Goal: Task Accomplishment & Management: Complete application form

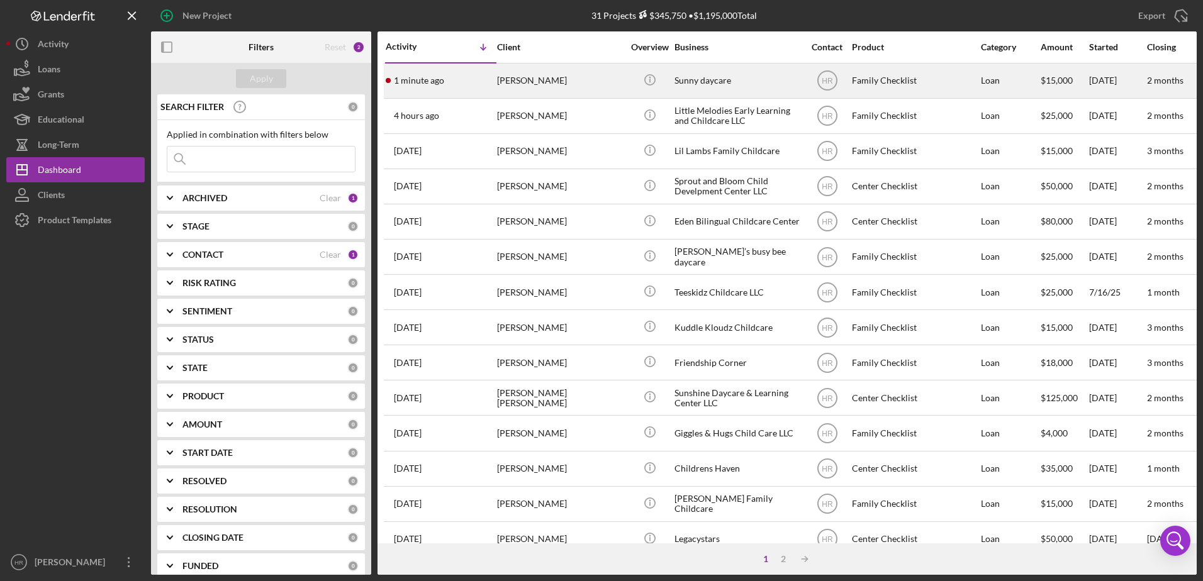
click at [711, 77] on div "Sunny daycare" at bounding box center [737, 80] width 126 height 33
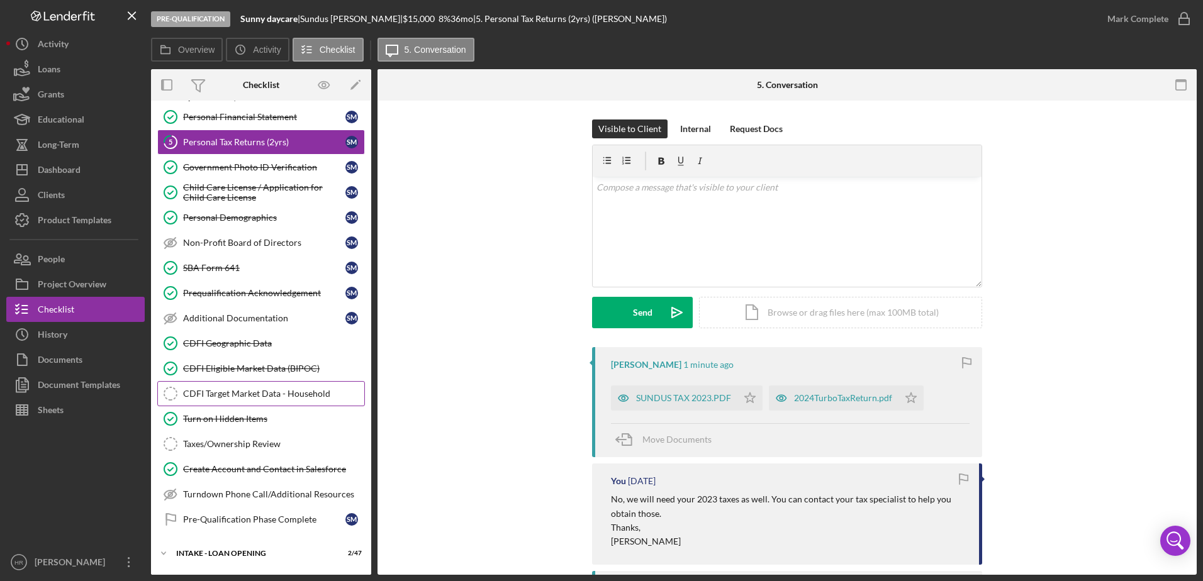
scroll to position [126, 0]
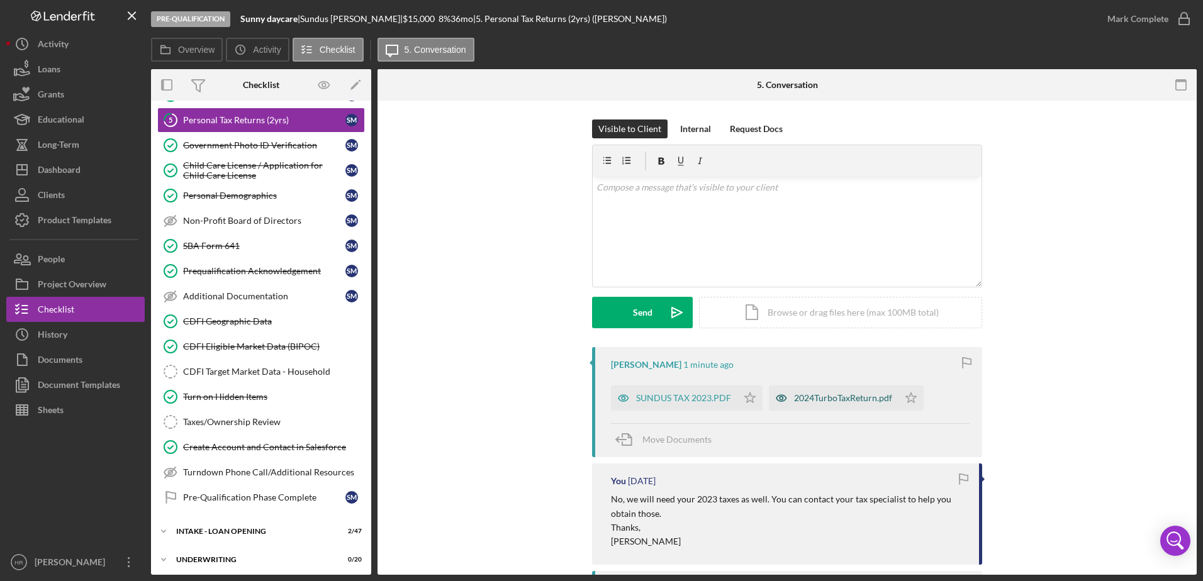
click at [806, 398] on div "2024TurboTaxReturn.pdf" at bounding box center [843, 398] width 98 height 10
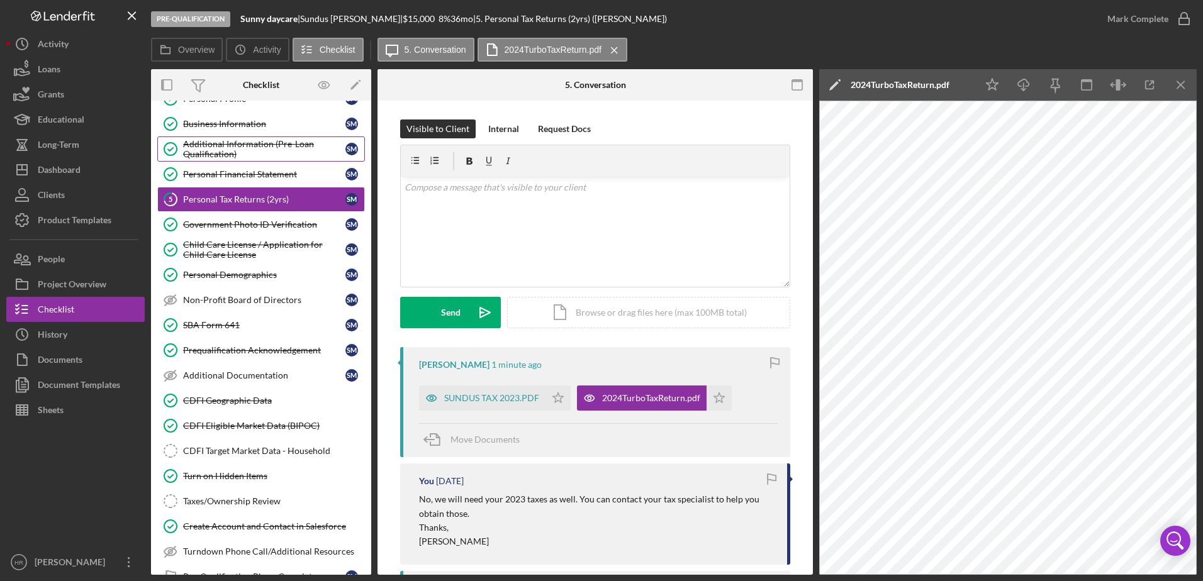
scroll to position [0, 0]
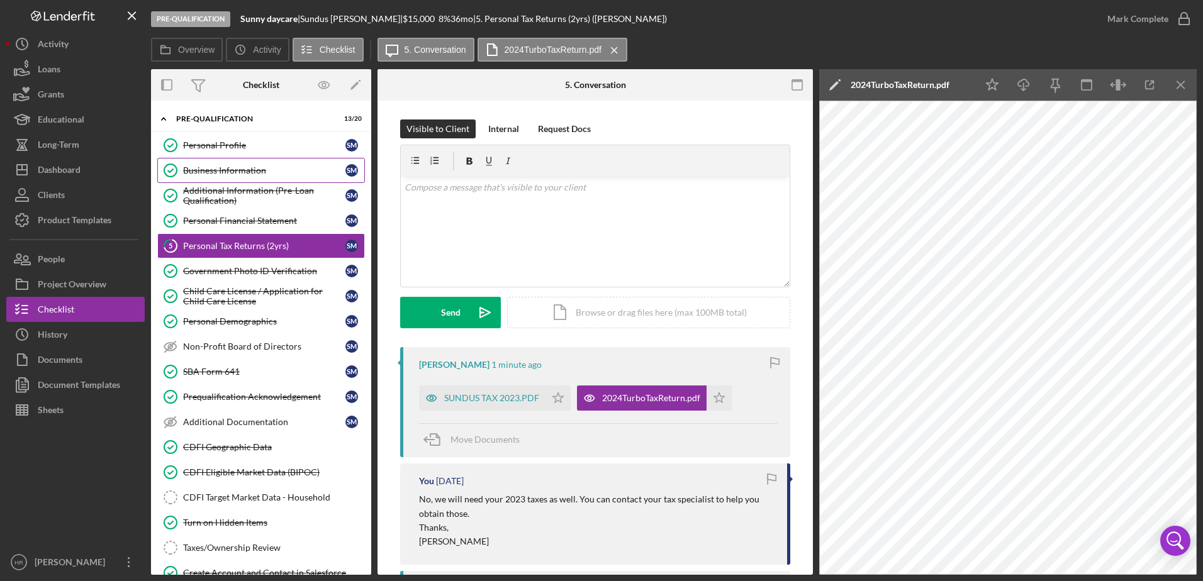
click at [240, 170] on div "Business Information" at bounding box center [264, 170] width 162 height 10
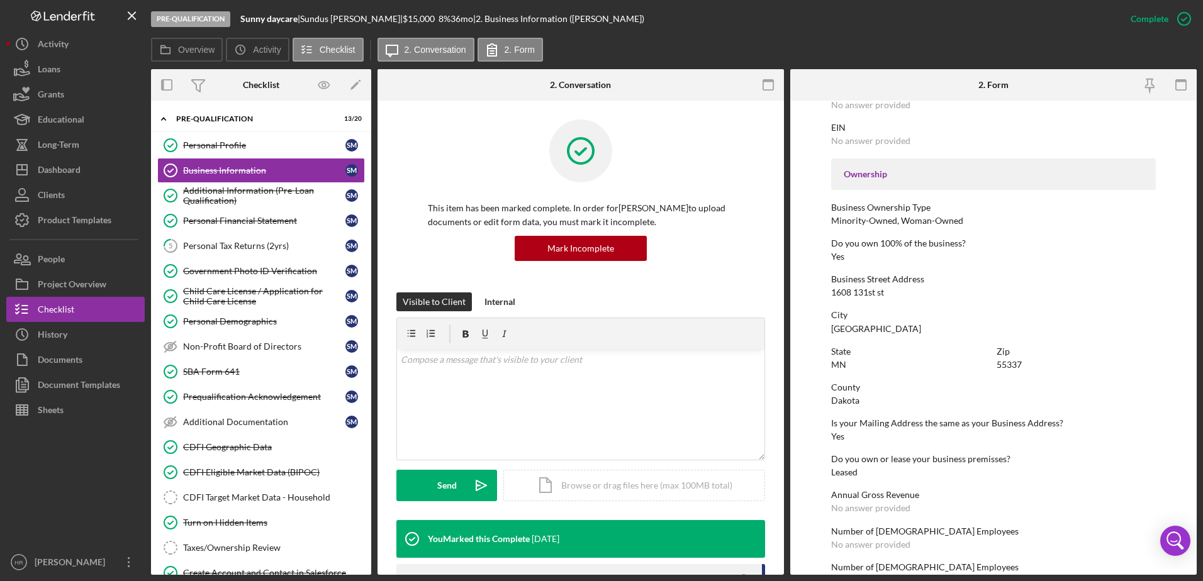
scroll to position [440, 0]
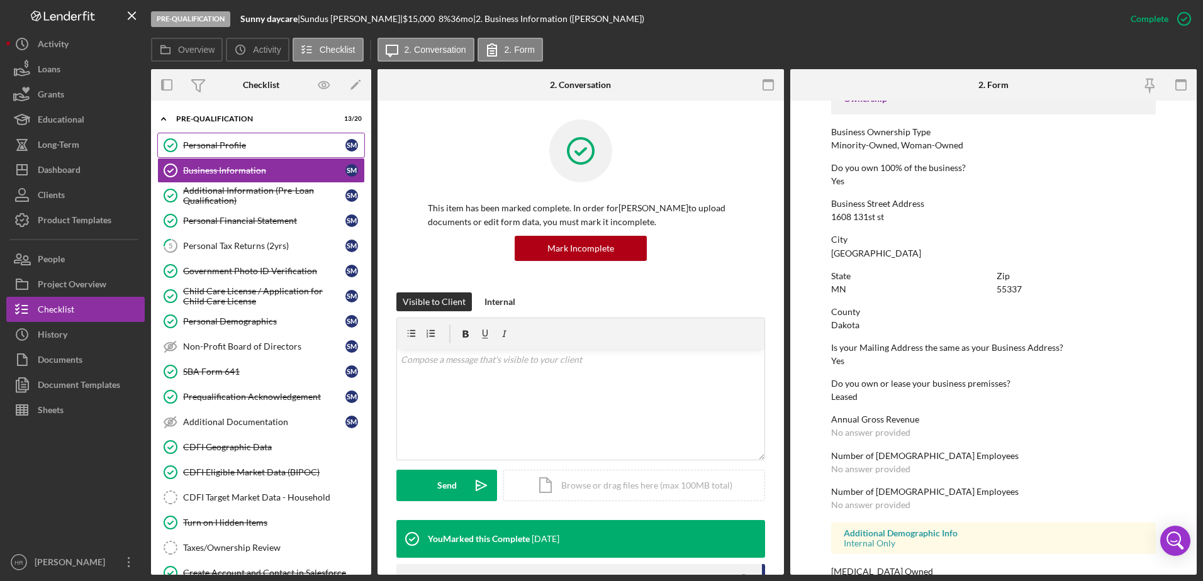
click at [237, 140] on div "Personal Profile" at bounding box center [264, 145] width 162 height 10
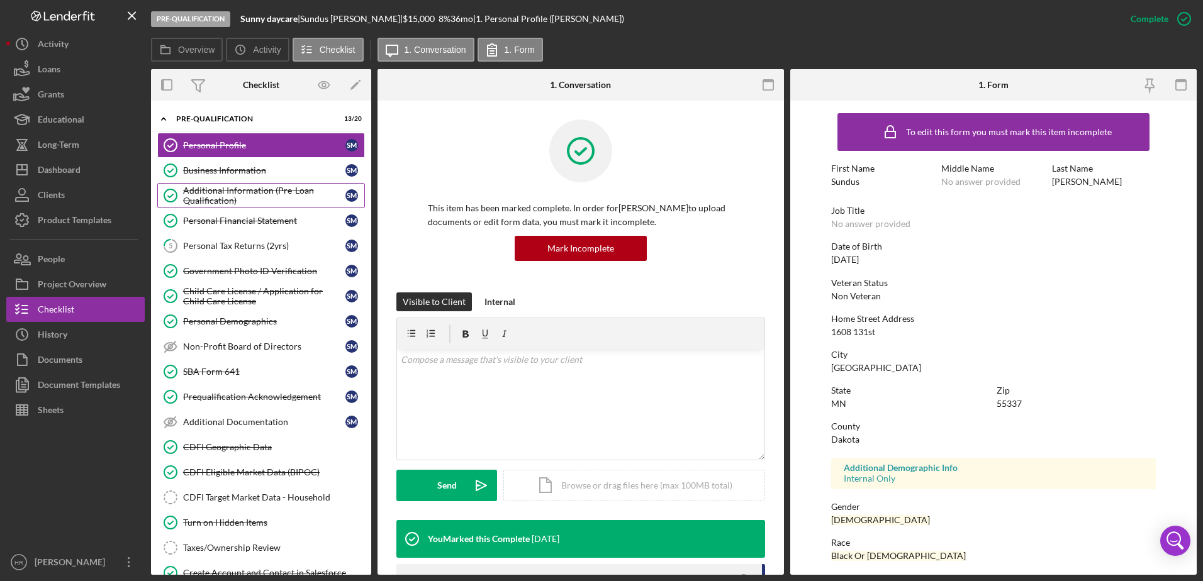
click at [214, 191] on div "Additional Information (Pre-Loan Qualification)" at bounding box center [264, 196] width 162 height 20
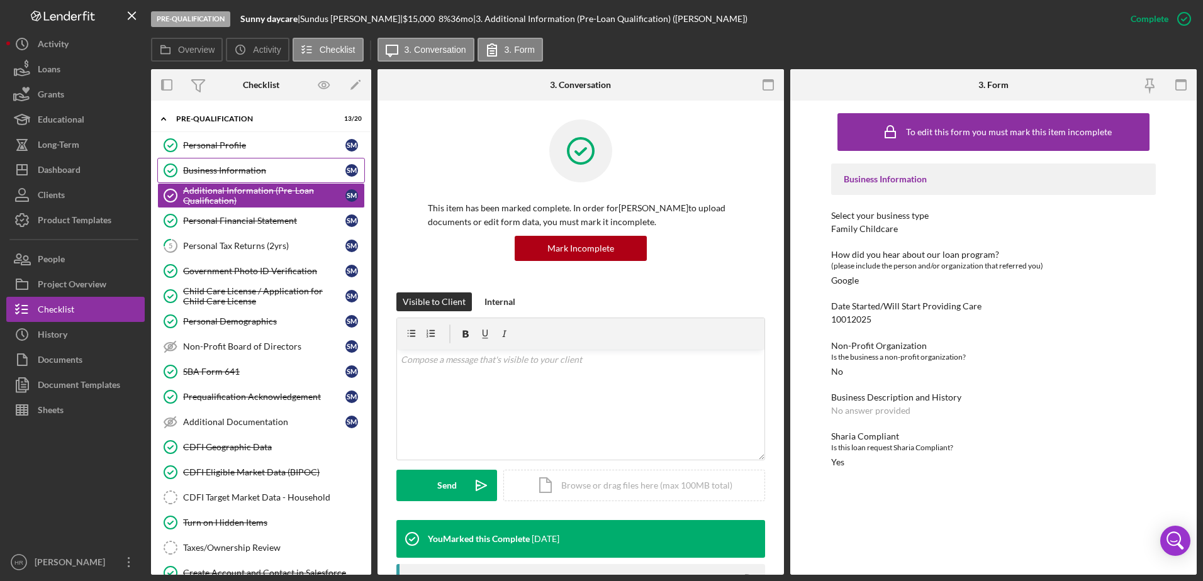
click at [233, 159] on link "Business Information Business Information S M" at bounding box center [261, 170] width 208 height 25
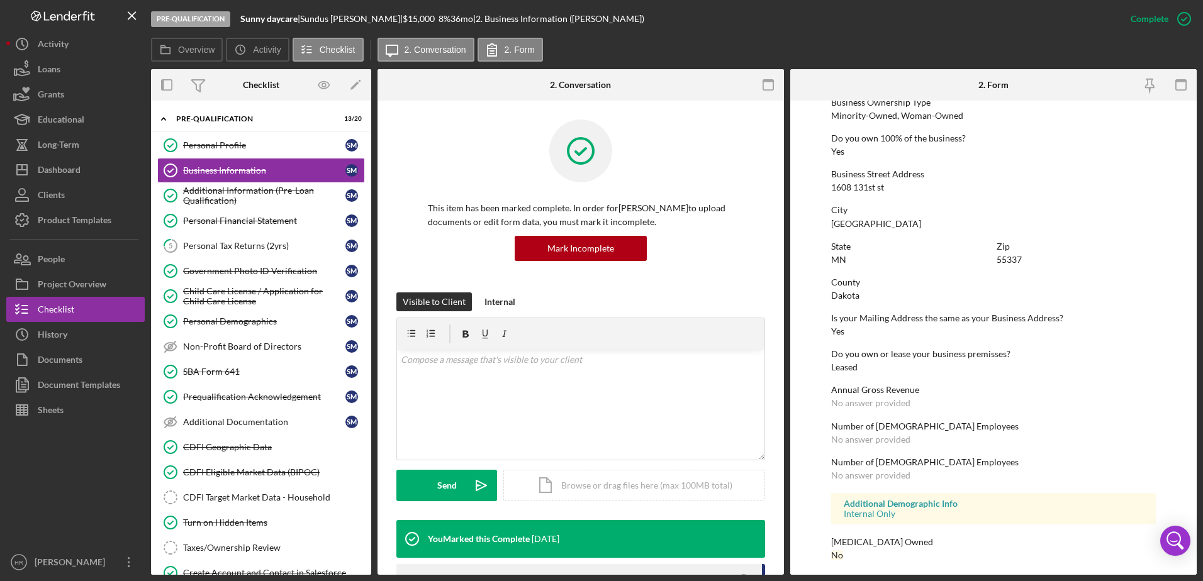
scroll to position [474, 0]
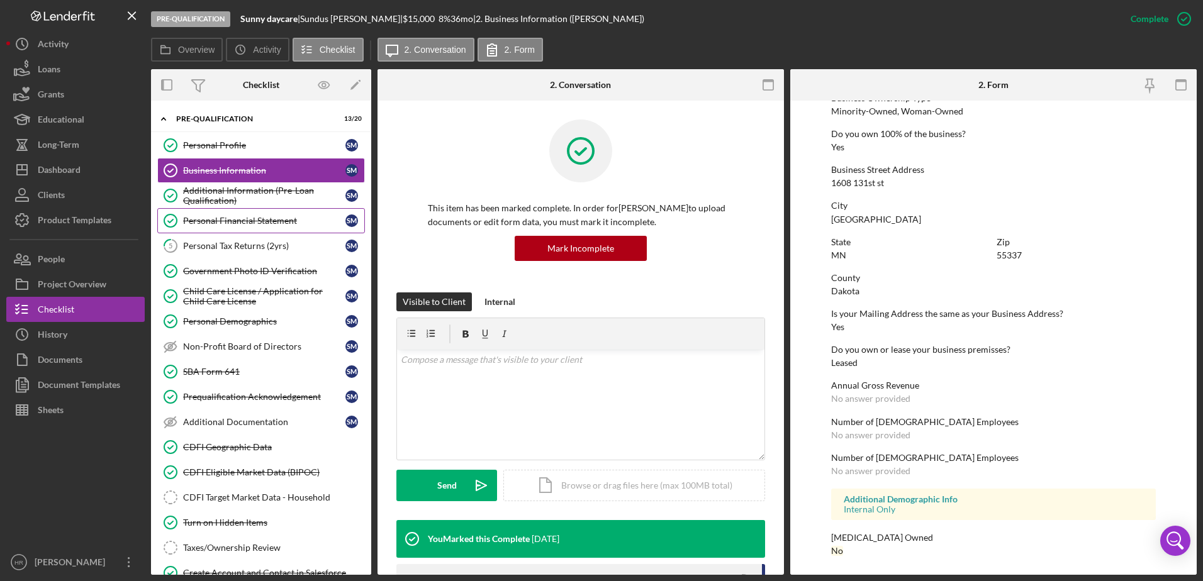
click at [226, 220] on div "Personal Financial Statement" at bounding box center [264, 221] width 162 height 10
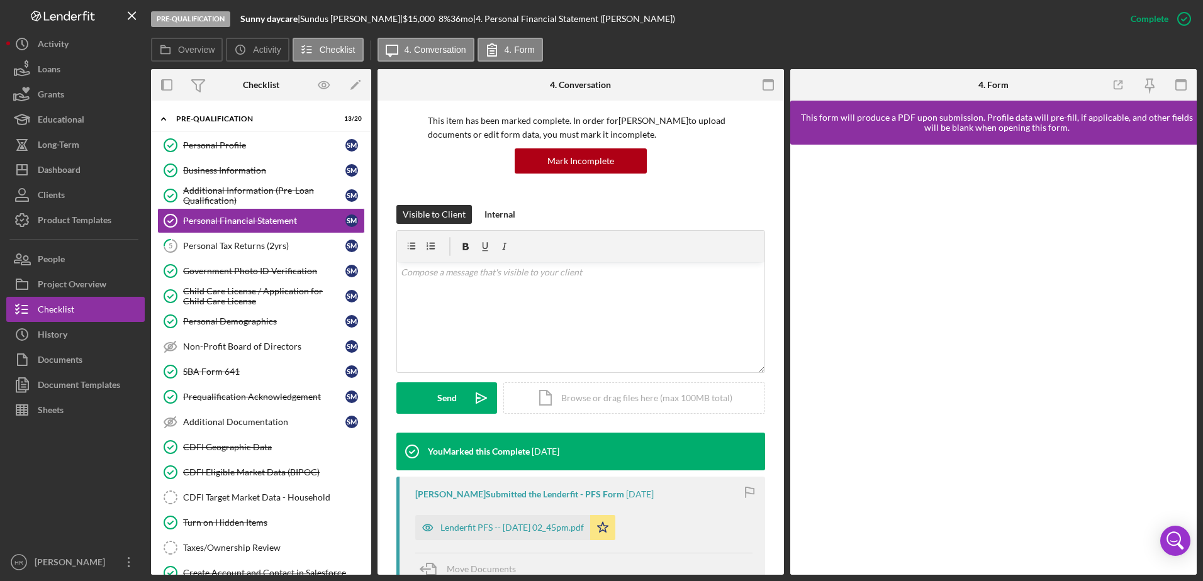
scroll to position [252, 0]
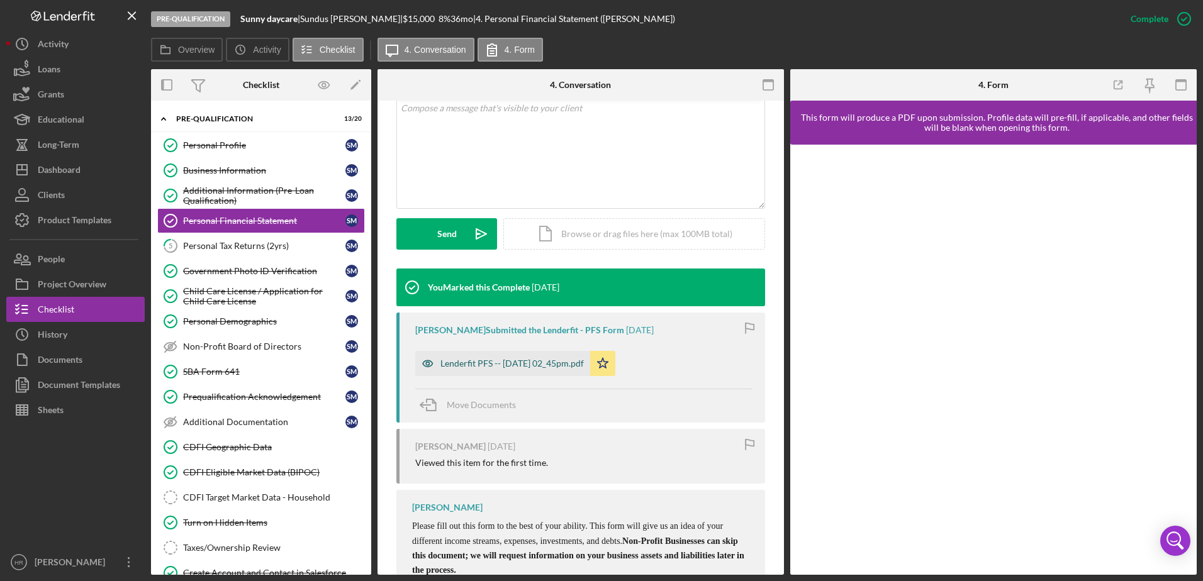
click at [466, 367] on div "Lenderfit PFS -- [DATE] 02_45pm.pdf" at bounding box center [511, 364] width 143 height 10
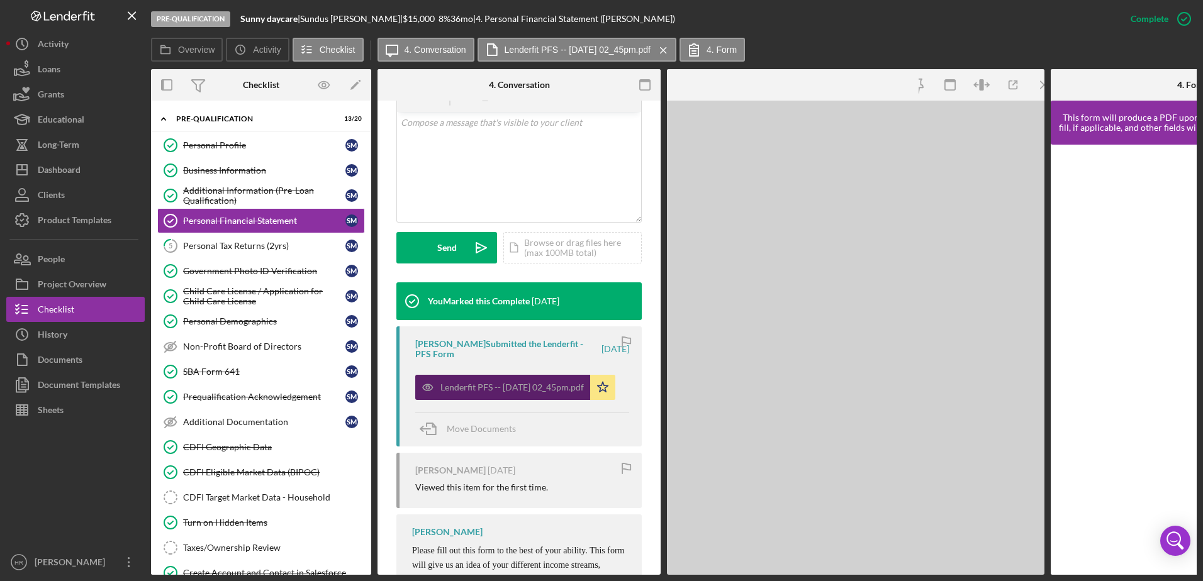
scroll to position [266, 0]
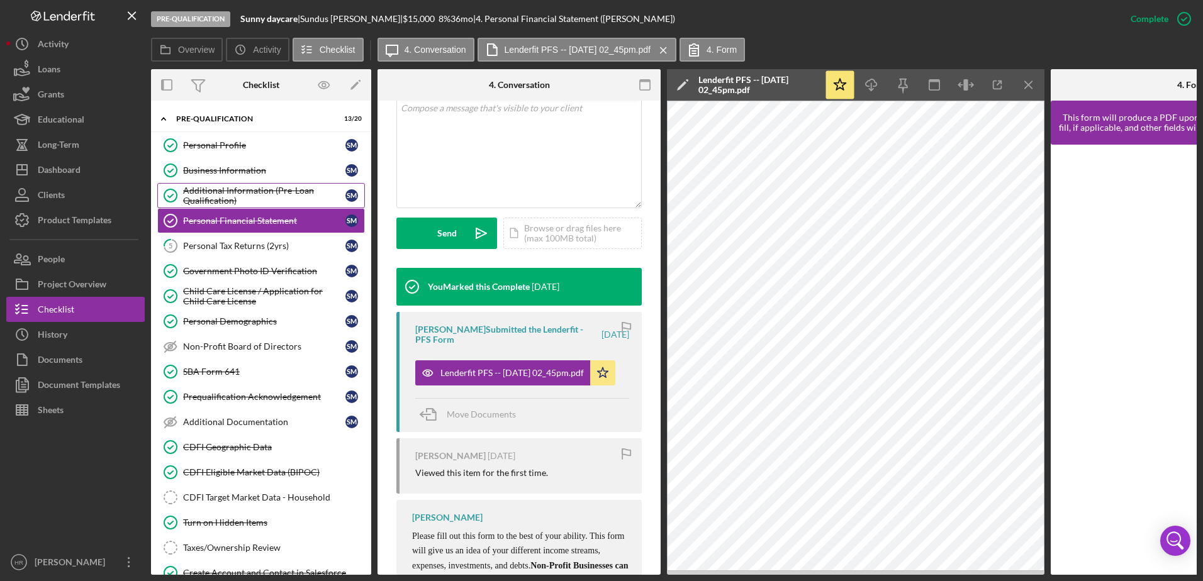
click at [245, 193] on div "Additional Information (Pre-Loan Qualification)" at bounding box center [264, 196] width 162 height 20
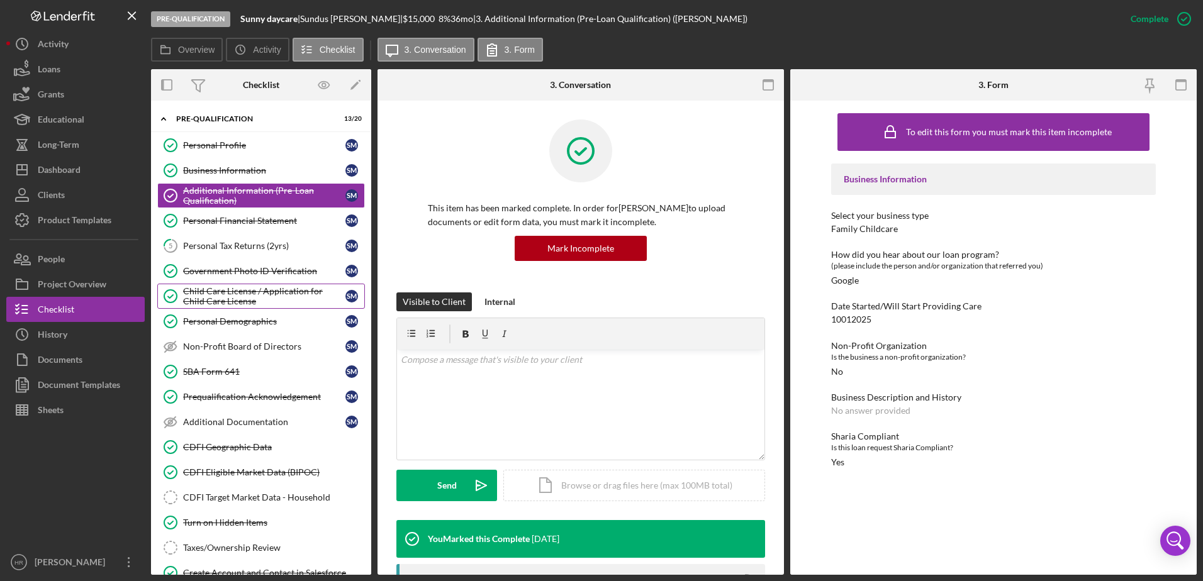
click at [234, 302] on div "Child Care License / Application for Child Care License" at bounding box center [264, 296] width 162 height 20
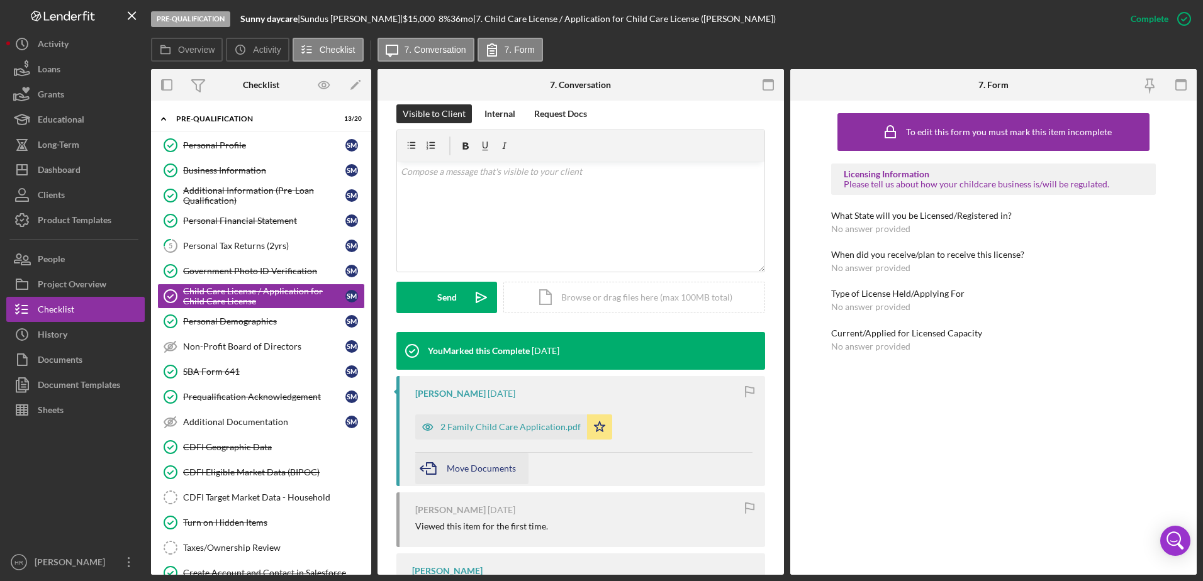
scroll to position [189, 0]
click at [475, 421] on div "2 Family Child Care Application.pdf" at bounding box center [510, 426] width 140 height 10
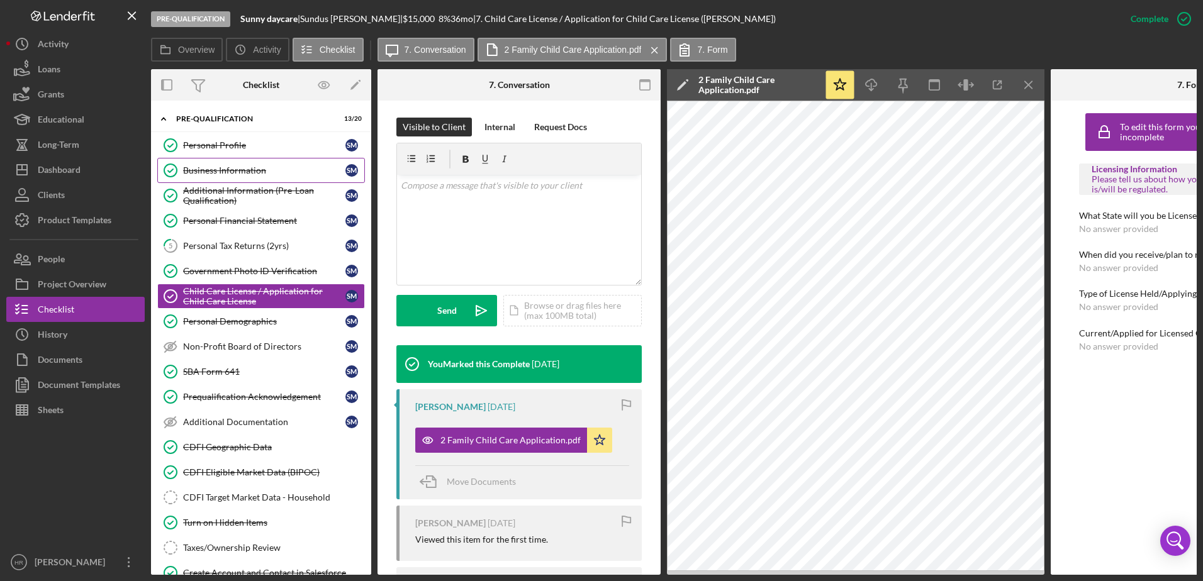
click at [191, 172] on div "Business Information" at bounding box center [264, 170] width 162 height 10
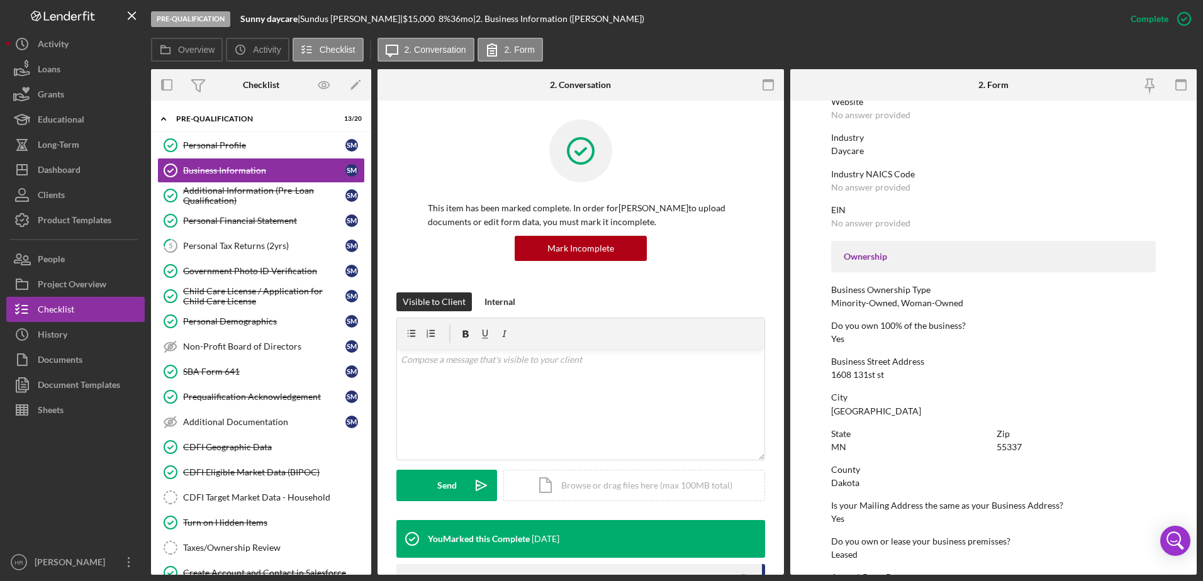
scroll to position [377, 0]
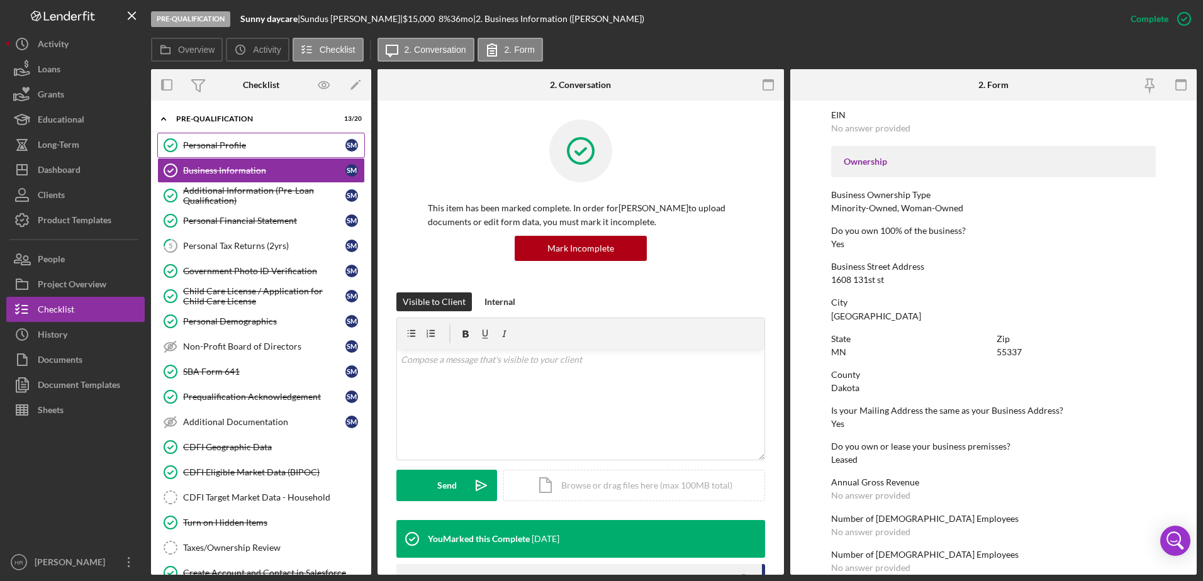
click at [230, 141] on div "Personal Profile" at bounding box center [264, 145] width 162 height 10
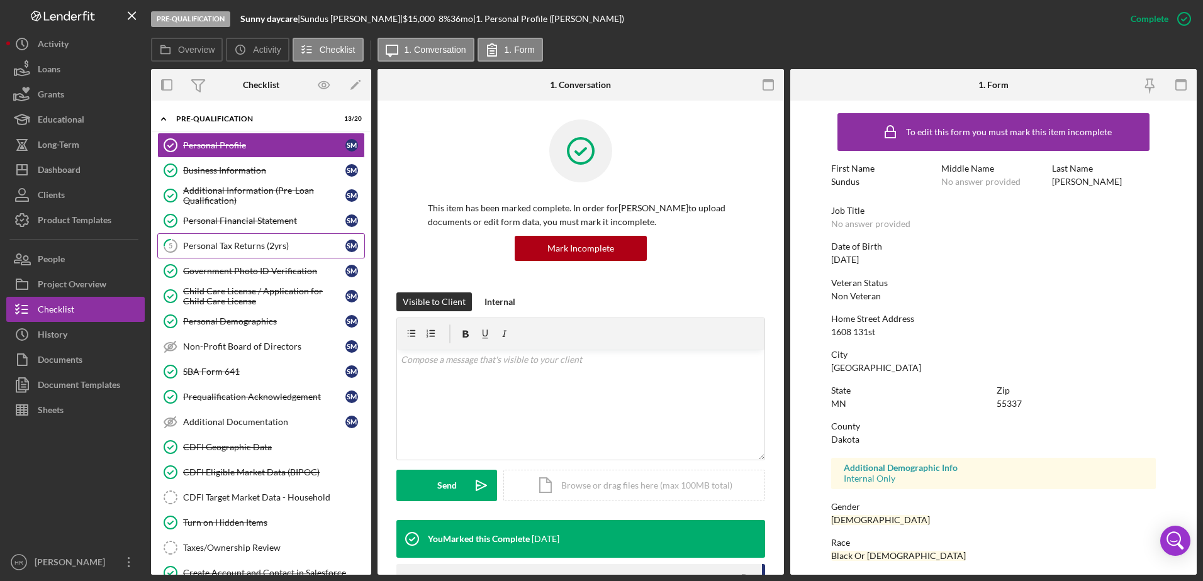
click at [259, 241] on div "Personal Tax Returns (2yrs)" at bounding box center [264, 246] width 162 height 10
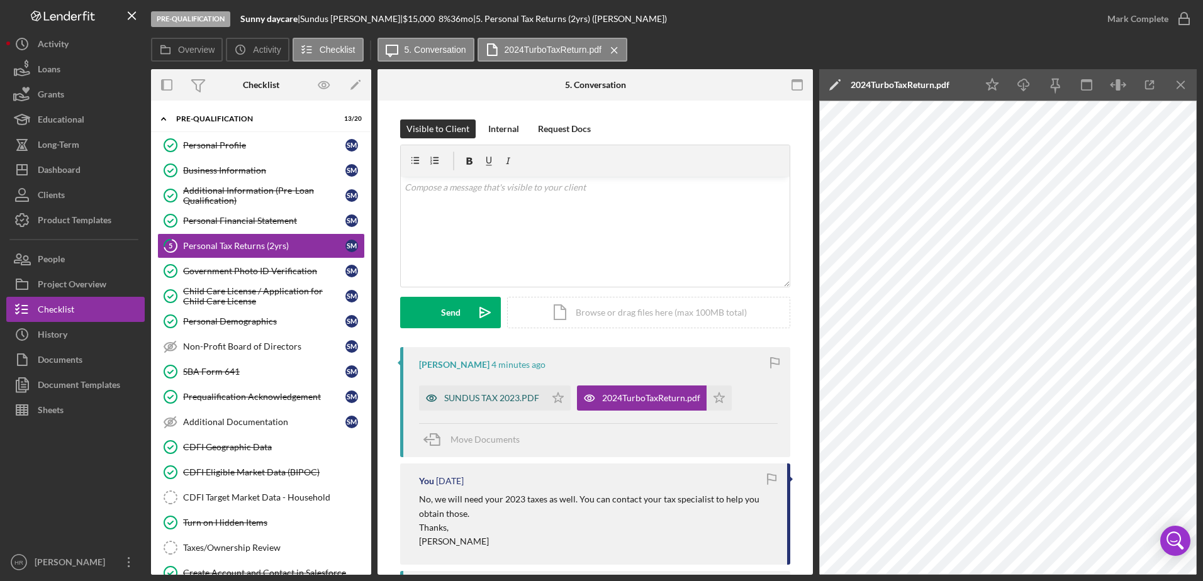
click at [480, 396] on div "SUNDUS TAX 2023.PDF" at bounding box center [491, 398] width 95 height 10
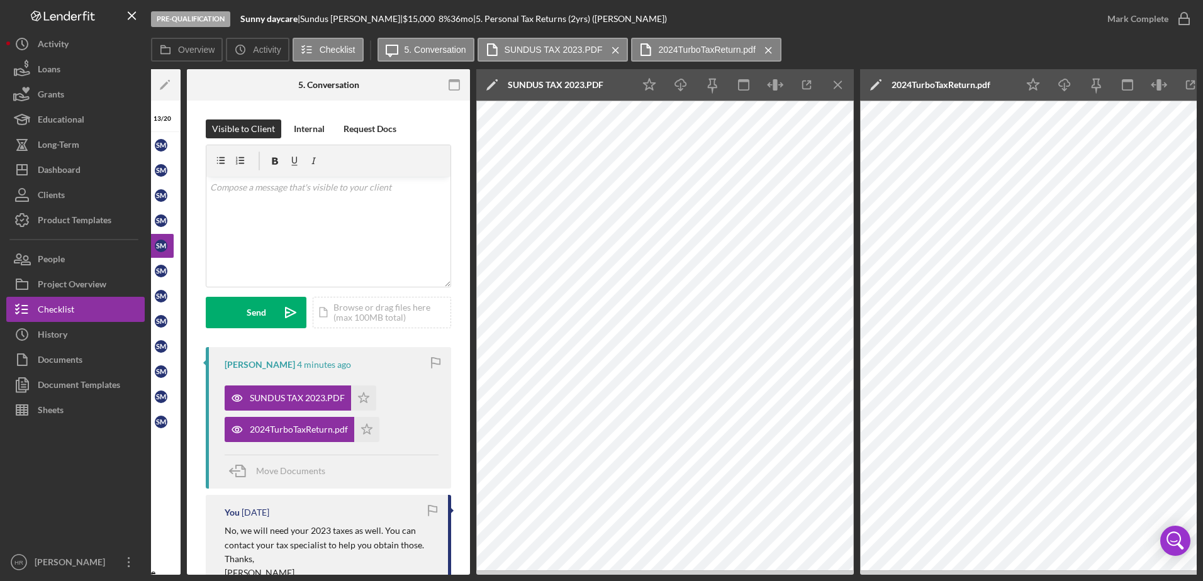
scroll to position [0, 231]
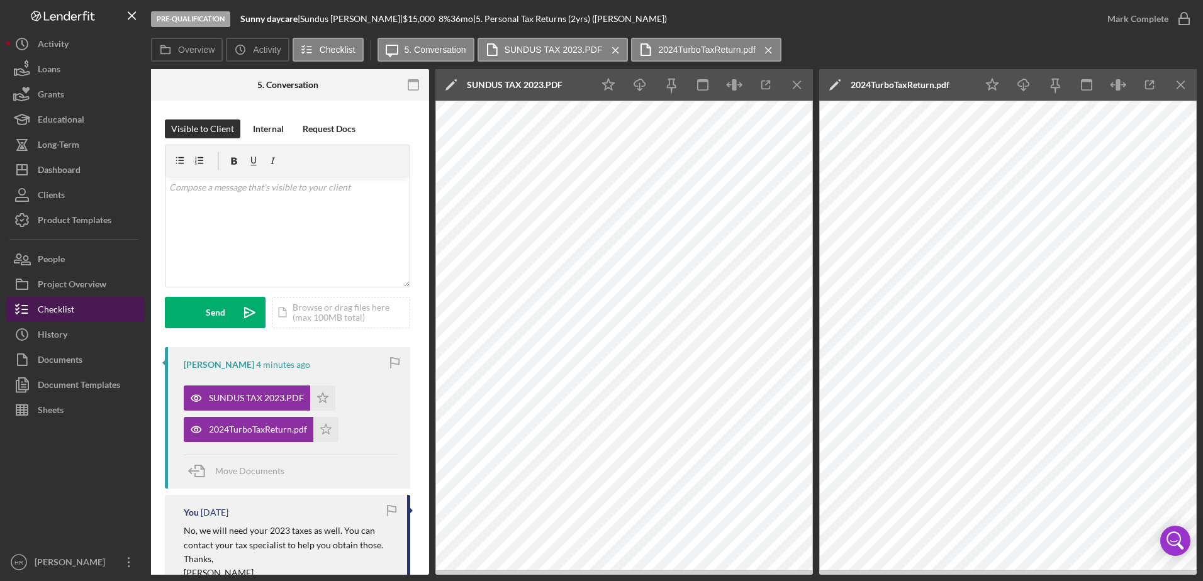
click at [77, 306] on button "Checklist" at bounding box center [75, 309] width 138 height 25
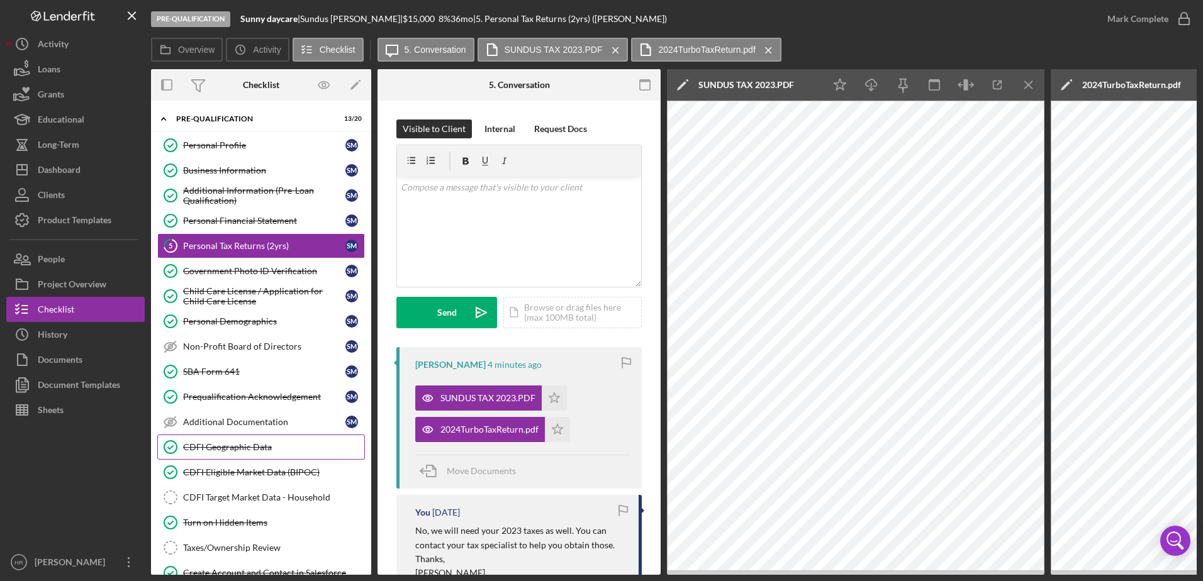
click at [235, 446] on div "CDFI Geographic Data" at bounding box center [273, 447] width 181 height 10
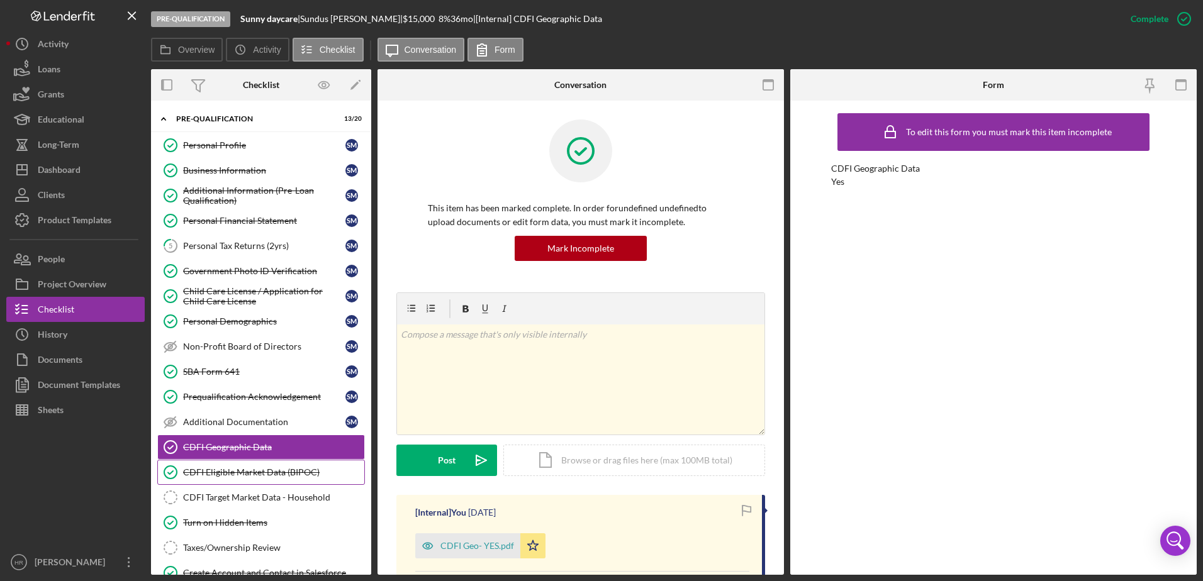
click at [236, 474] on div "CDFI Eligible Market Data (BIPOC)" at bounding box center [273, 472] width 181 height 10
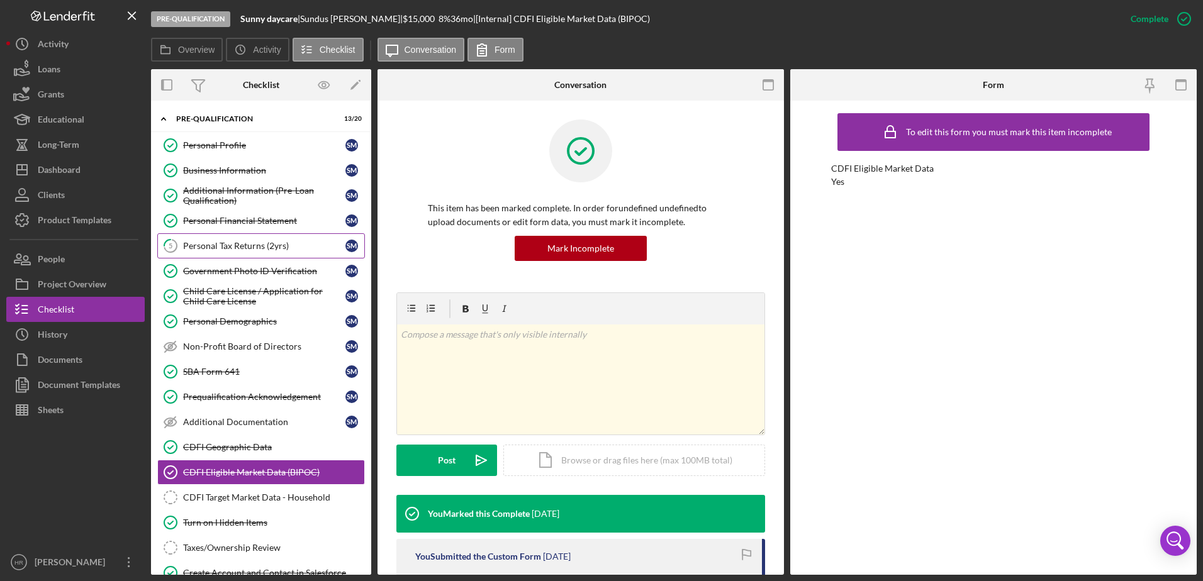
click at [212, 245] on div "Personal Tax Returns (2yrs)" at bounding box center [264, 246] width 162 height 10
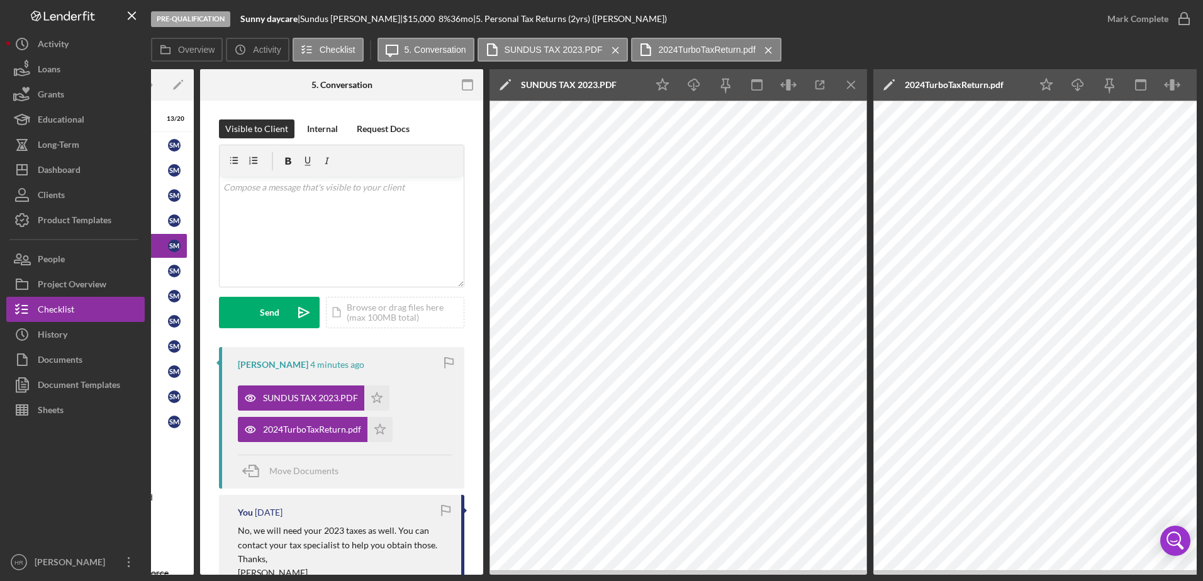
scroll to position [0, 231]
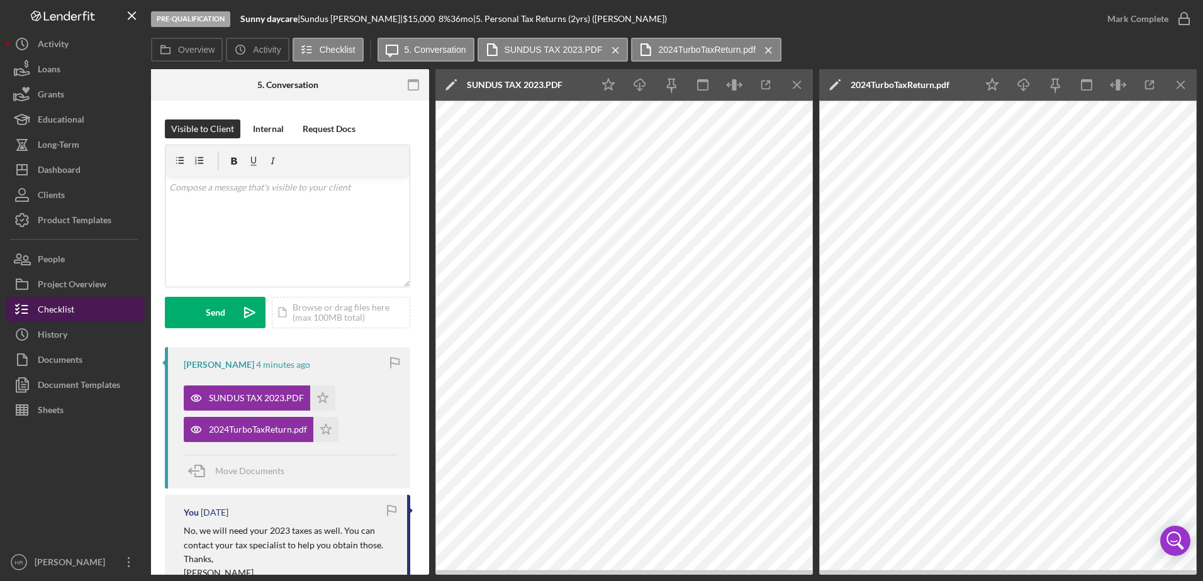
click at [88, 308] on button "Checklist" at bounding box center [75, 309] width 138 height 25
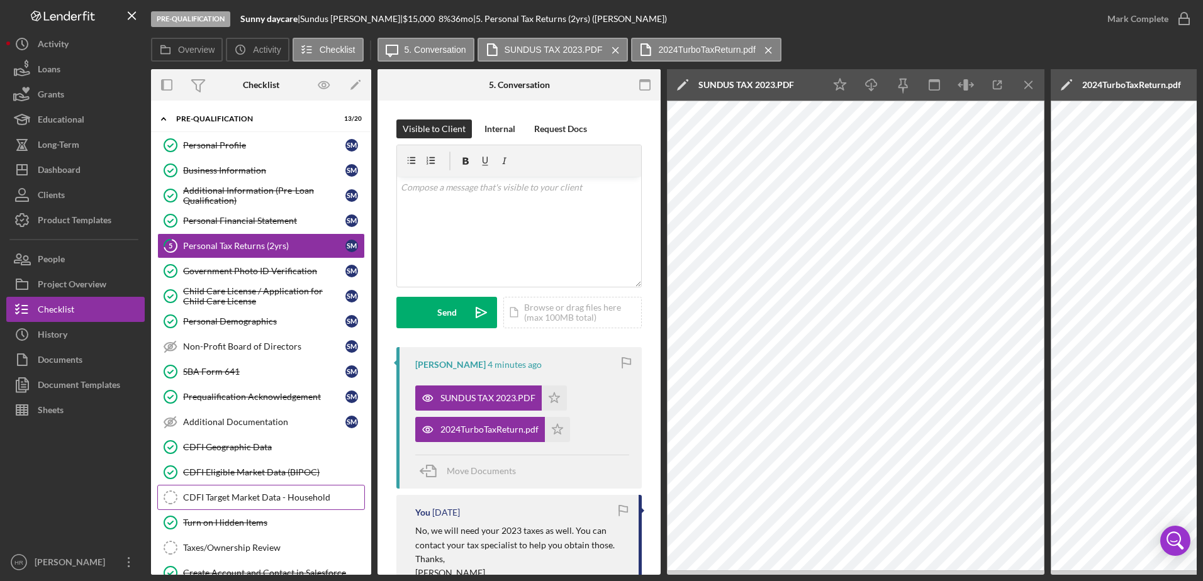
click at [237, 503] on div "CDFI Target Market Data - Household" at bounding box center [273, 498] width 181 height 10
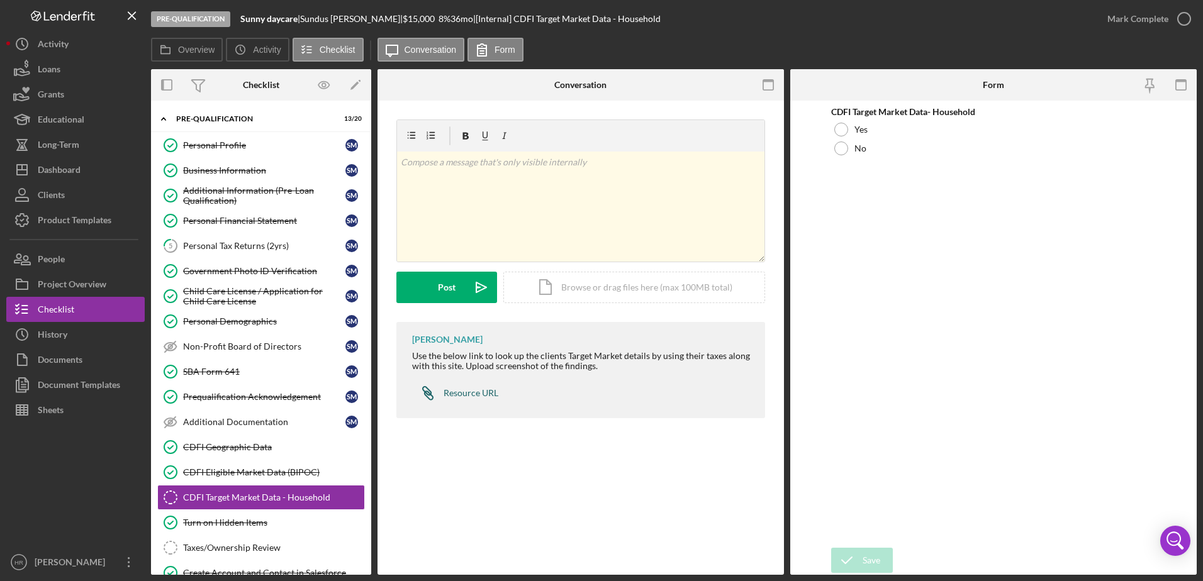
click at [473, 389] on div "Resource URL" at bounding box center [470, 393] width 55 height 10
click at [221, 169] on div "Business Information" at bounding box center [264, 170] width 162 height 10
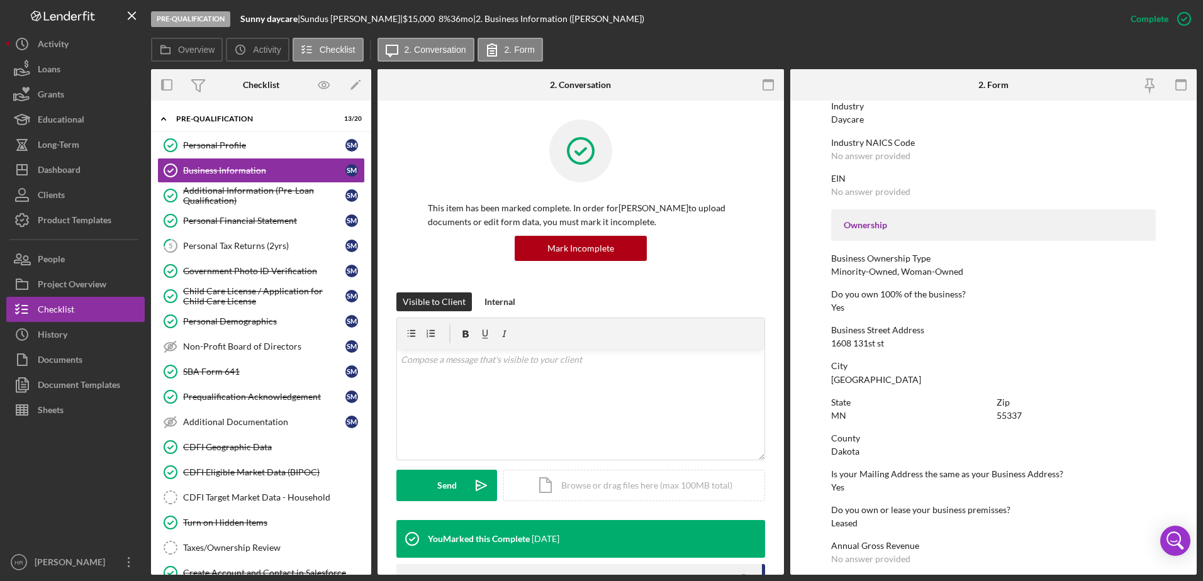
scroll to position [315, 0]
click at [231, 275] on div "Government Photo ID Verification" at bounding box center [264, 271] width 162 height 10
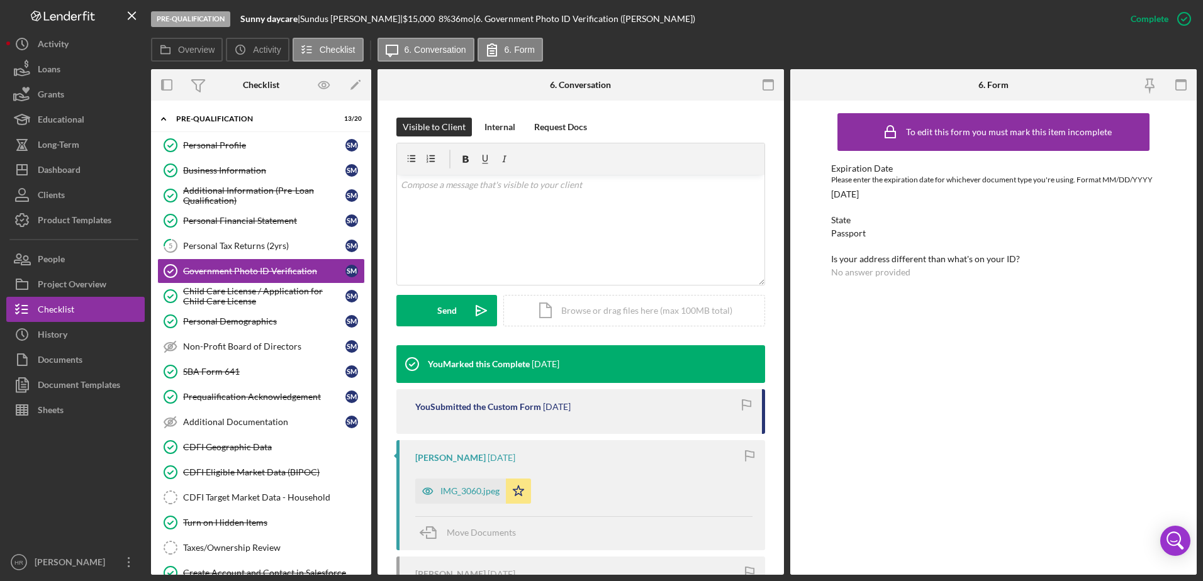
scroll to position [189, 0]
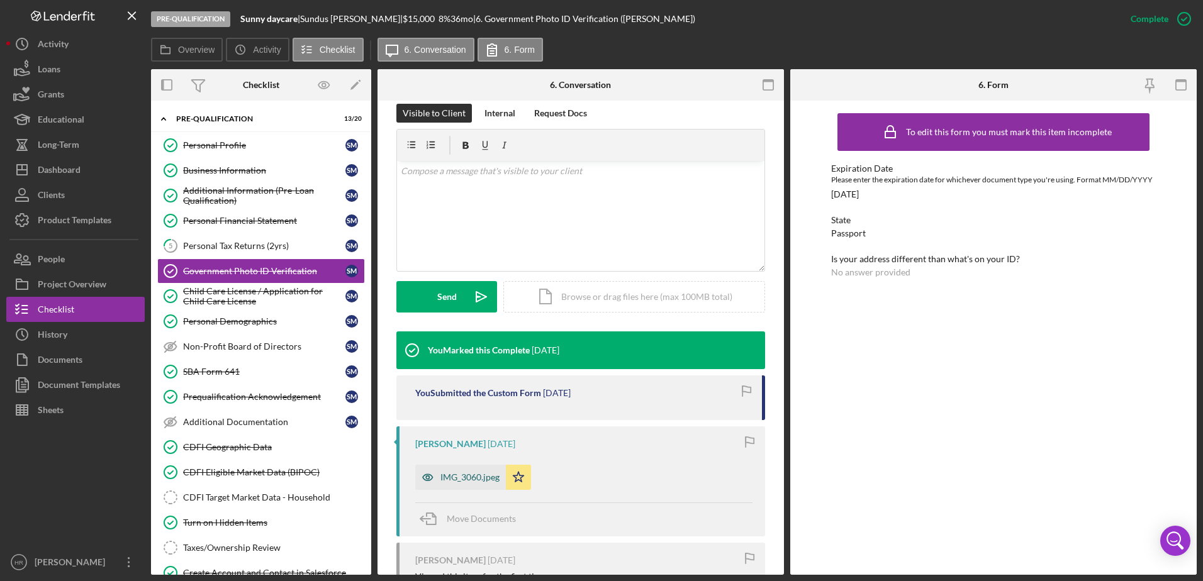
click at [467, 474] on div "IMG_3060.jpeg" at bounding box center [469, 477] width 59 height 10
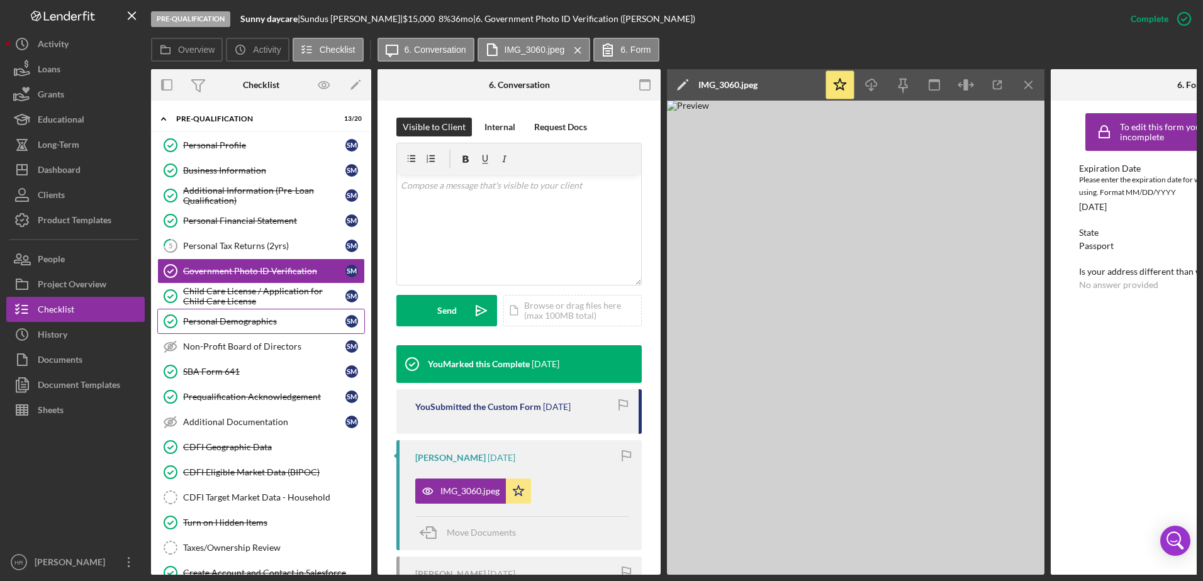
click at [223, 318] on div "Personal Demographics" at bounding box center [264, 321] width 162 height 10
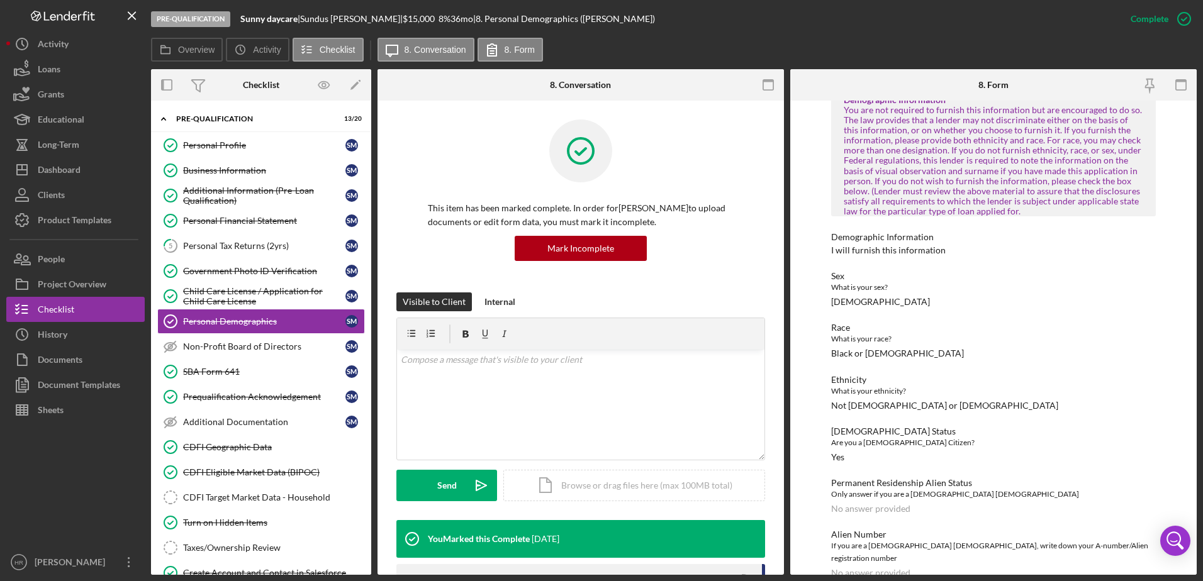
scroll to position [660, 0]
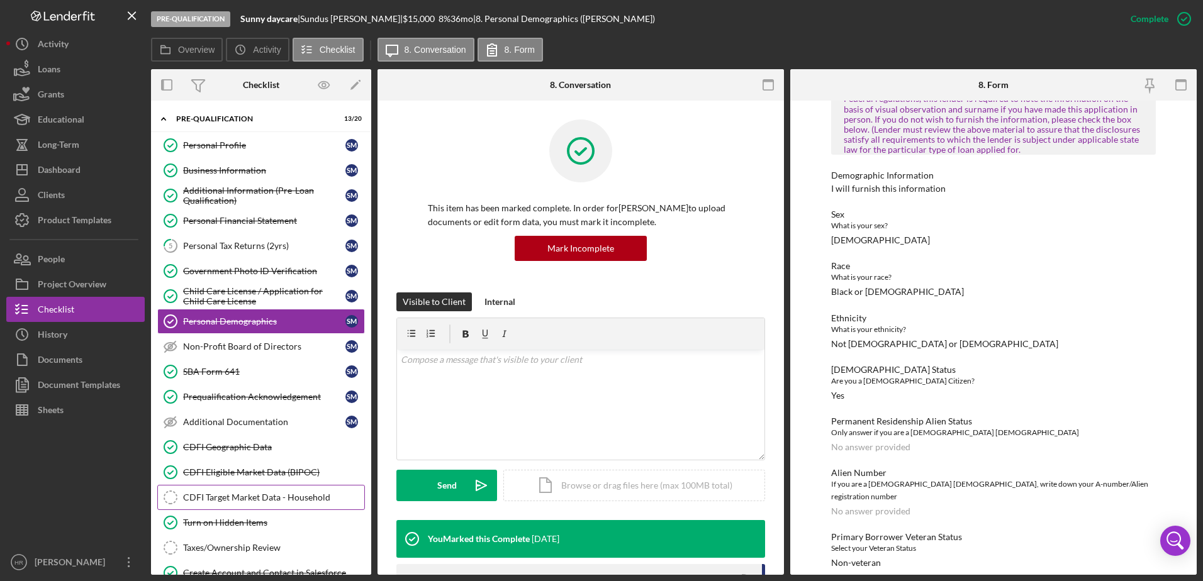
click at [231, 491] on link "CDFI Target Market Data - Household CDFI Target Market Data - Household" at bounding box center [261, 497] width 208 height 25
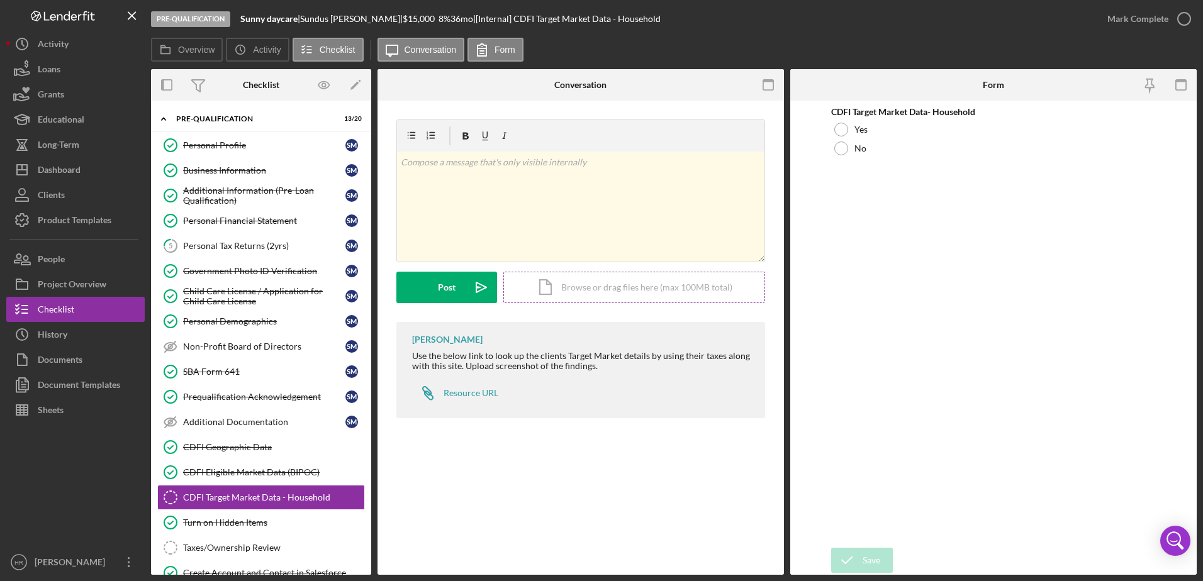
click at [599, 279] on div "Icon/Document Browse or drag files here (max 100MB total) Tap to choose files o…" at bounding box center [634, 287] width 262 height 31
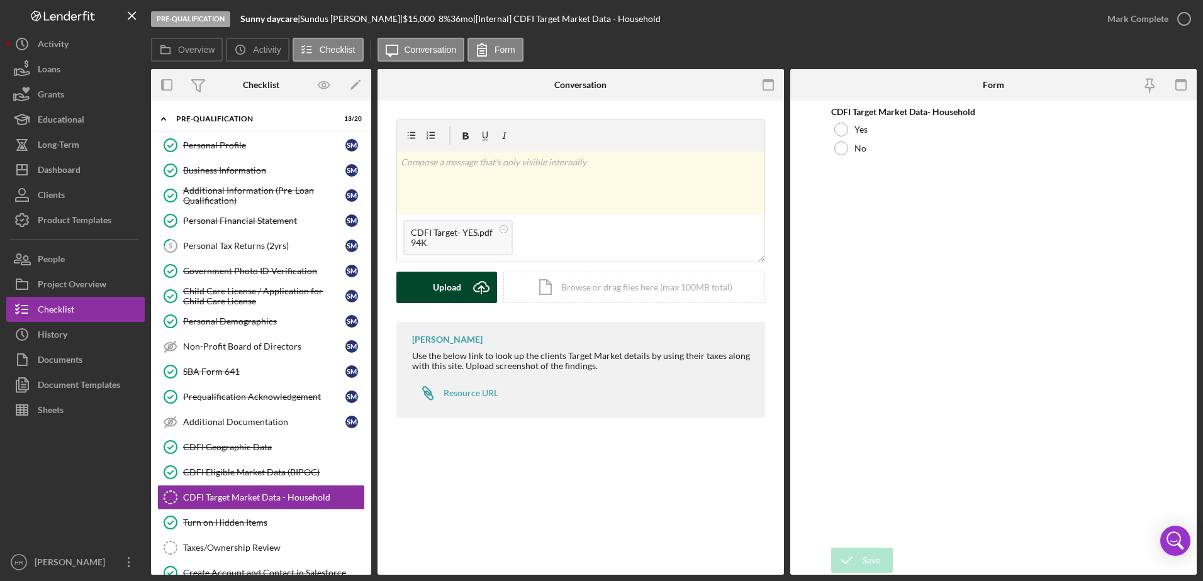
click at [453, 281] on div "Upload" at bounding box center [447, 287] width 28 height 31
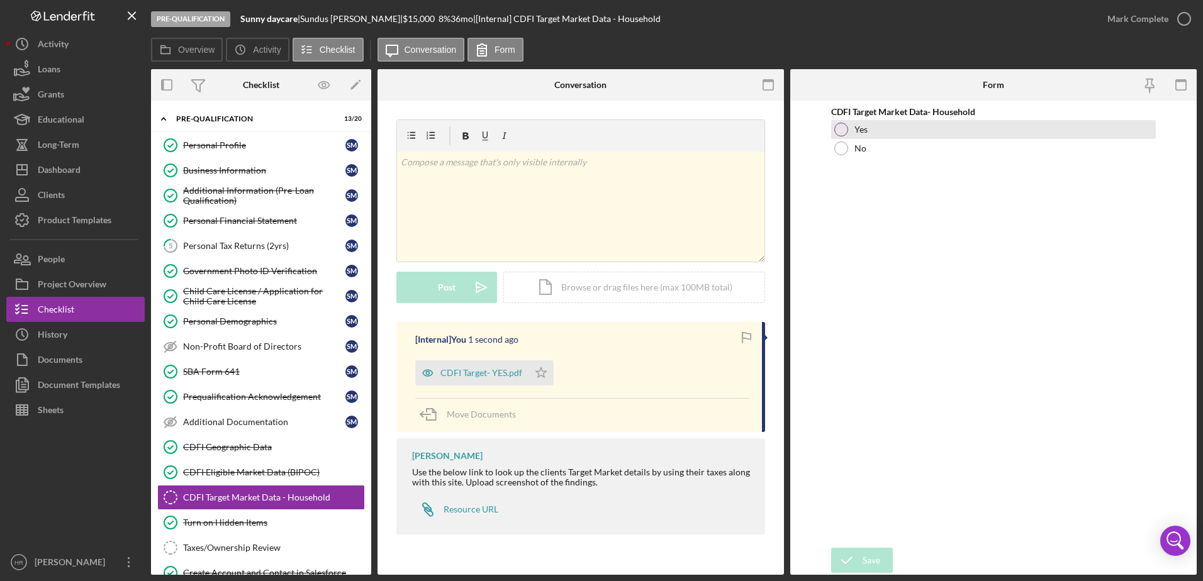
click at [847, 131] on div at bounding box center [841, 130] width 14 height 14
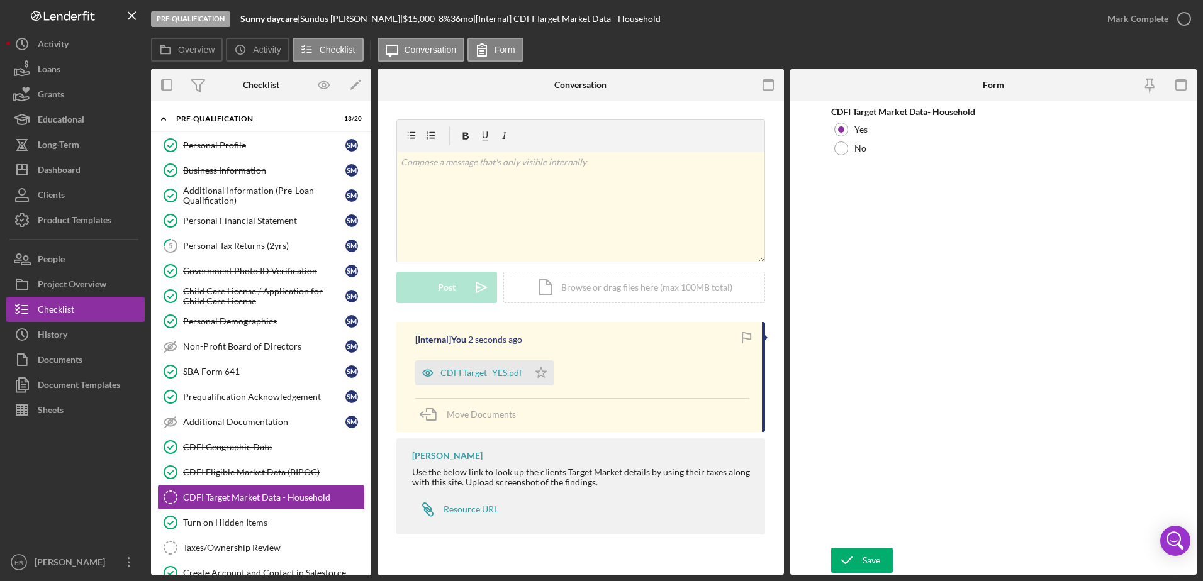
drag, startPoint x: 869, startPoint y: 562, endPoint x: 895, endPoint y: 482, distance: 83.9
click at [870, 560] on div "Save" at bounding box center [871, 560] width 18 height 25
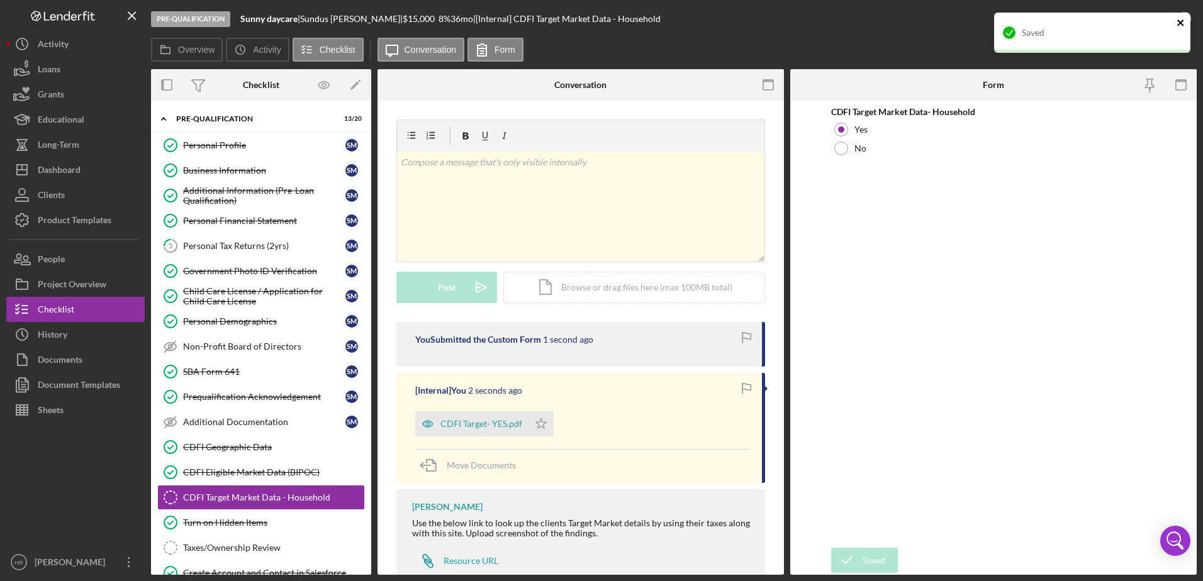
click at [1181, 20] on icon "close" at bounding box center [1180, 23] width 9 height 10
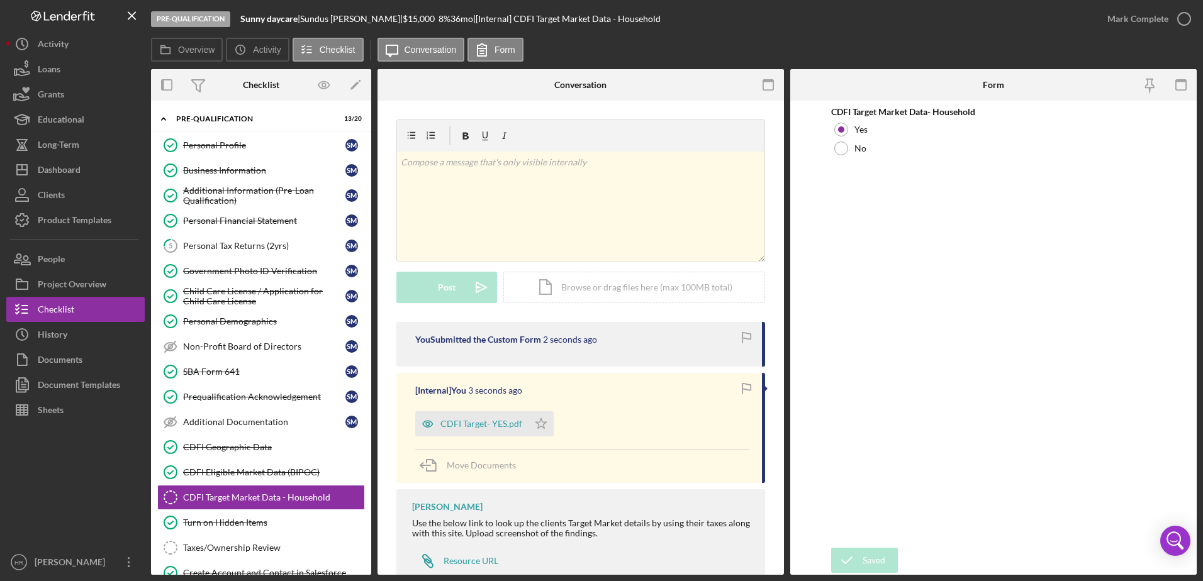
click at [1181, 15] on div "Saved" at bounding box center [1091, 12] width 201 height 5
click at [0, 0] on icon "button" at bounding box center [0, 0] width 0 height 0
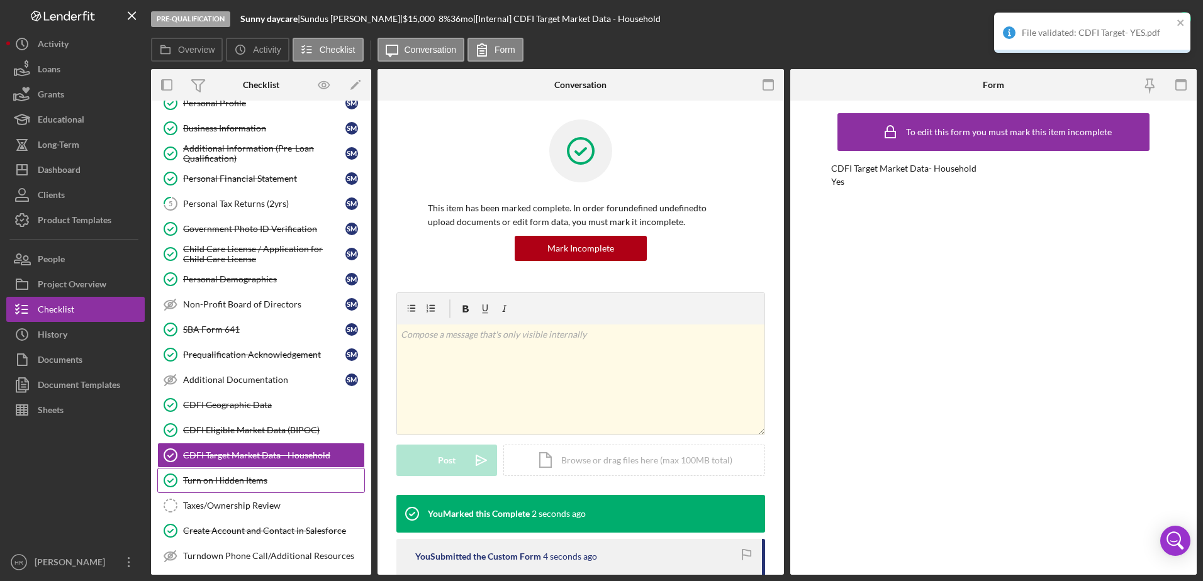
scroll to position [63, 0]
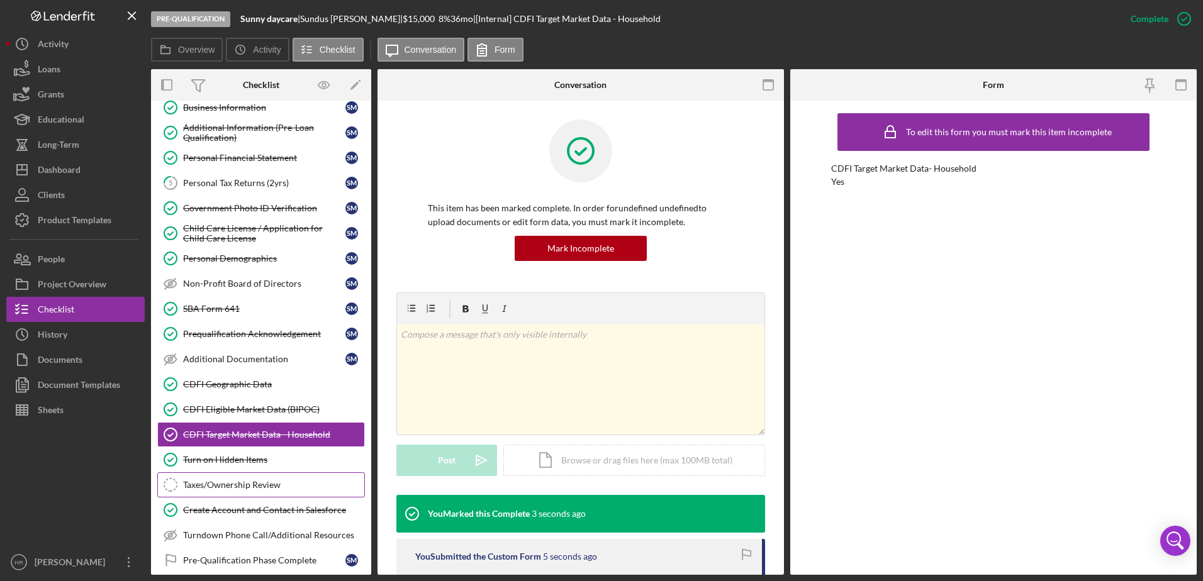
click at [235, 493] on link "Taxes/Ownership Review Taxes/Ownership Review" at bounding box center [261, 484] width 208 height 25
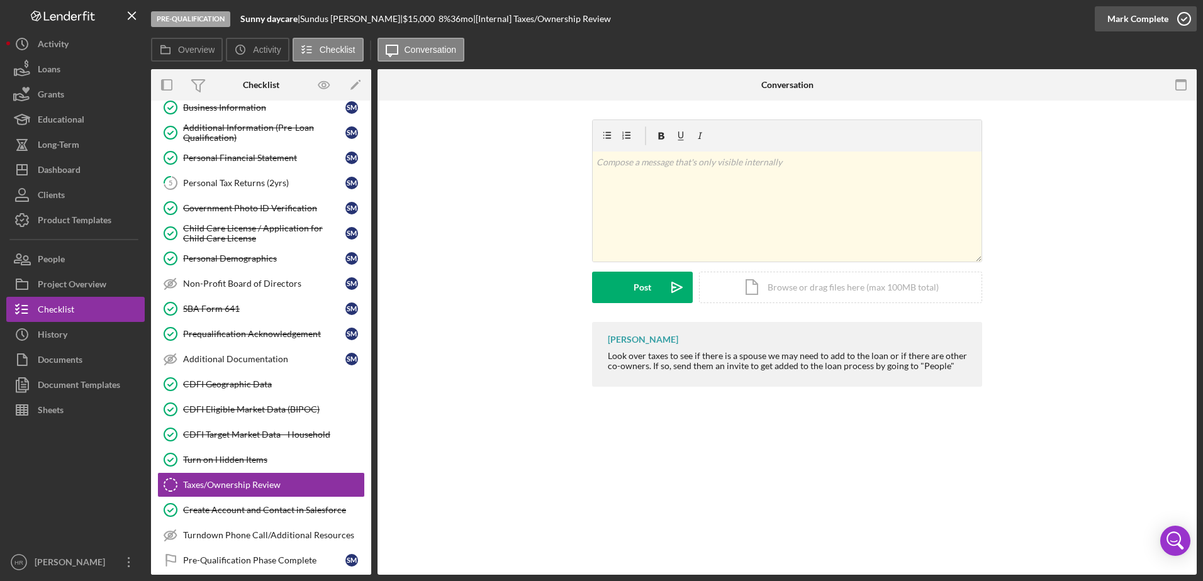
click at [1177, 20] on icon "button" at bounding box center [1183, 18] width 31 height 31
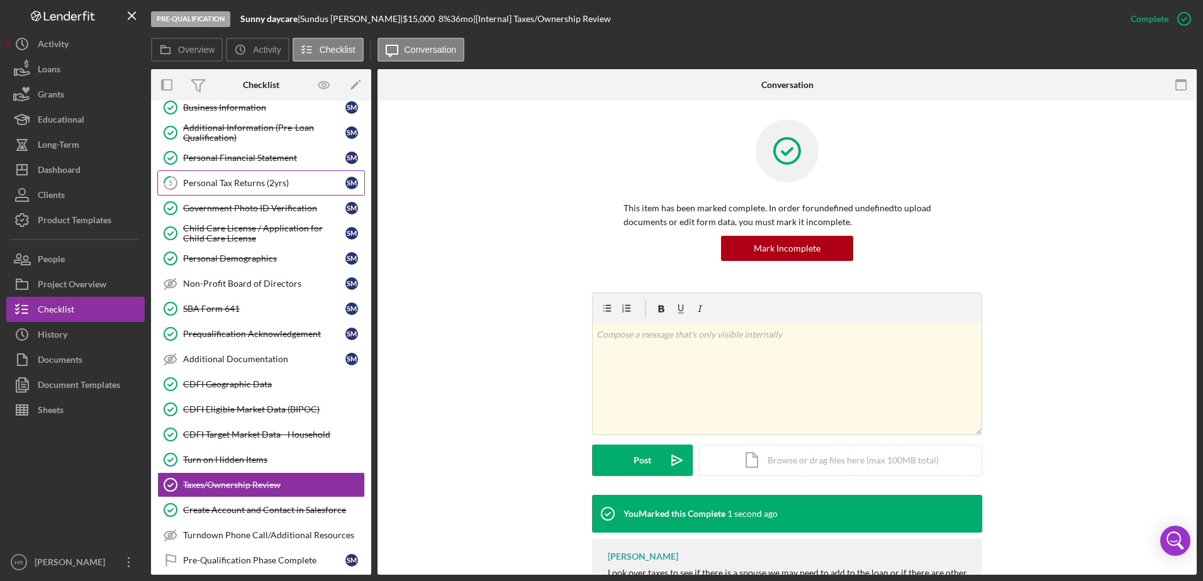
click at [229, 181] on div "Personal Tax Returns (2yrs)" at bounding box center [264, 183] width 162 height 10
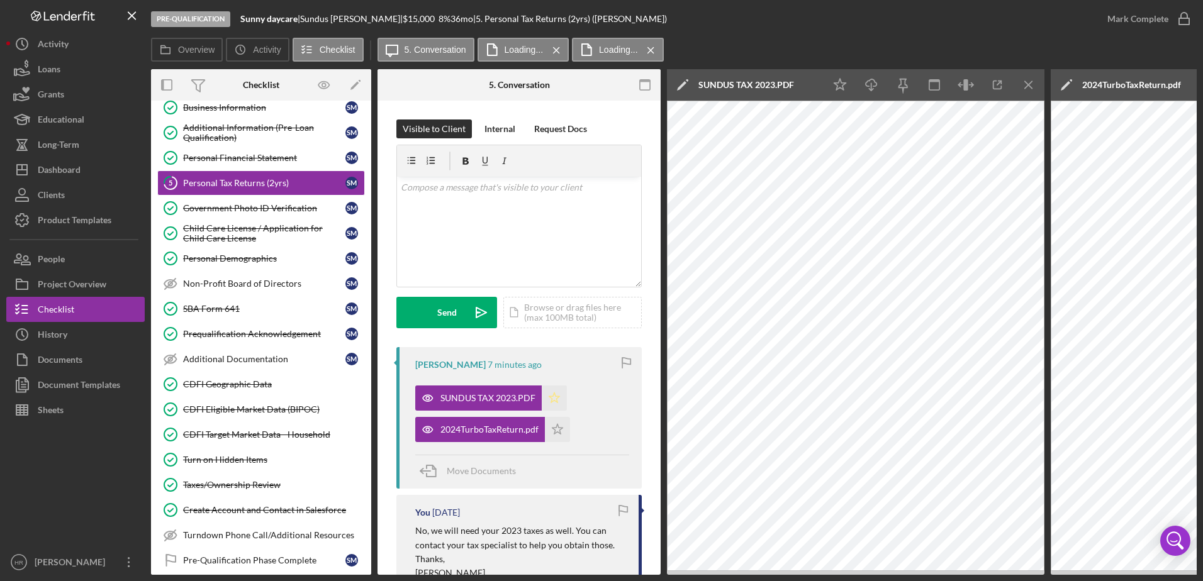
click at [552, 403] on icon "Icon/Star" at bounding box center [554, 398] width 25 height 25
click at [556, 429] on icon "Icon/Star" at bounding box center [557, 429] width 25 height 25
click at [210, 165] on link "Personal Financial Statement Personal Financial Statement S M" at bounding box center [261, 157] width 208 height 25
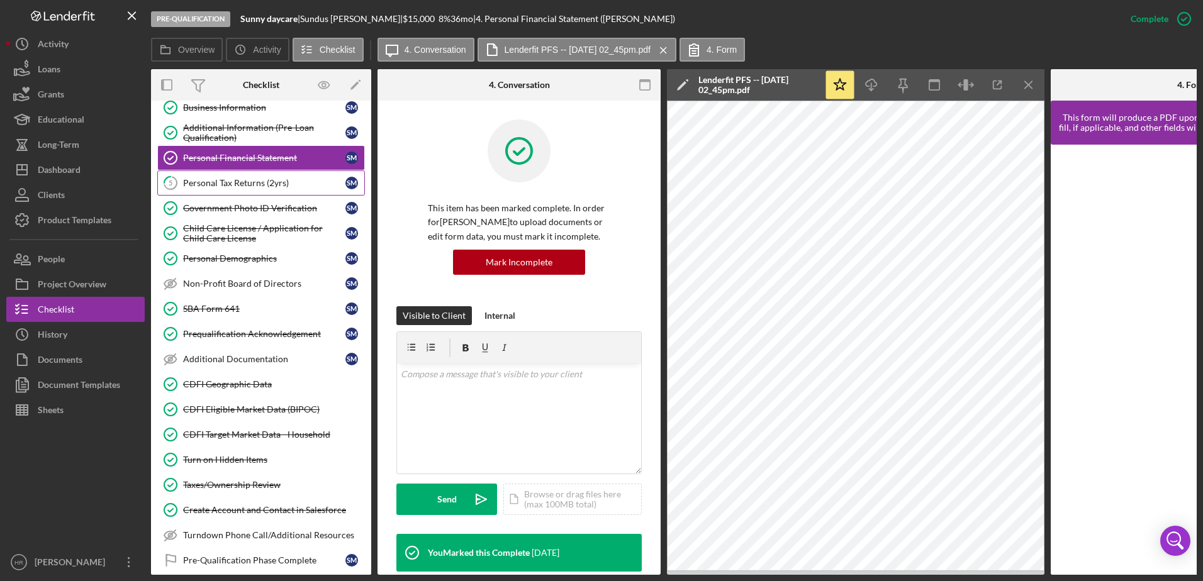
click at [231, 174] on link "5 Personal Tax Returns (2yrs) S M" at bounding box center [261, 182] width 208 height 25
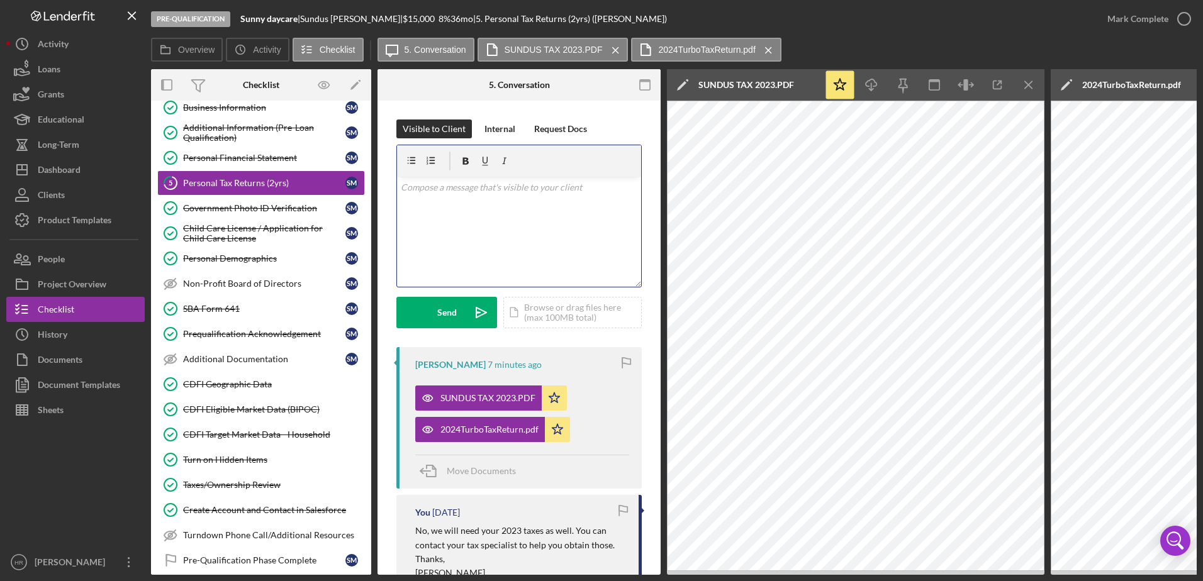
click at [493, 194] on p at bounding box center [519, 188] width 237 height 14
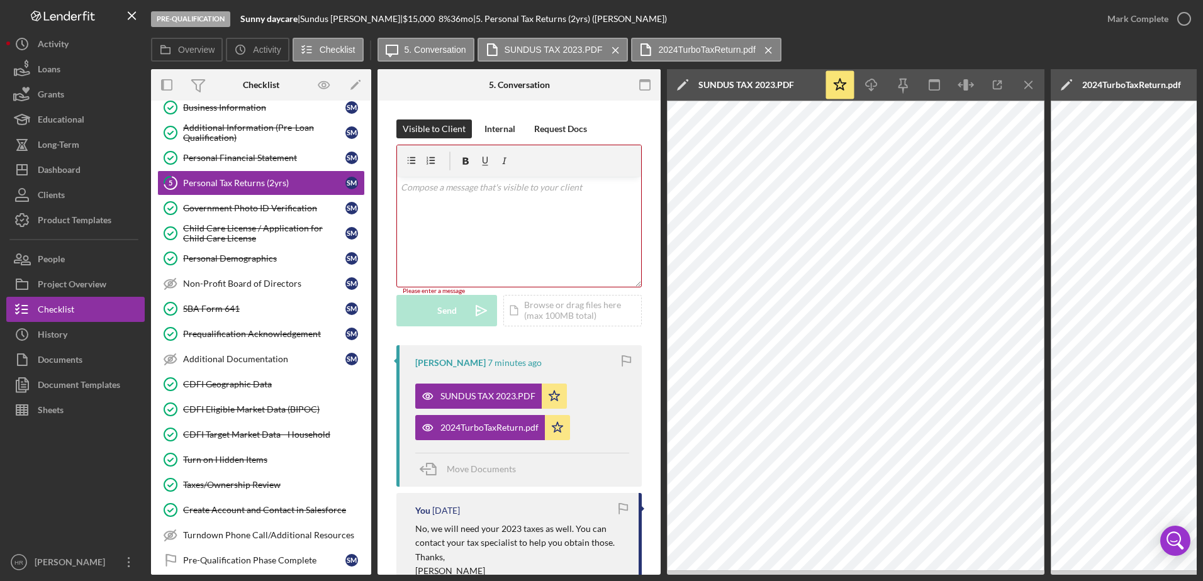
click at [1202, 530] on html "Pre-Qualification Sunny daycare | [PERSON_NAME] | $15,000 $3,750 8 % 36 mo | 5.…" at bounding box center [601, 290] width 1203 height 581
click at [425, 175] on div at bounding box center [430, 160] width 54 height 31
click at [427, 187] on p at bounding box center [519, 188] width 237 height 14
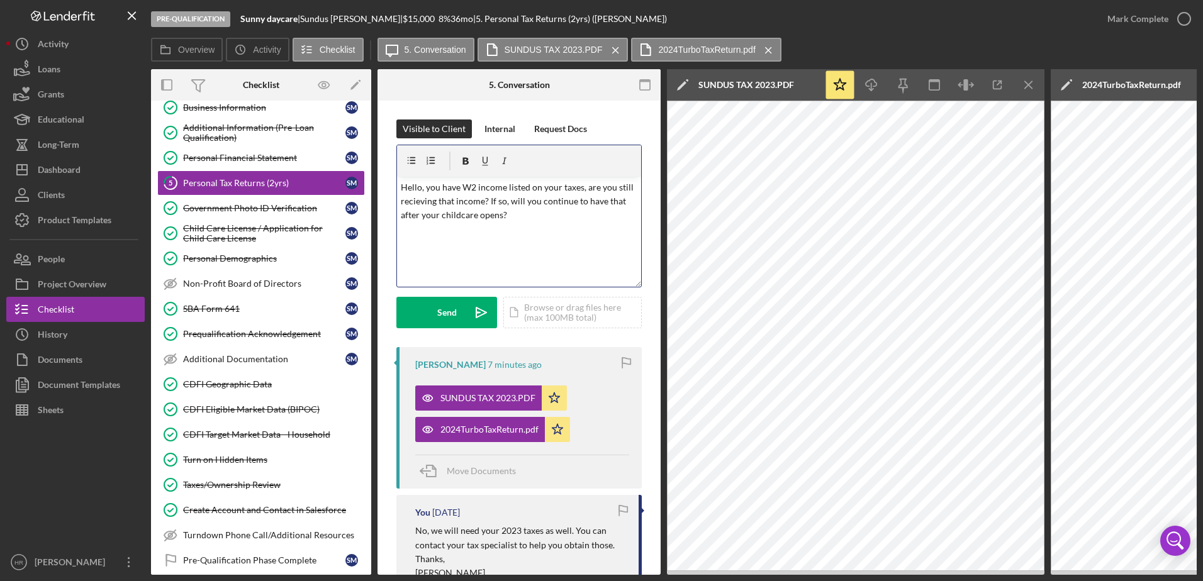
click at [416, 201] on p "Hello, you have W2 income listed on your taxes, are you still recieving that in…" at bounding box center [519, 202] width 237 height 42
click at [435, 310] on button "Send Icon/icon-invite-send" at bounding box center [446, 312] width 101 height 31
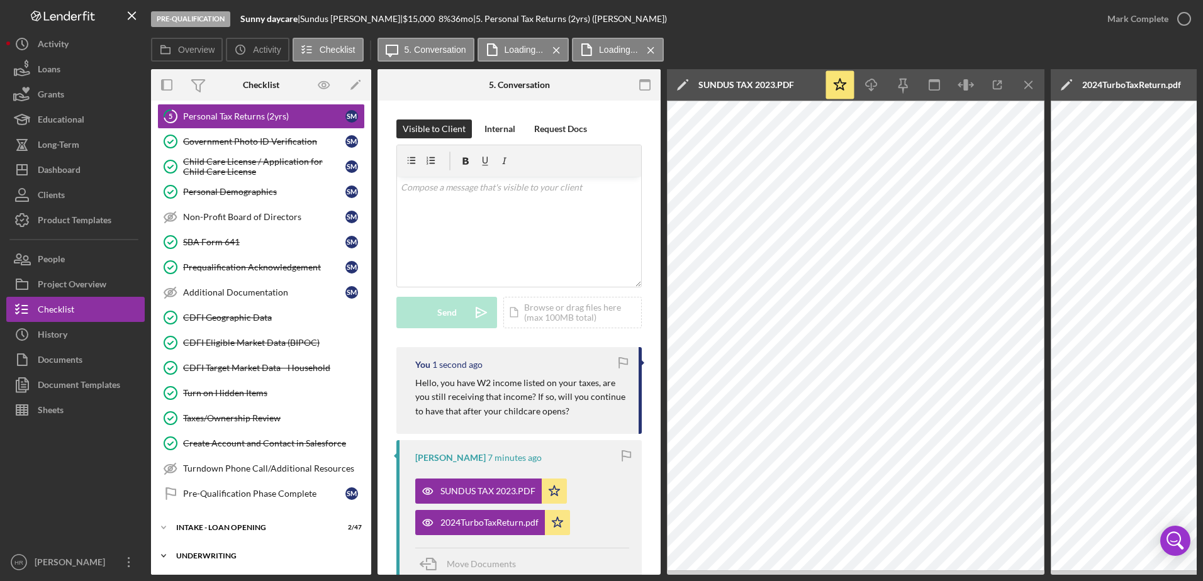
scroll to position [219, 0]
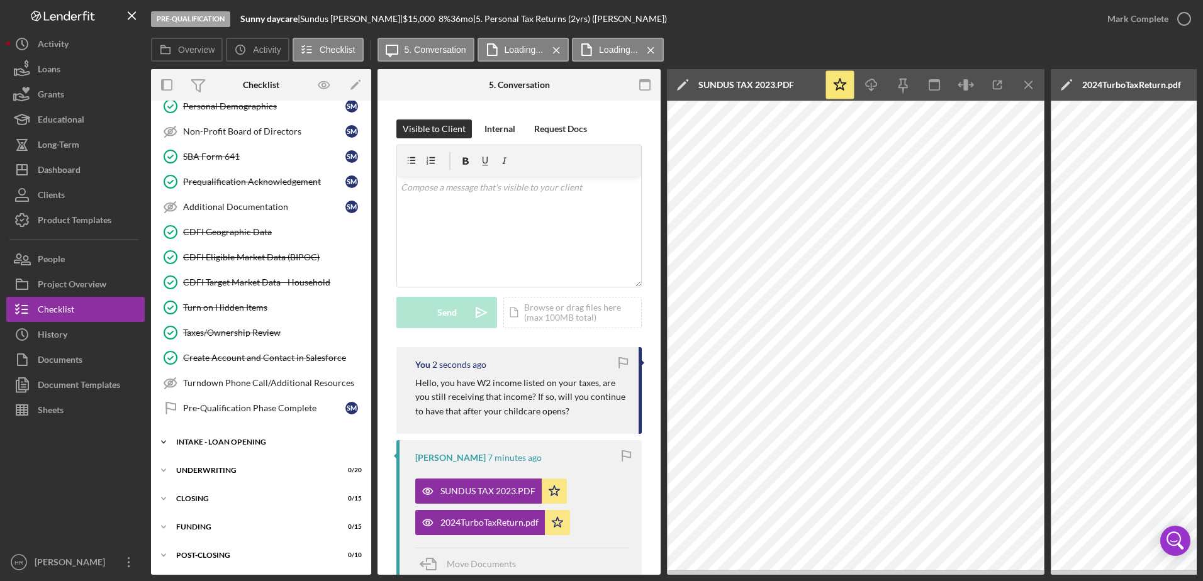
click at [211, 434] on div "Icon/Expander INTAKE - LOAN OPENING 2 / 47" at bounding box center [261, 442] width 220 height 25
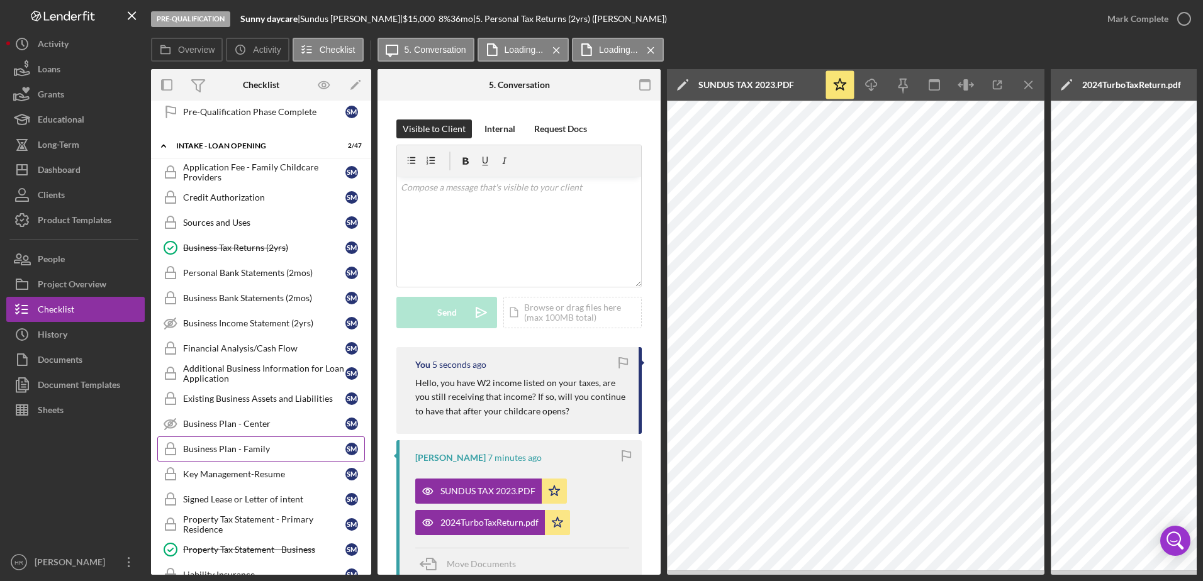
scroll to position [533, 0]
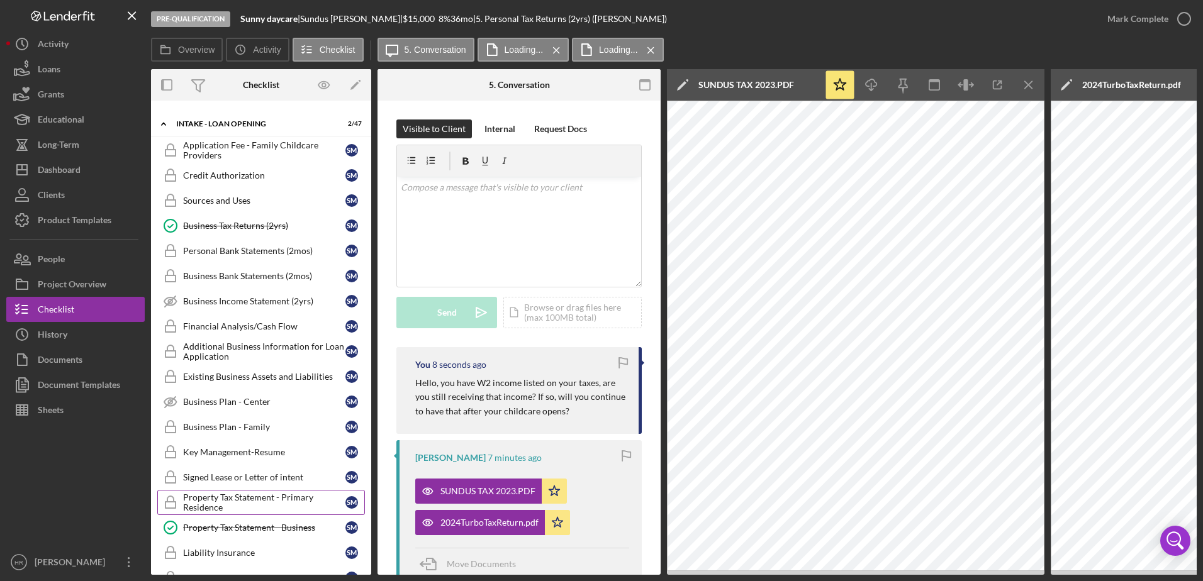
click at [220, 501] on div "Property Tax Statement - Primary Residence" at bounding box center [264, 503] width 162 height 20
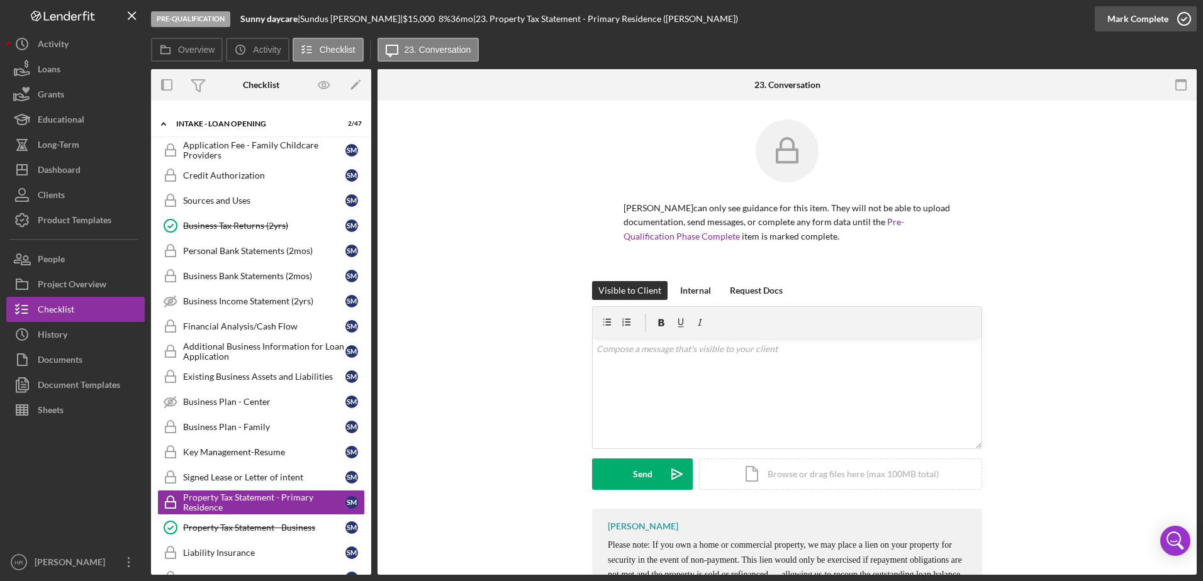
click at [1184, 20] on icon "button" at bounding box center [1183, 18] width 31 height 31
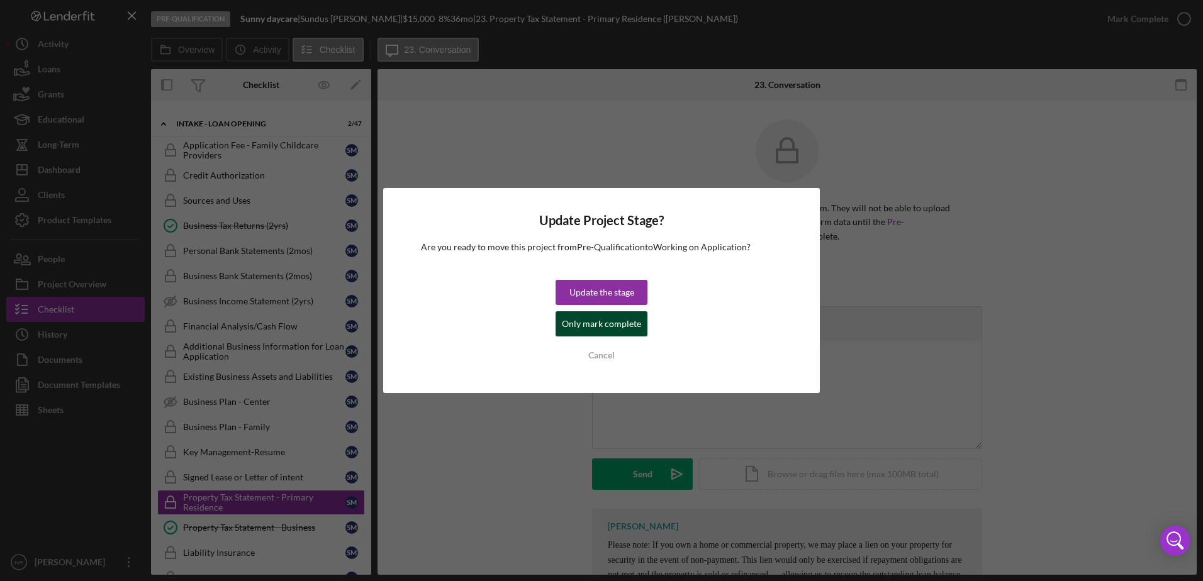
click at [621, 333] on div "Only mark complete" at bounding box center [601, 323] width 79 height 25
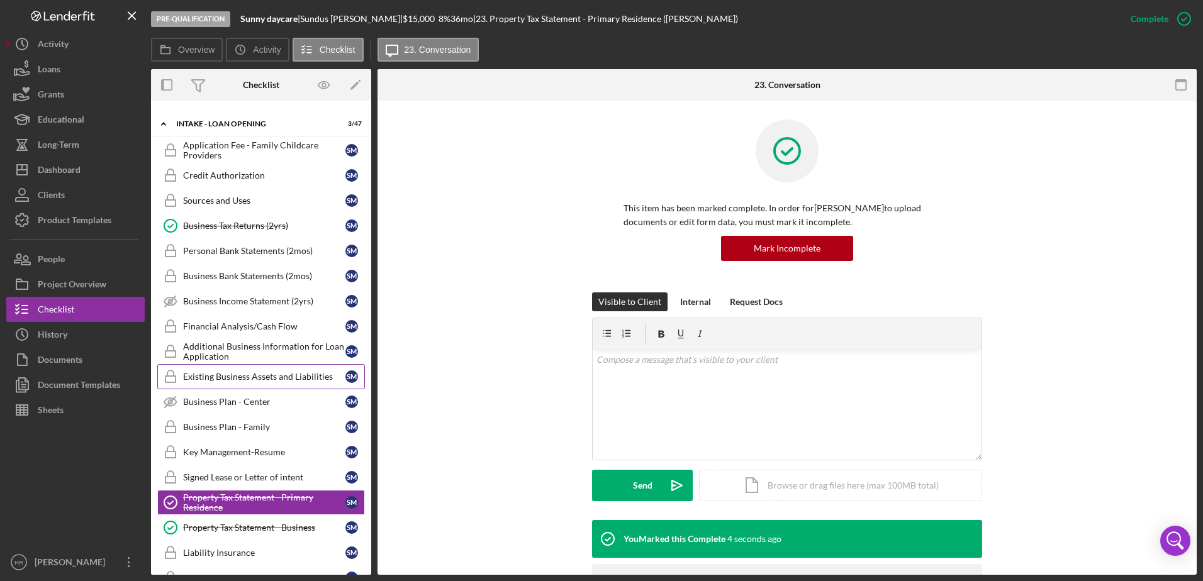
click at [215, 369] on link "Existing Business Assets and Liabilities Existing Business Assets and Liabiliti…" at bounding box center [261, 376] width 208 height 25
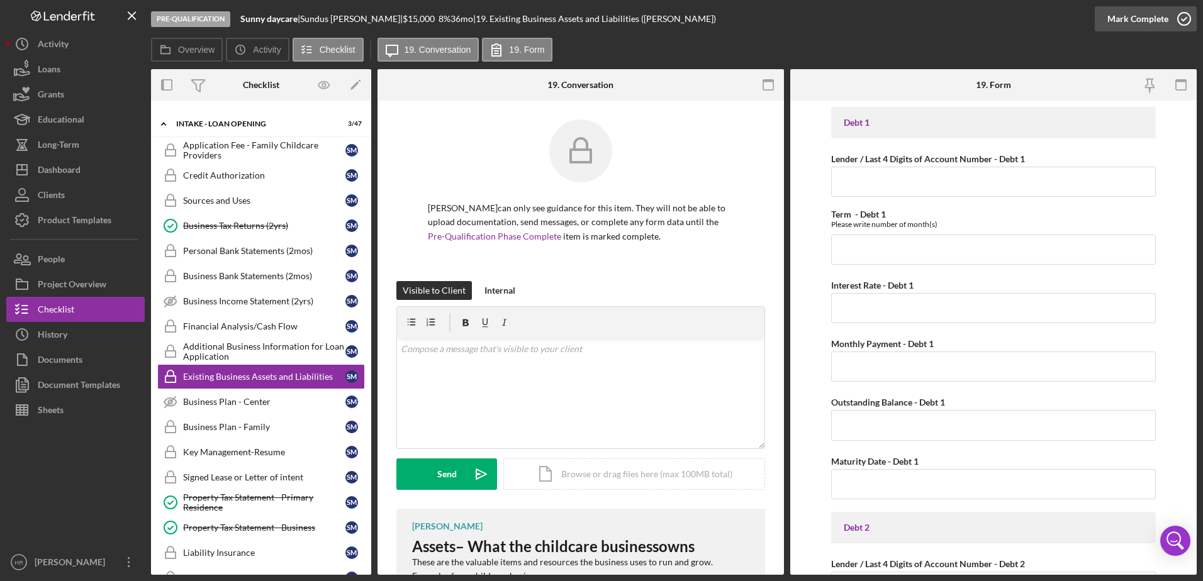
click at [1190, 16] on icon "button" at bounding box center [1183, 18] width 31 height 31
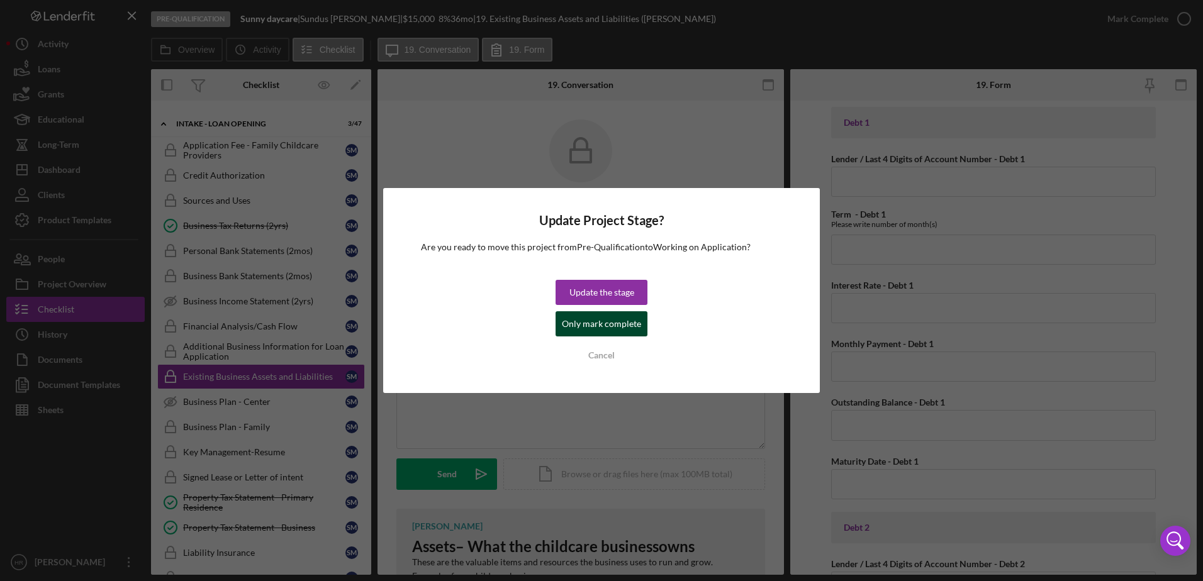
click at [591, 323] on div "Only mark complete" at bounding box center [601, 323] width 79 height 25
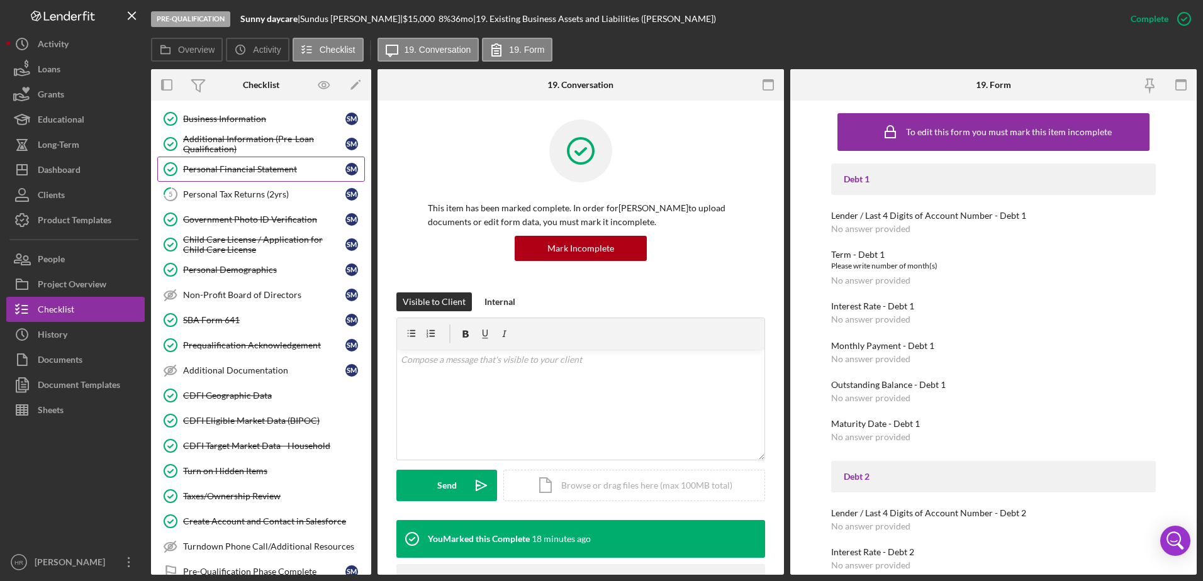
scroll to position [30, 0]
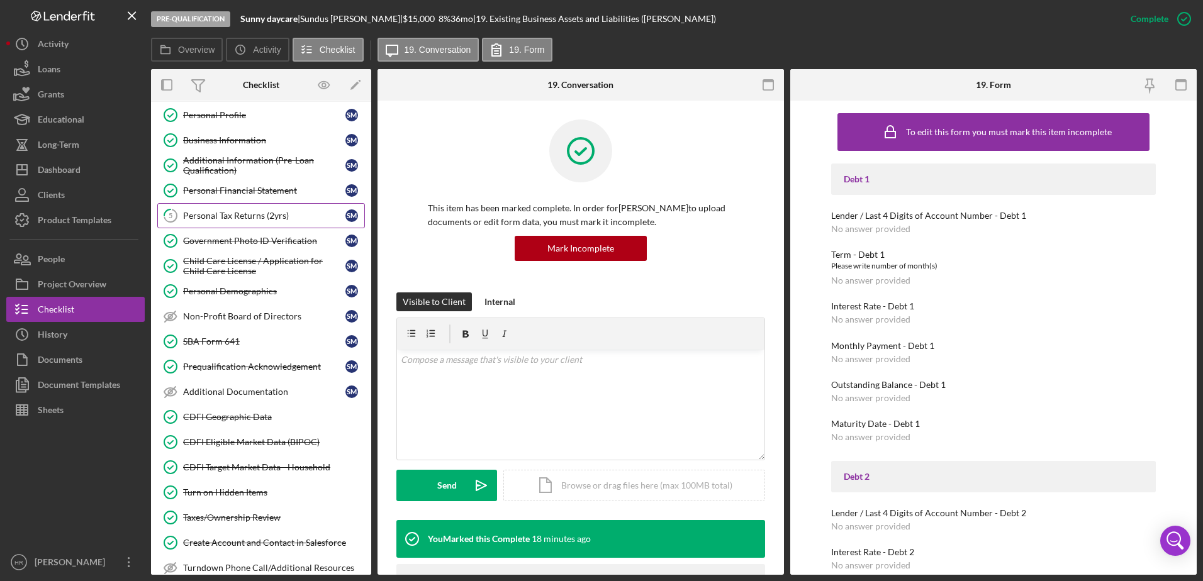
click at [238, 211] on div "Personal Tax Returns (2yrs)" at bounding box center [264, 216] width 162 height 10
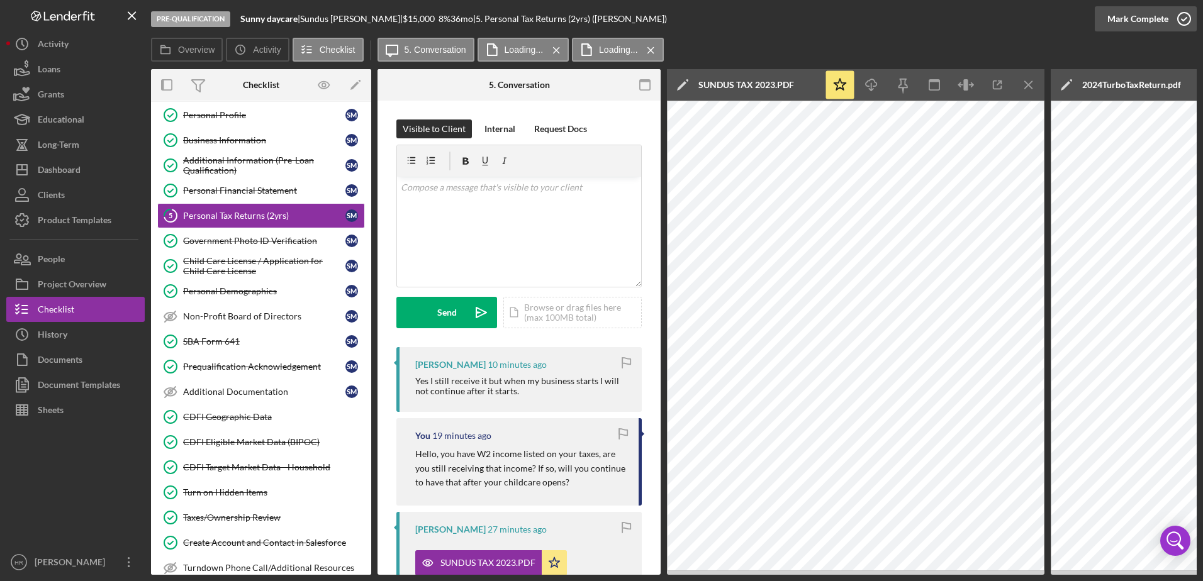
click at [1180, 17] on icon "button" at bounding box center [1183, 18] width 31 height 31
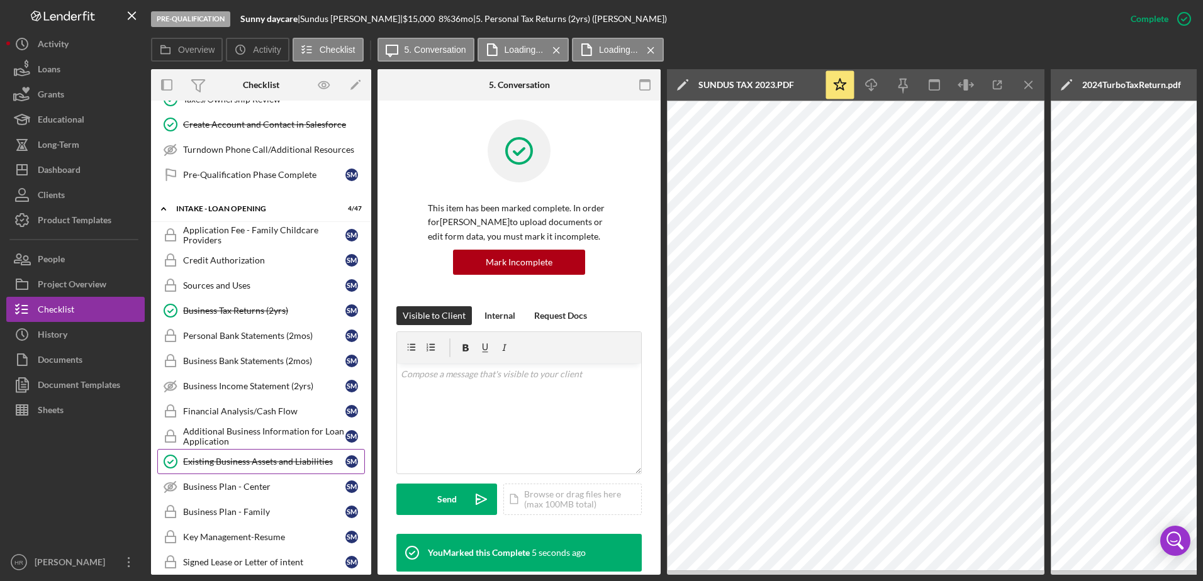
scroll to position [471, 0]
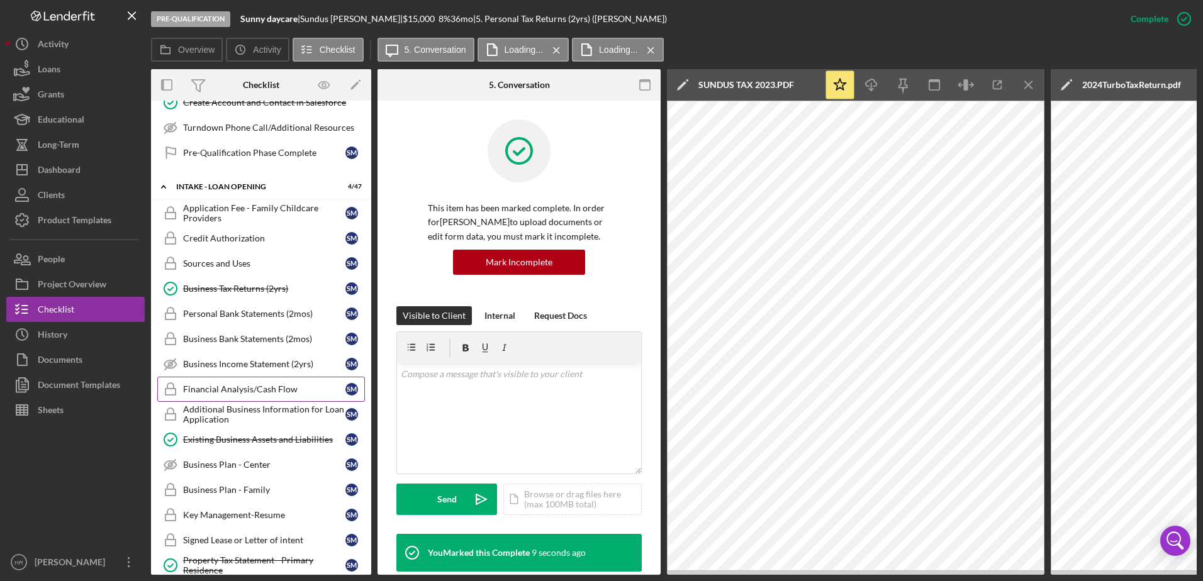
click at [228, 393] on div "Financial Analysis/Cash Flow" at bounding box center [264, 389] width 162 height 10
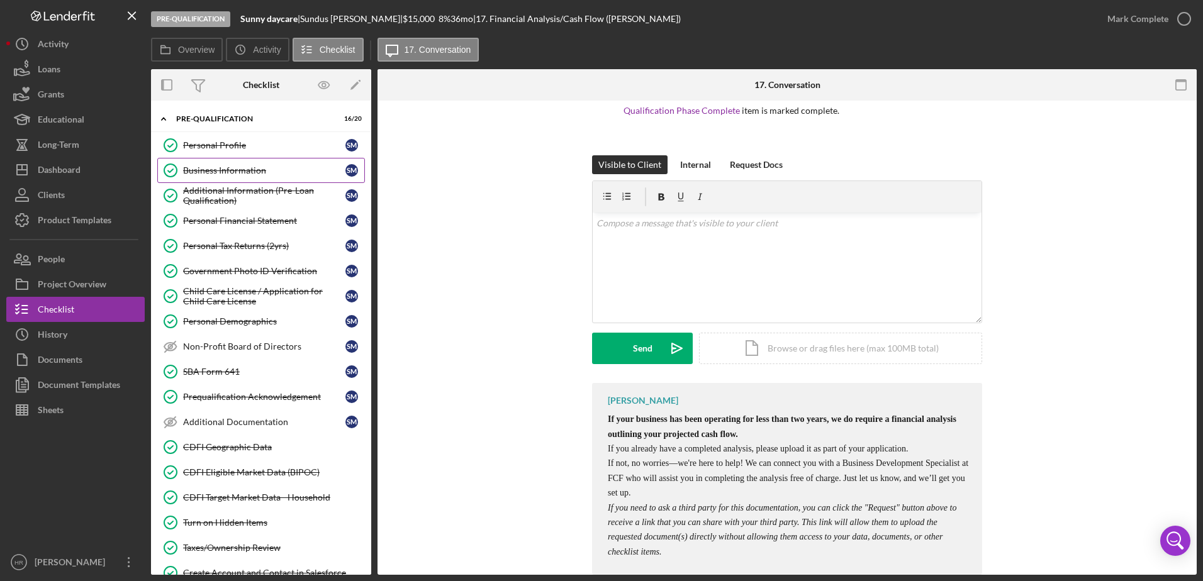
click at [240, 169] on div "Business Information" at bounding box center [264, 170] width 162 height 10
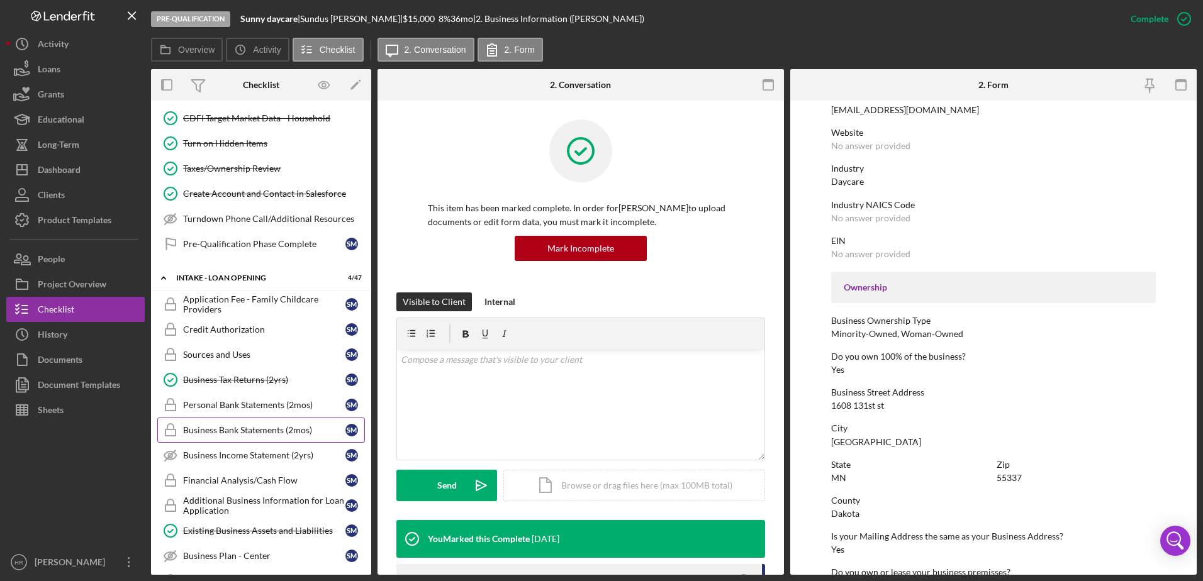
scroll to position [440, 0]
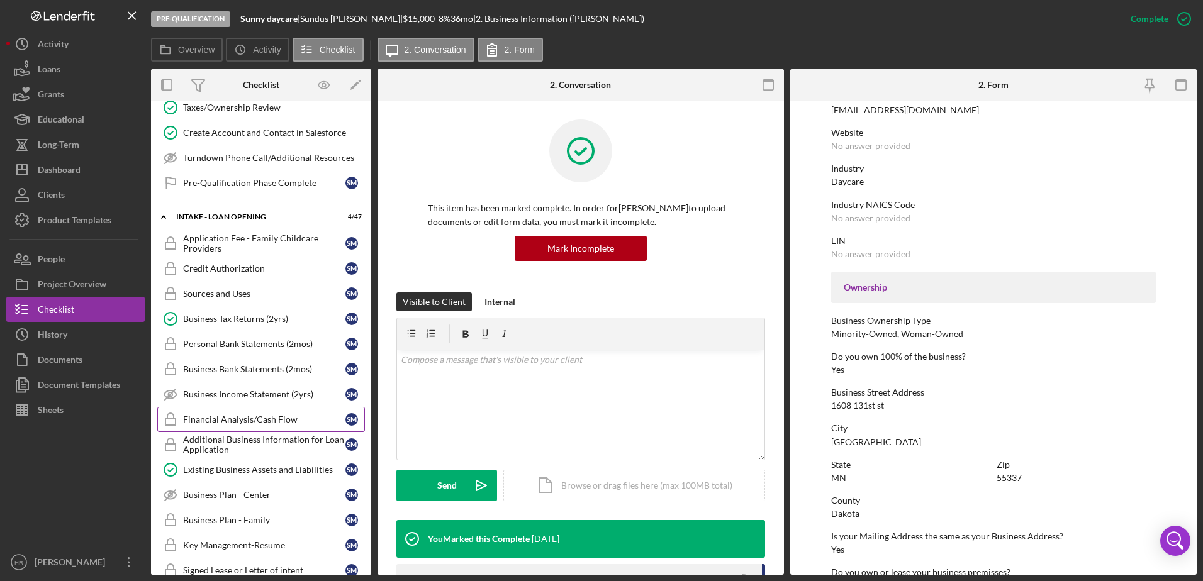
click at [235, 415] on div "Financial Analysis/Cash Flow" at bounding box center [264, 420] width 162 height 10
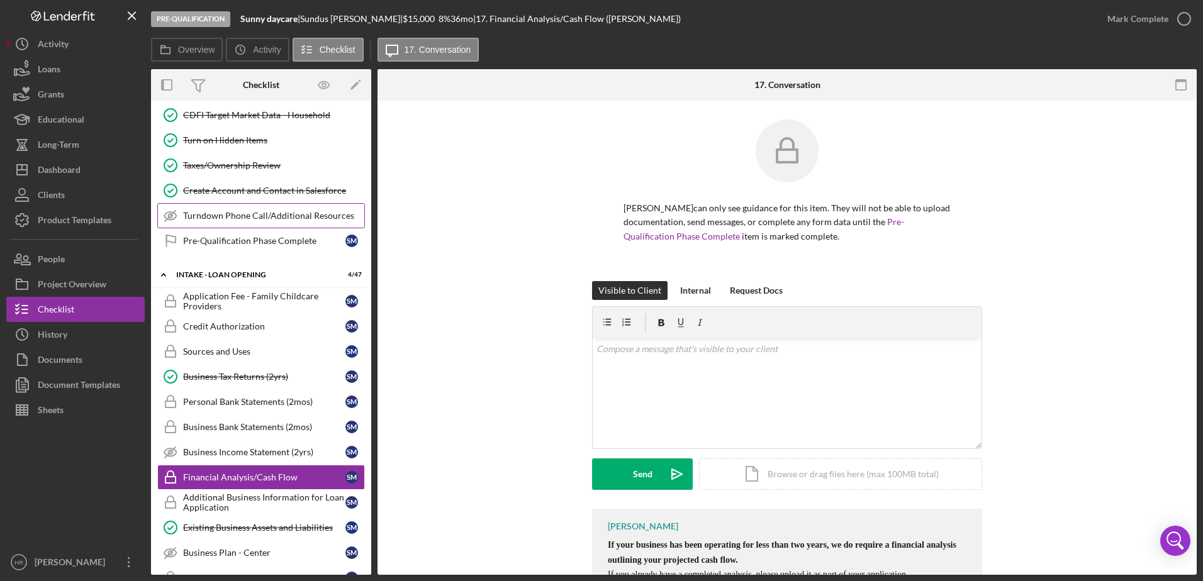
scroll to position [315, 0]
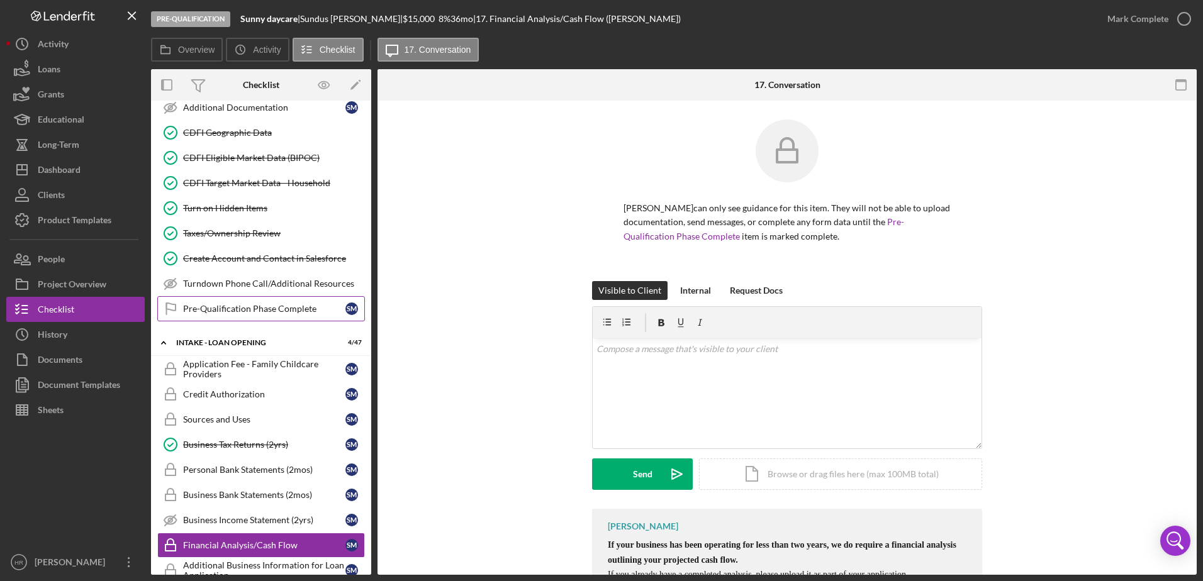
click at [225, 308] on div "Pre-Qualification Phase Complete" at bounding box center [264, 309] width 162 height 10
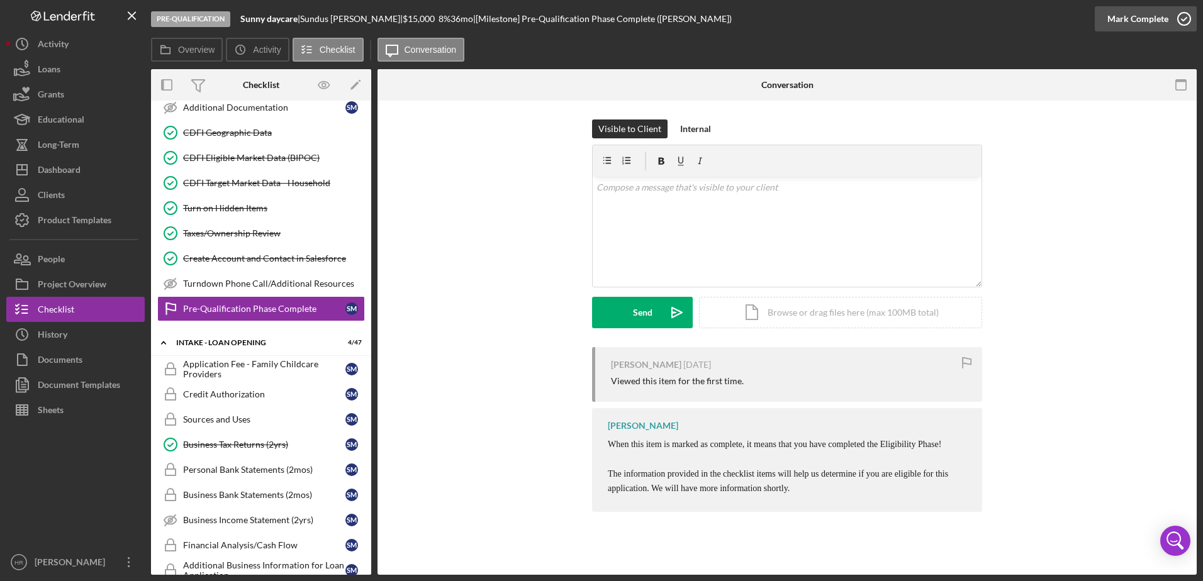
click at [1183, 21] on icon "button" at bounding box center [1183, 18] width 31 height 31
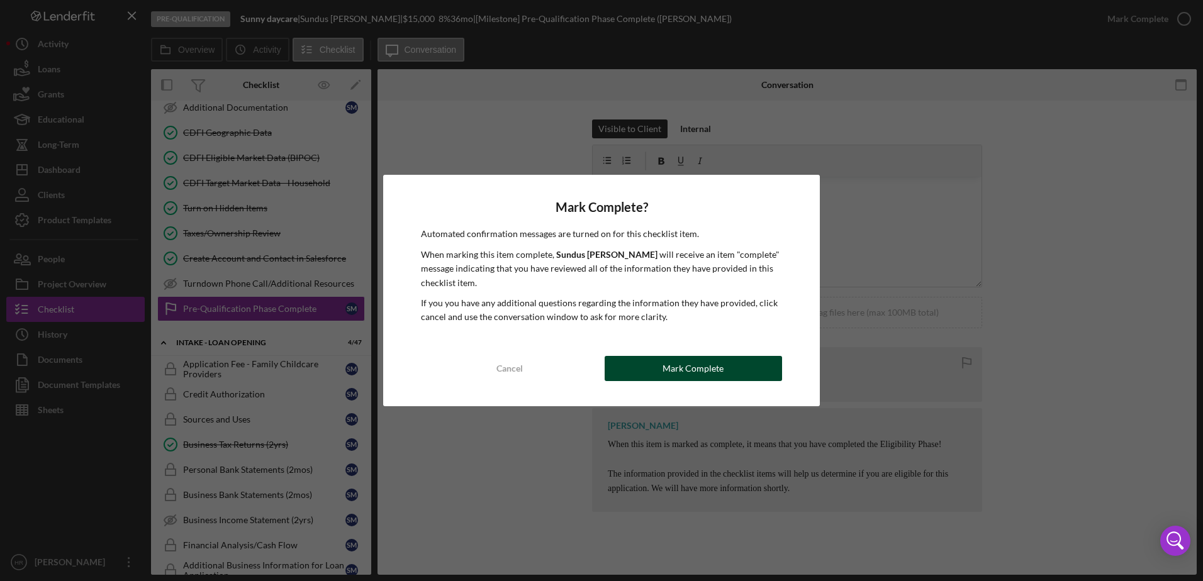
click at [652, 376] on button "Mark Complete" at bounding box center [693, 368] width 177 height 25
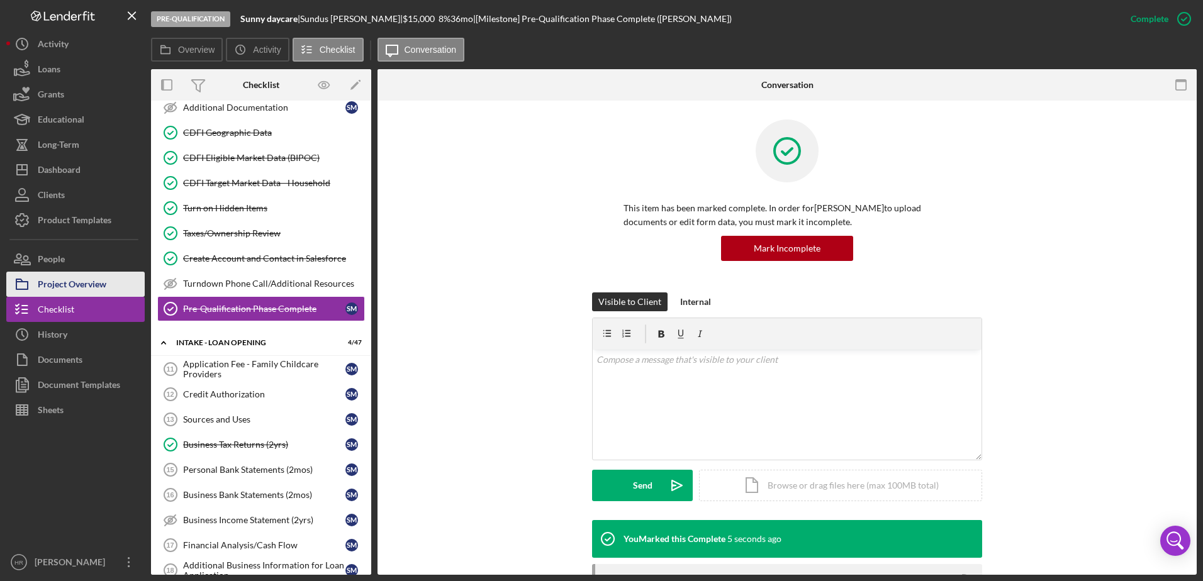
click at [101, 284] on div "Project Overview" at bounding box center [72, 286] width 69 height 28
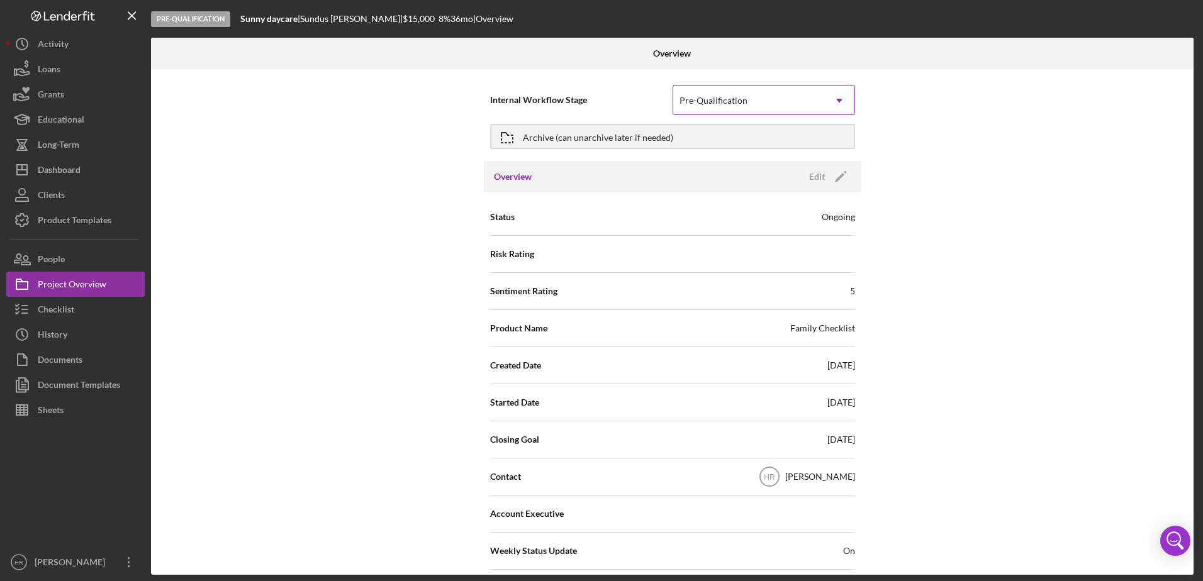
click at [784, 99] on div "Pre-Qualification" at bounding box center [748, 100] width 151 height 29
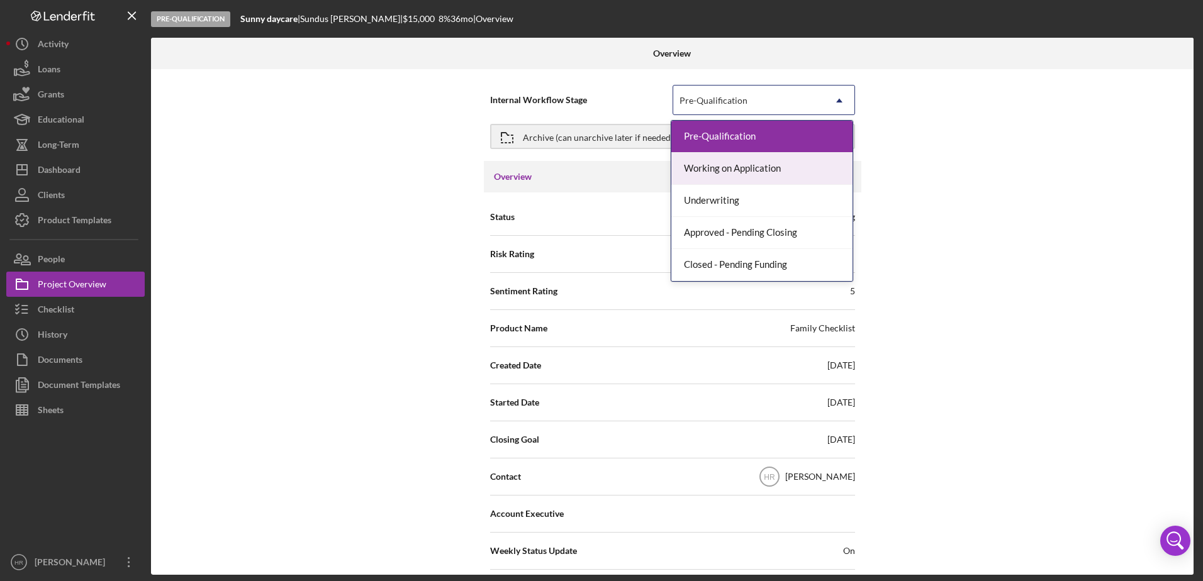
click at [731, 169] on div "Working on Application" at bounding box center [761, 169] width 181 height 32
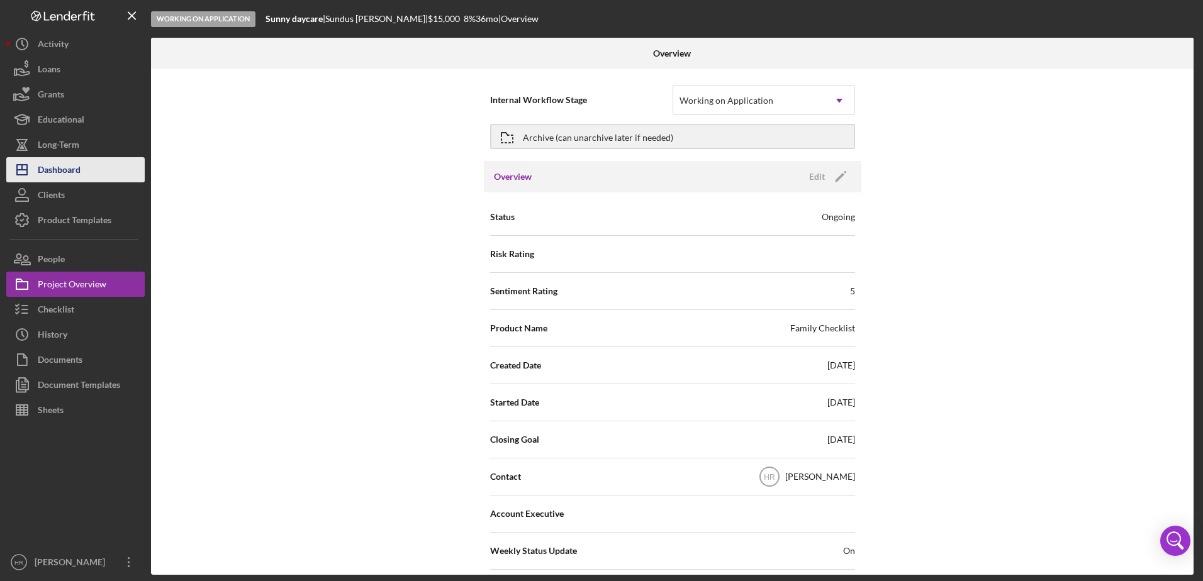
click at [64, 166] on div "Dashboard" at bounding box center [59, 171] width 43 height 28
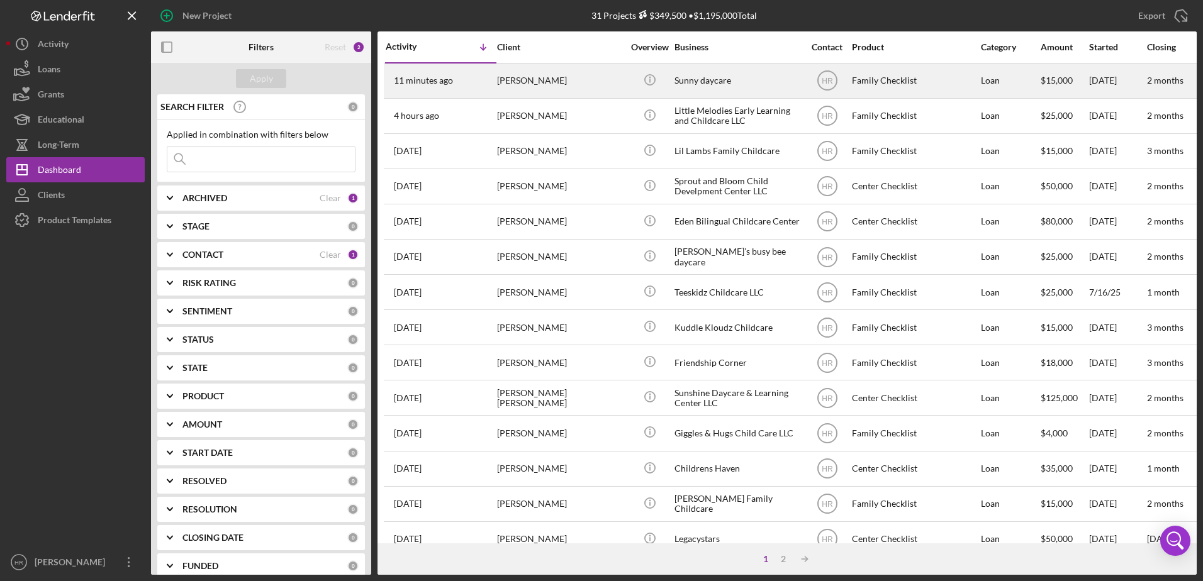
click at [783, 64] on div "Sunny daycare" at bounding box center [737, 80] width 126 height 33
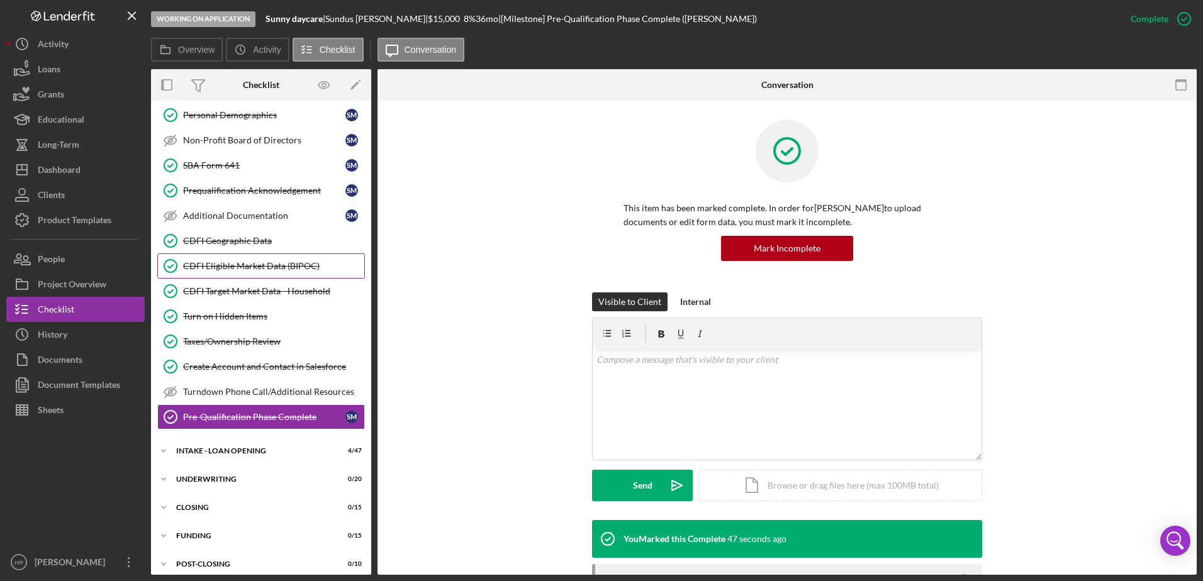
scroll to position [214, 0]
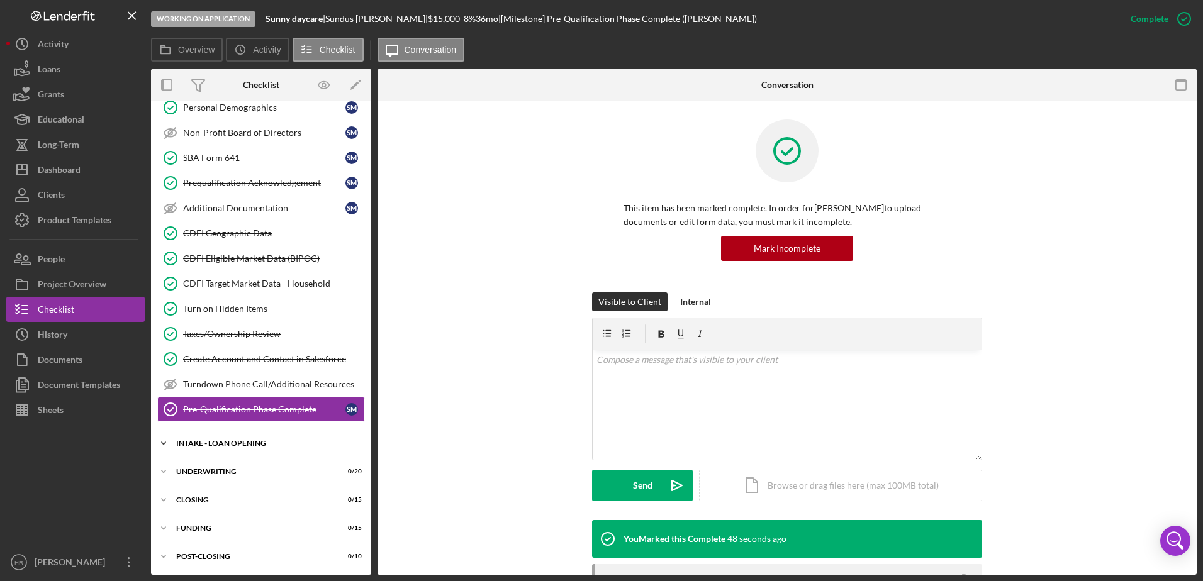
click at [259, 443] on div "INTAKE - LOAN OPENING" at bounding box center [265, 444] width 179 height 8
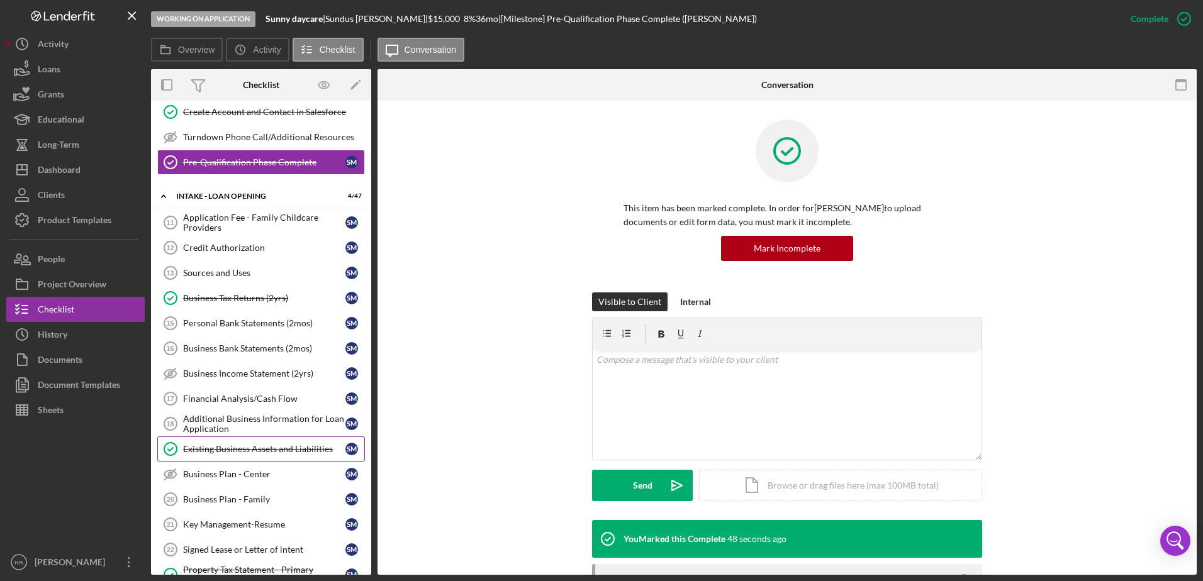
scroll to position [465, 0]
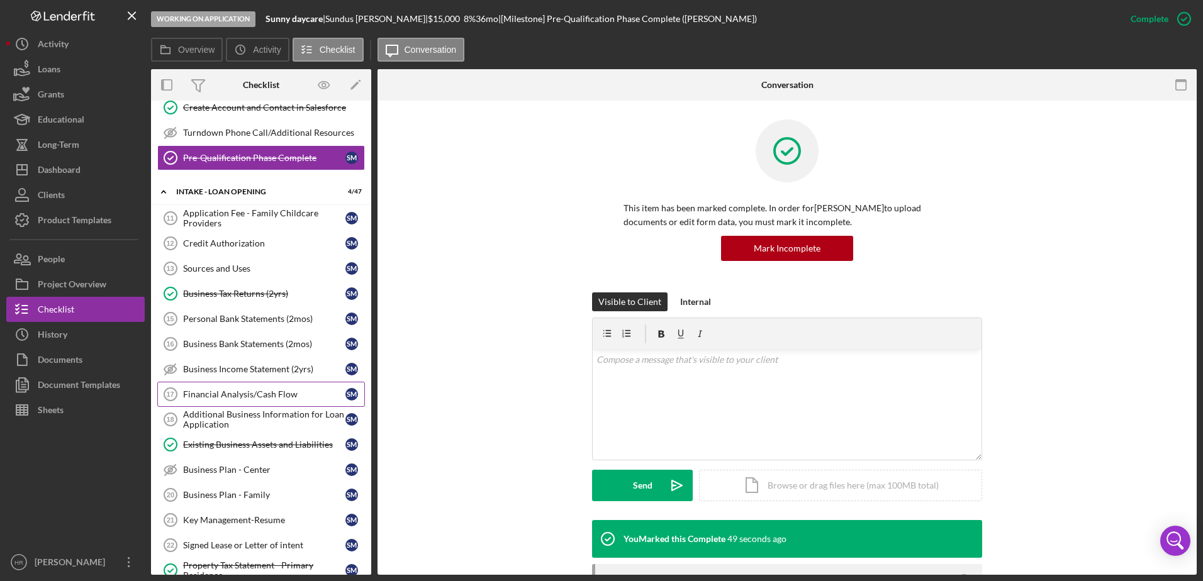
click at [218, 399] on div "Financial Analysis/Cash Flow" at bounding box center [264, 394] width 162 height 10
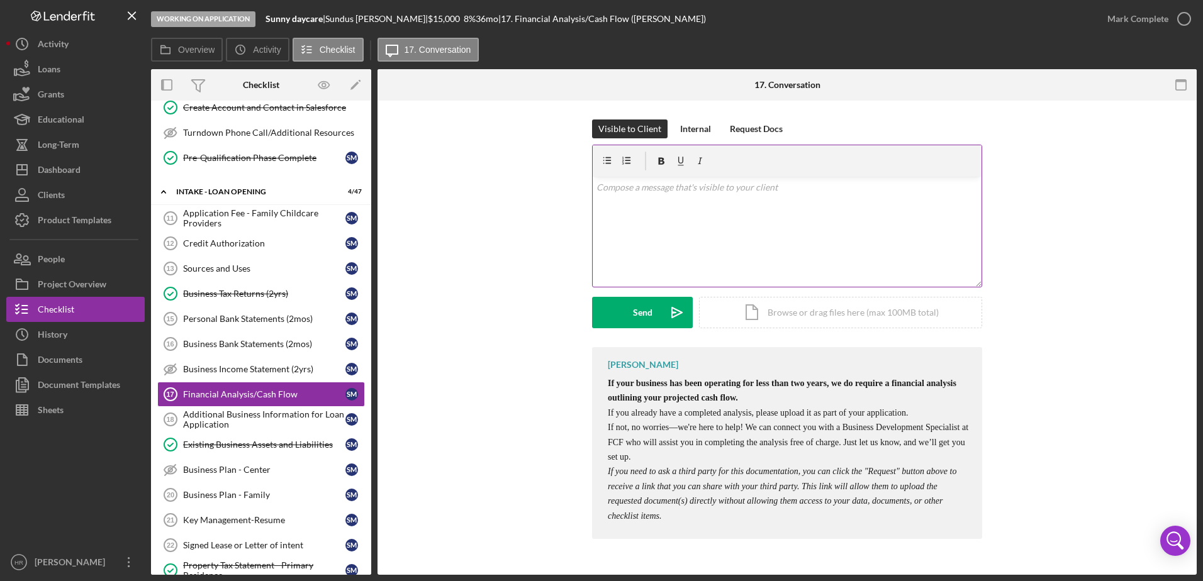
click at [674, 203] on div "v Color teal Color pink Remove color Add row above Add row below Add column bef…" at bounding box center [787, 232] width 389 height 110
click at [950, 186] on p "Hello, if you have not completed a financial analysis, you can complete this he…" at bounding box center [787, 188] width 382 height 14
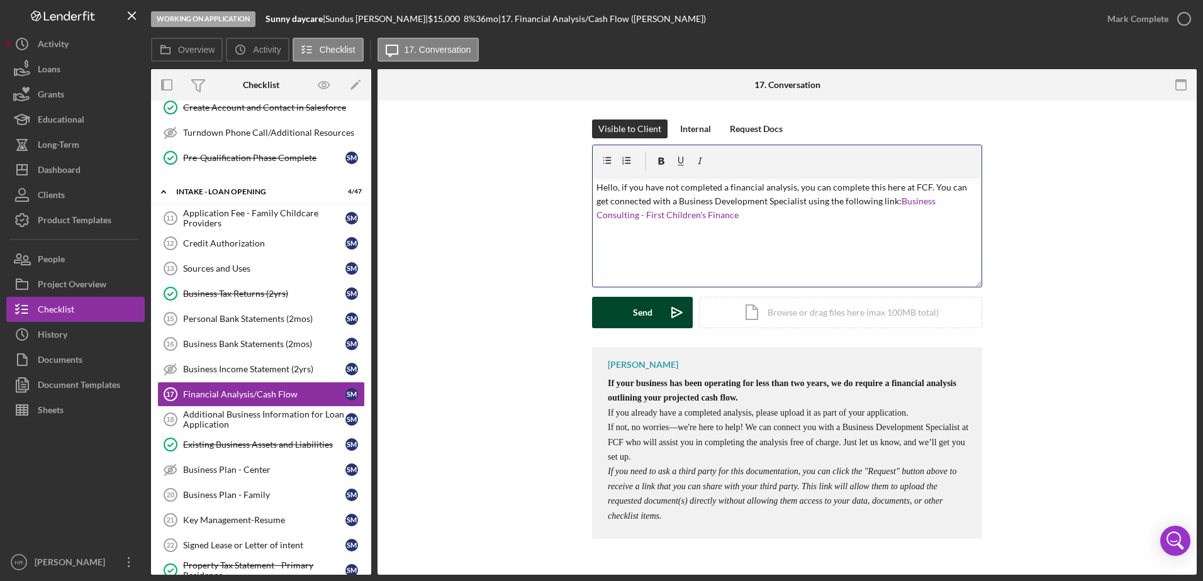
click at [622, 319] on button "Send Icon/icon-invite-send" at bounding box center [642, 312] width 101 height 31
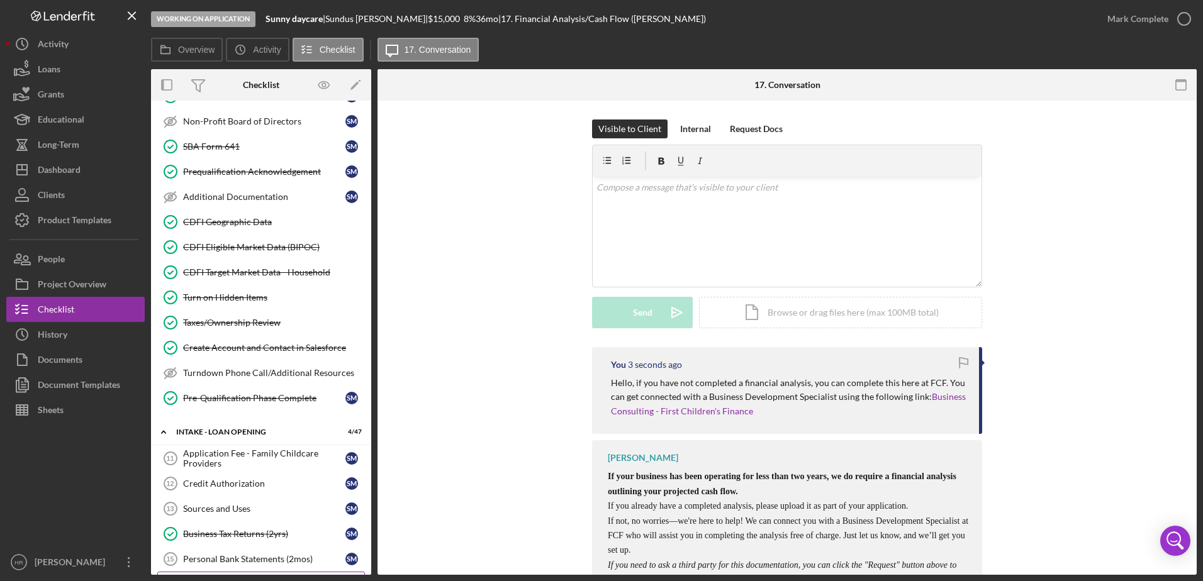
scroll to position [252, 0]
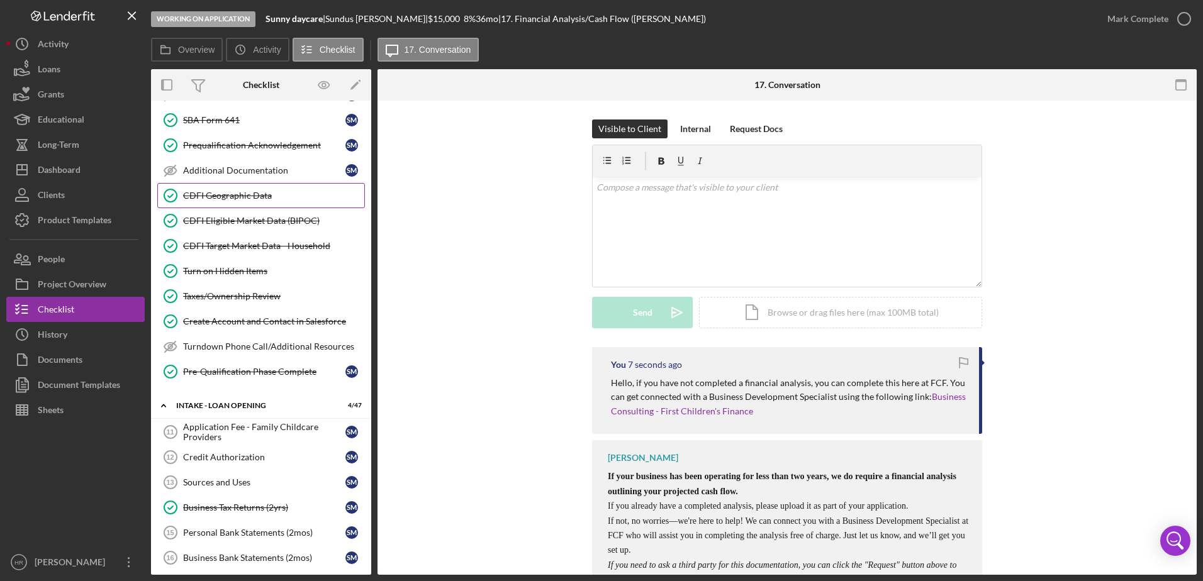
click at [228, 201] on div "CDFI Geographic Data" at bounding box center [273, 196] width 181 height 10
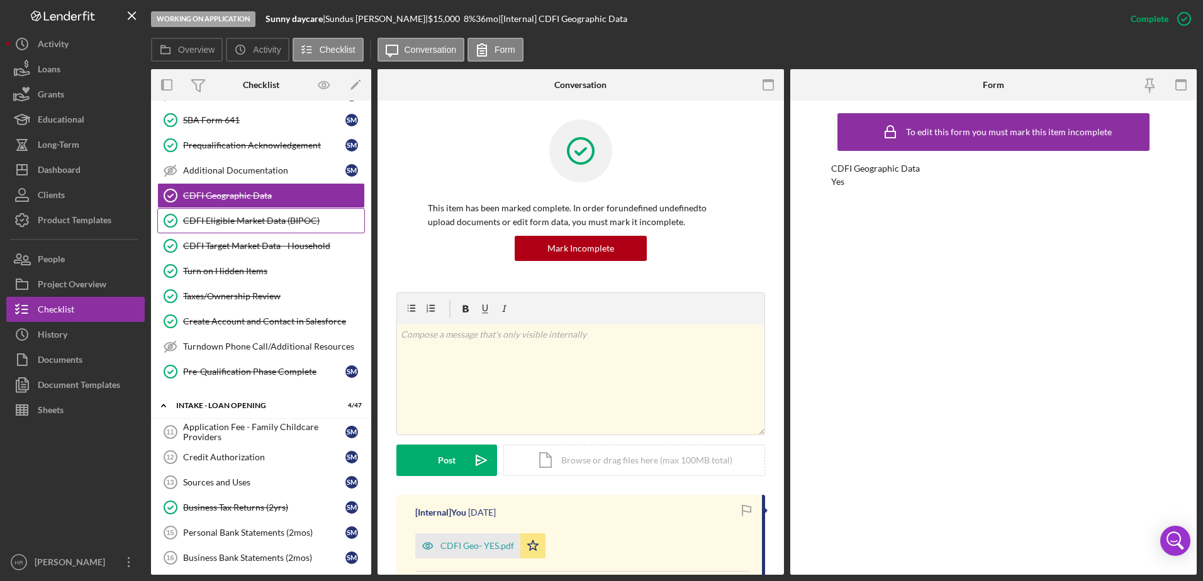
click at [230, 223] on div "CDFI Eligible Market Data (BIPOC)" at bounding box center [273, 221] width 181 height 10
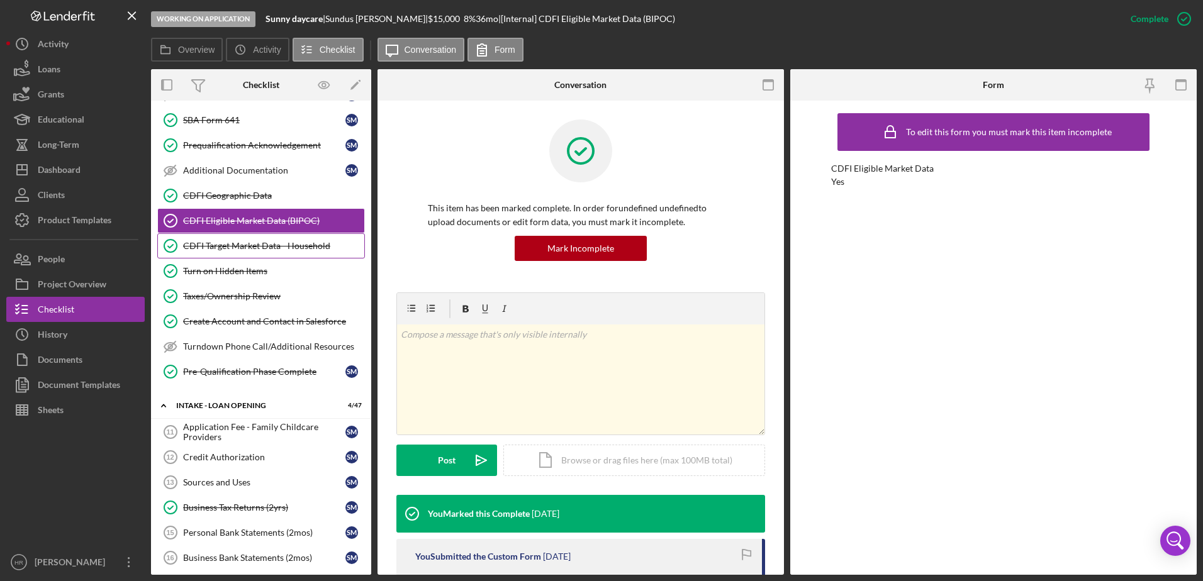
click at [229, 244] on div "CDFI Target Market Data - Household" at bounding box center [273, 246] width 181 height 10
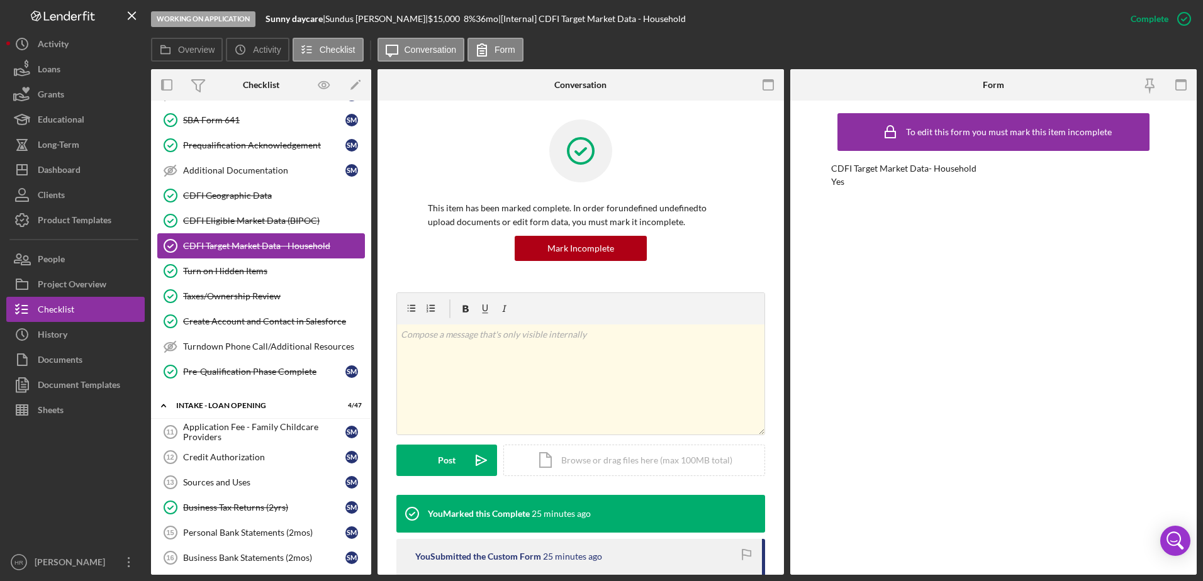
scroll to position [63, 0]
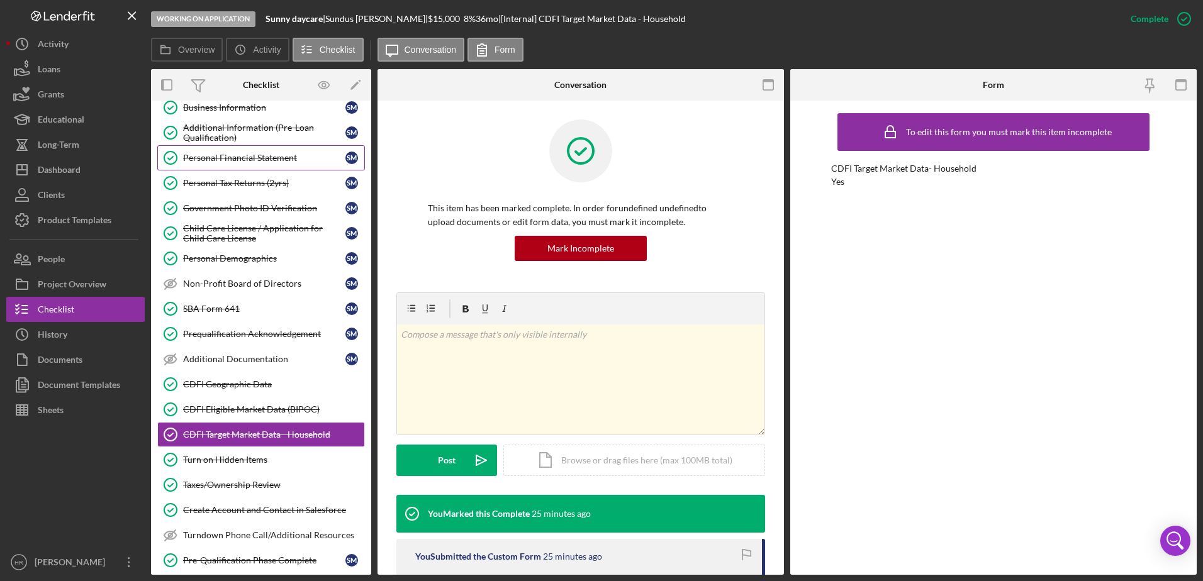
click at [251, 155] on div "Personal Financial Statement" at bounding box center [264, 158] width 162 height 10
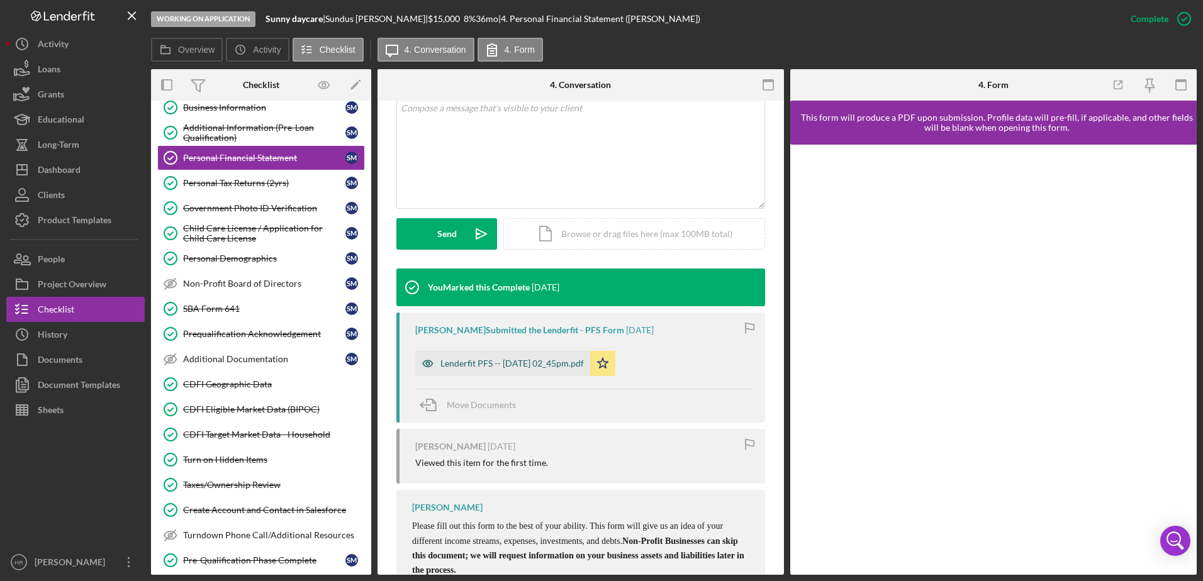
click at [496, 359] on div "Lenderfit PFS -- [DATE] 02_45pm.pdf" at bounding box center [511, 364] width 143 height 10
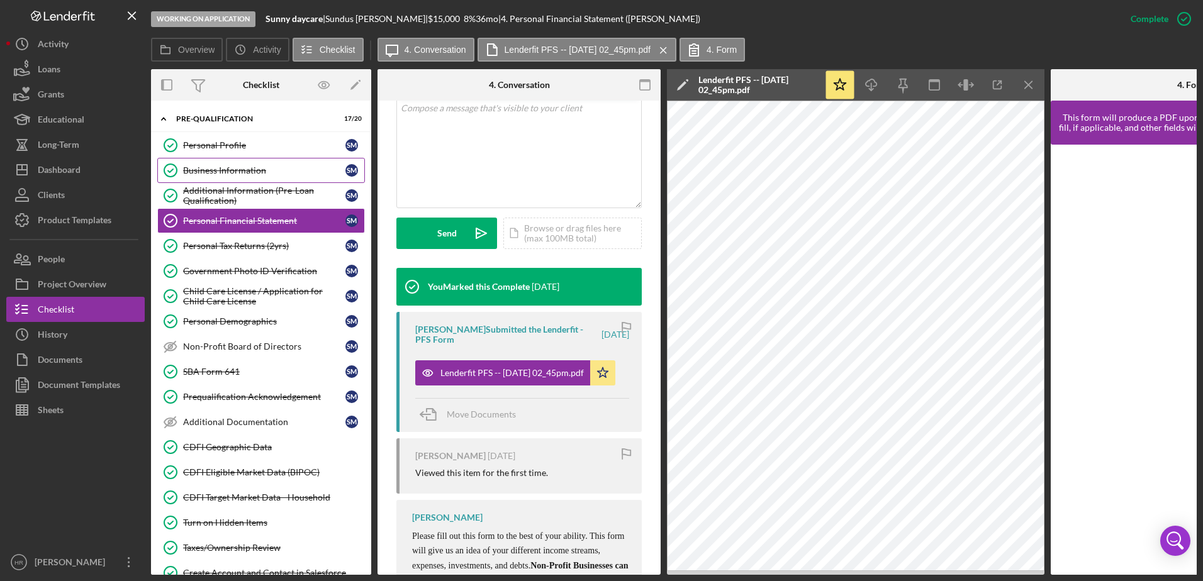
click at [239, 173] on div "Business Information" at bounding box center [264, 170] width 162 height 10
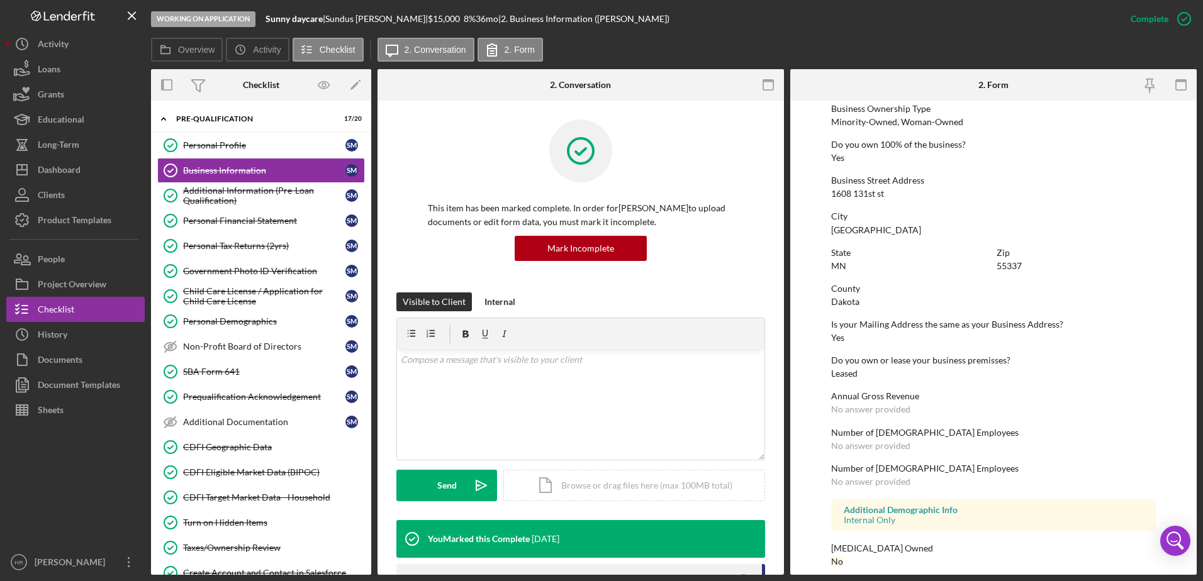
scroll to position [474, 0]
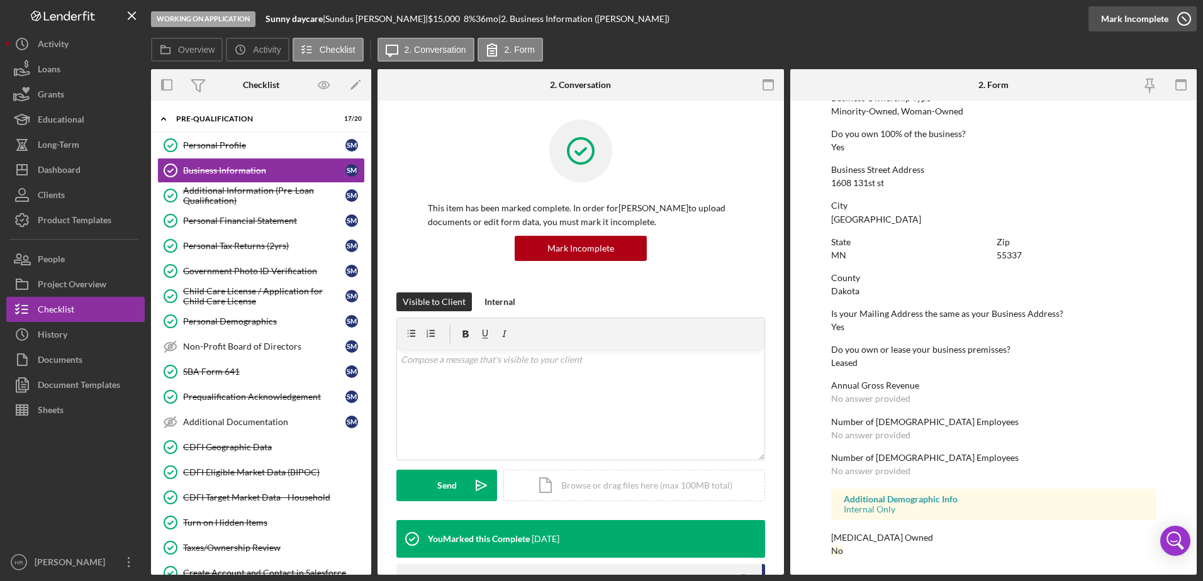
click at [1189, 17] on icon "button" at bounding box center [1183, 18] width 31 height 31
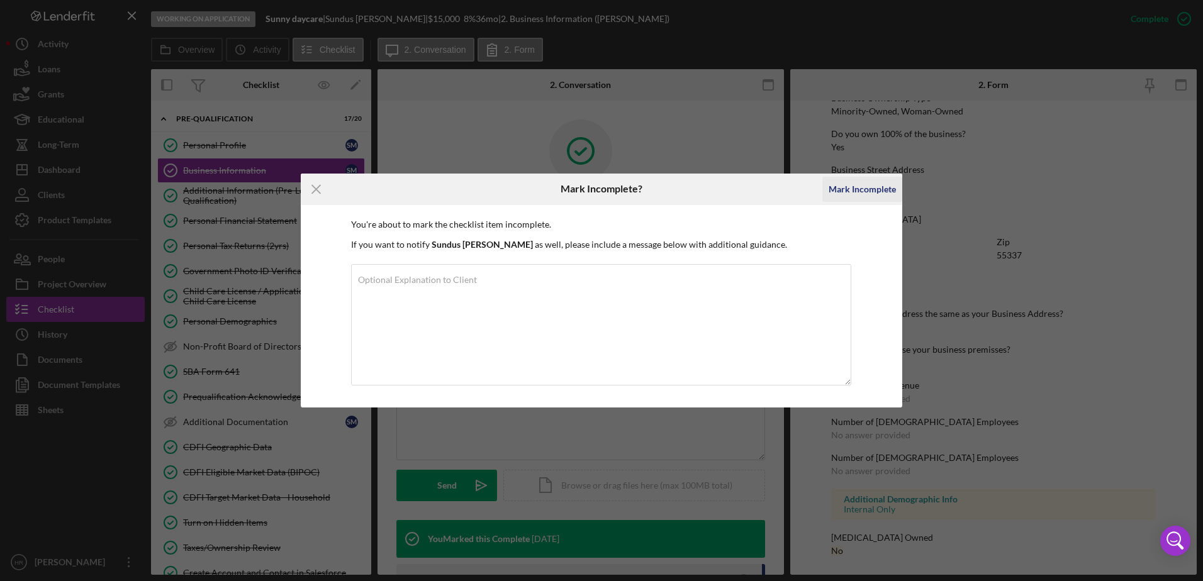
click at [855, 199] on div "Mark Incomplete" at bounding box center [861, 189] width 67 height 25
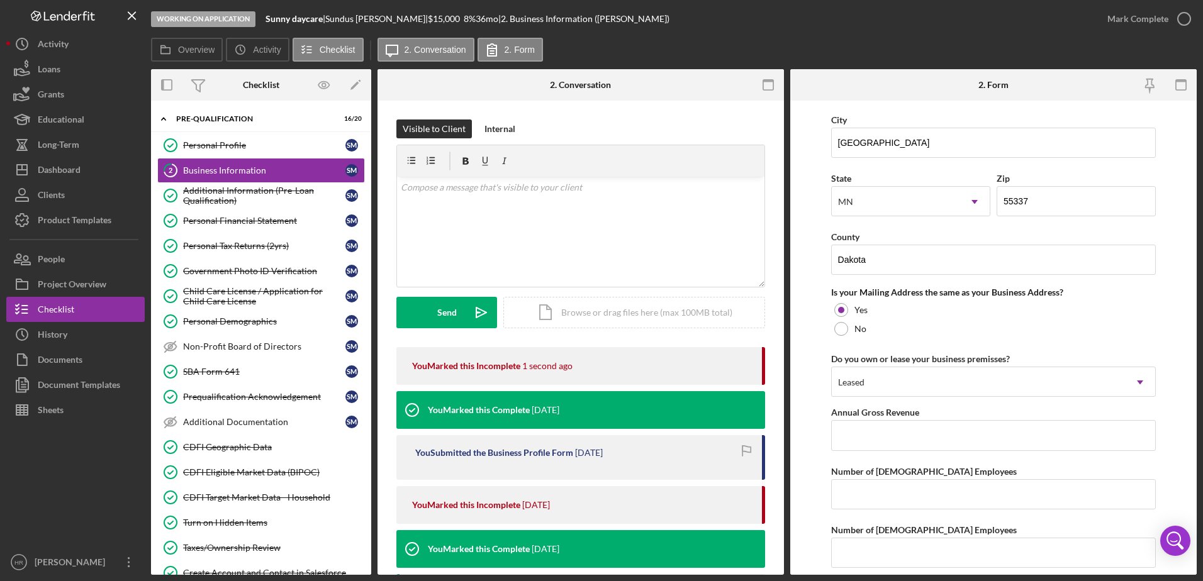
scroll to position [922, 0]
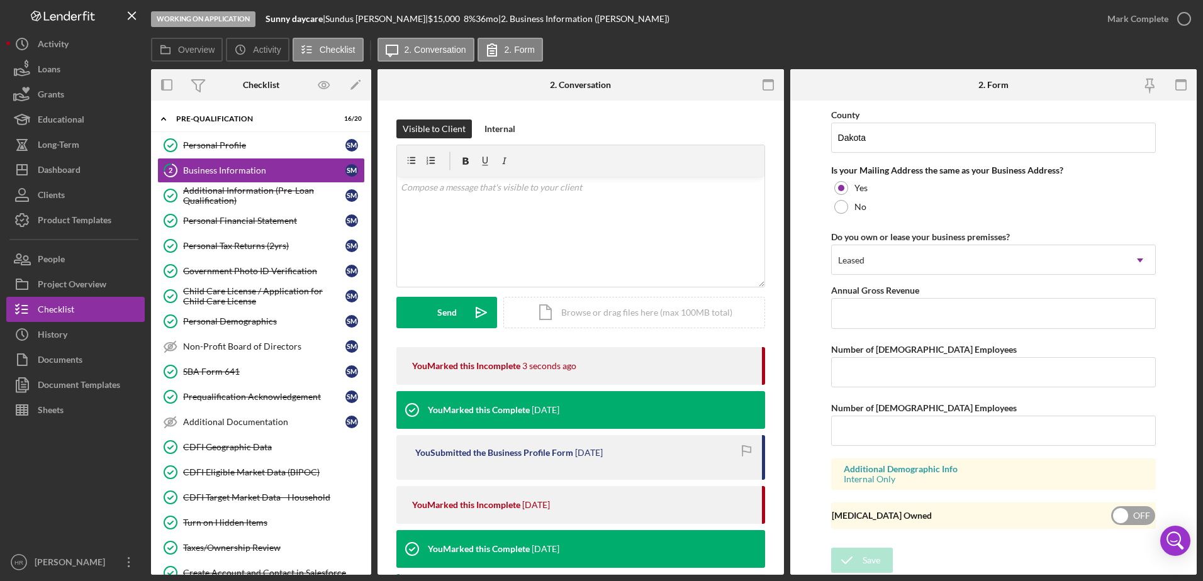
click at [1120, 517] on input "checkbox" at bounding box center [1133, 515] width 44 height 19
click at [1112, 524] on input "checkbox" at bounding box center [1133, 515] width 44 height 19
click at [981, 552] on div "Save Save" at bounding box center [993, 561] width 325 height 27
drag, startPoint x: 905, startPoint y: 548, endPoint x: 917, endPoint y: 542, distance: 12.7
click at [909, 548] on div "Save Save" at bounding box center [993, 561] width 325 height 27
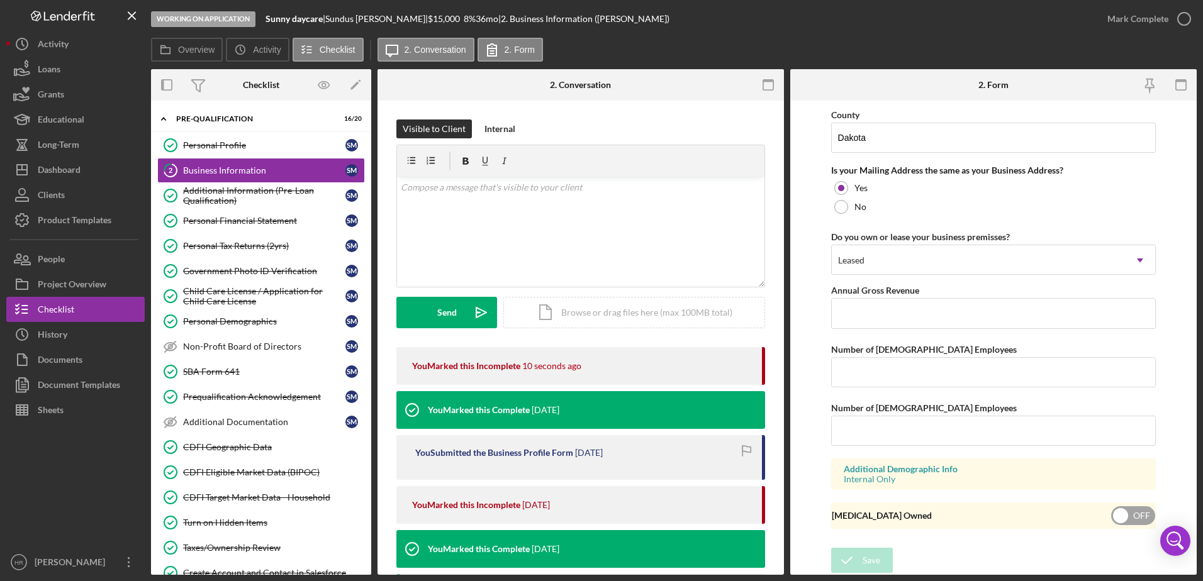
click at [1115, 518] on input "checkbox" at bounding box center [1133, 515] width 44 height 19
click at [1117, 527] on div "[MEDICAL_DATA] Owned ON" at bounding box center [993, 516] width 325 height 26
checkbox input "false"
click at [1183, 20] on icon "button" at bounding box center [1183, 18] width 31 height 31
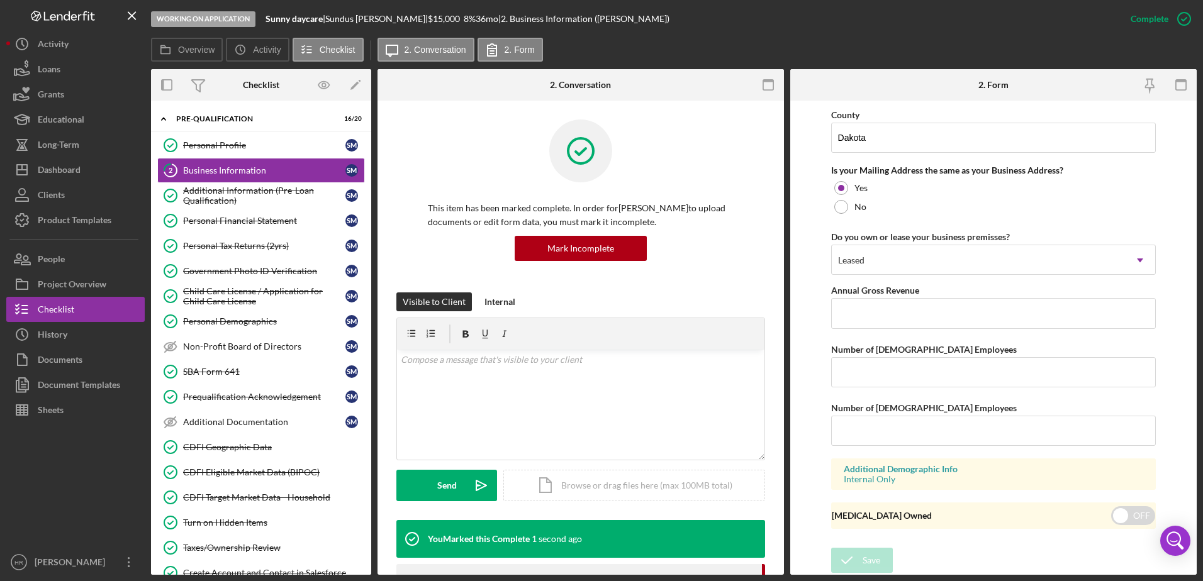
scroll to position [474, 0]
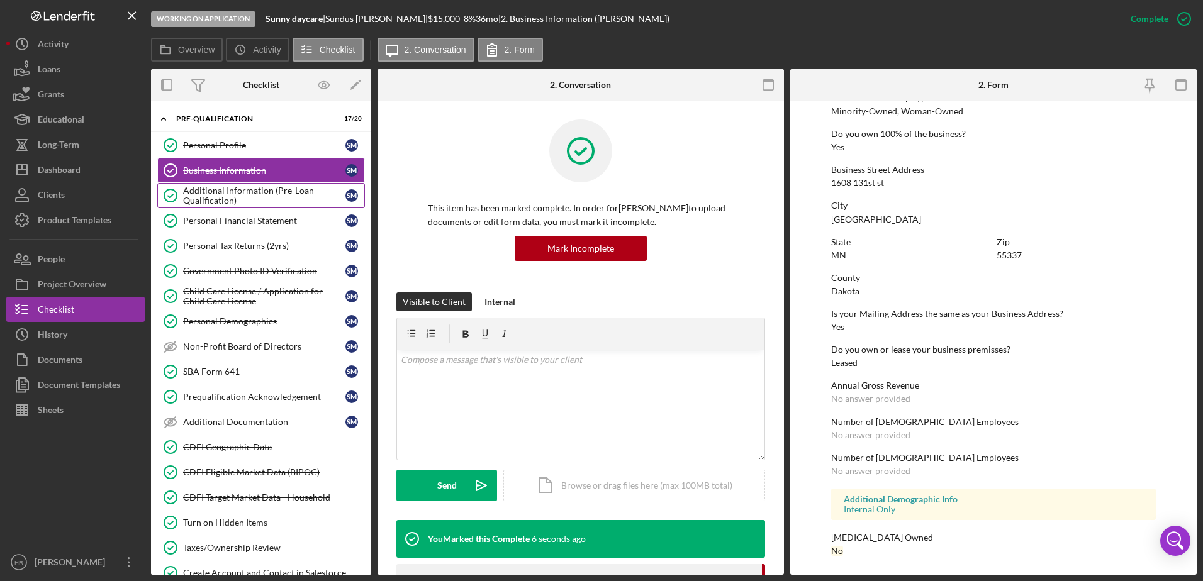
click at [215, 186] on div "Additional Information (Pre-Loan Qualification)" at bounding box center [264, 196] width 162 height 20
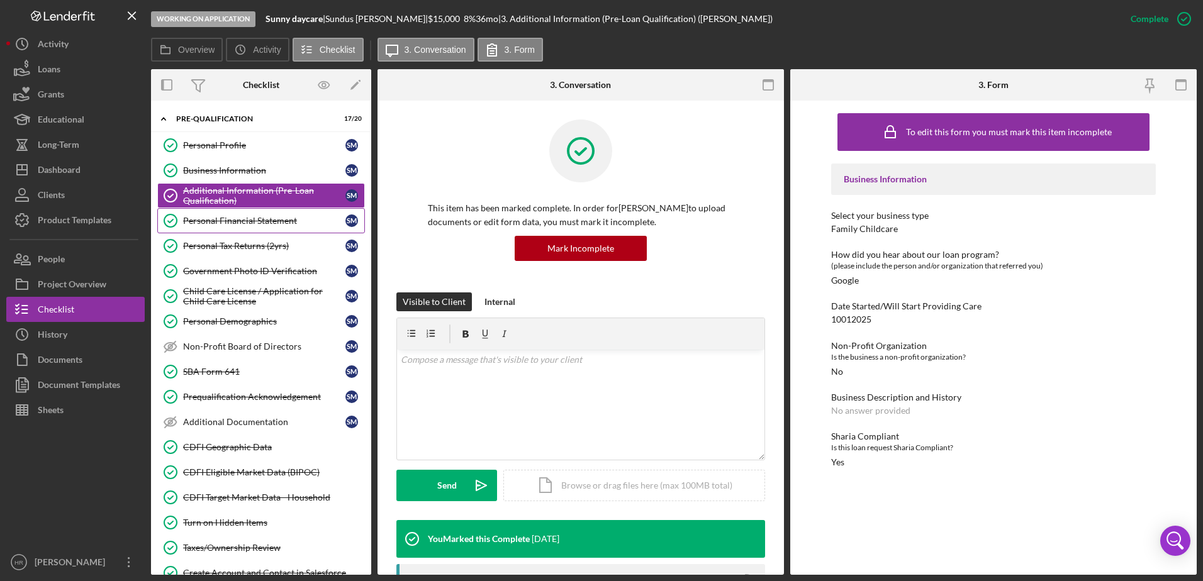
click at [242, 226] on div "Personal Financial Statement" at bounding box center [264, 221] width 162 height 10
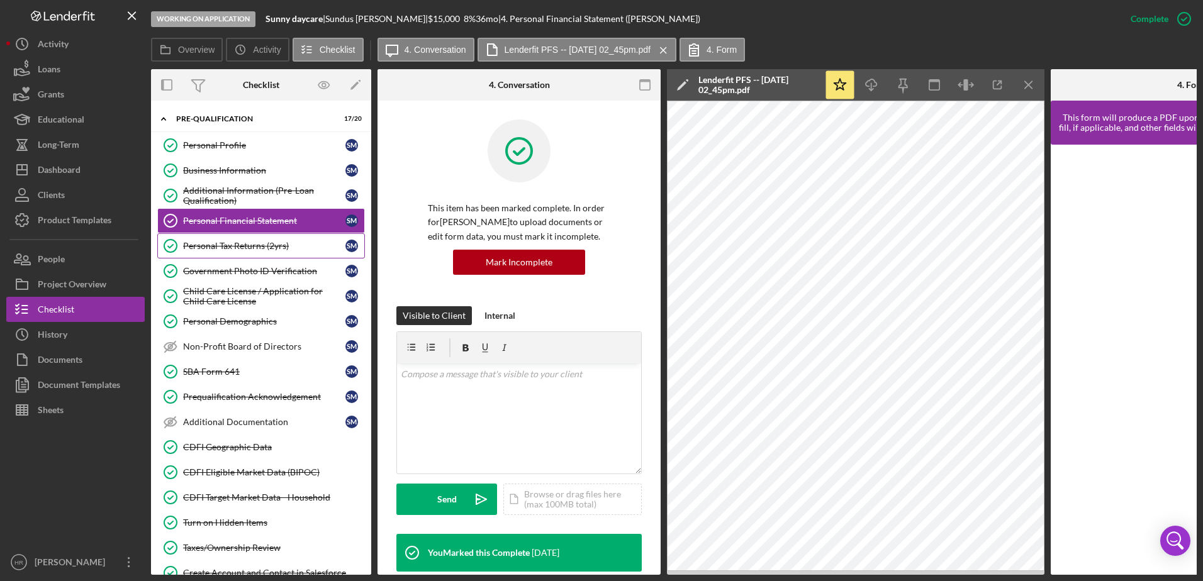
click at [232, 243] on div "Personal Tax Returns (2yrs)" at bounding box center [264, 246] width 162 height 10
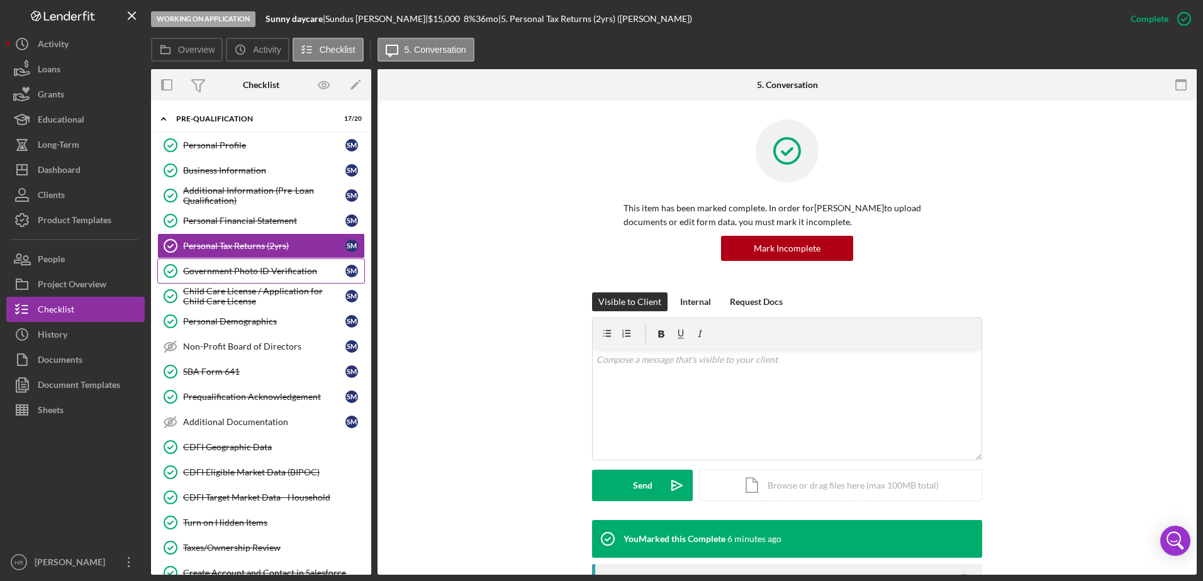
click at [247, 273] on div "Government Photo ID Verification" at bounding box center [264, 271] width 162 height 10
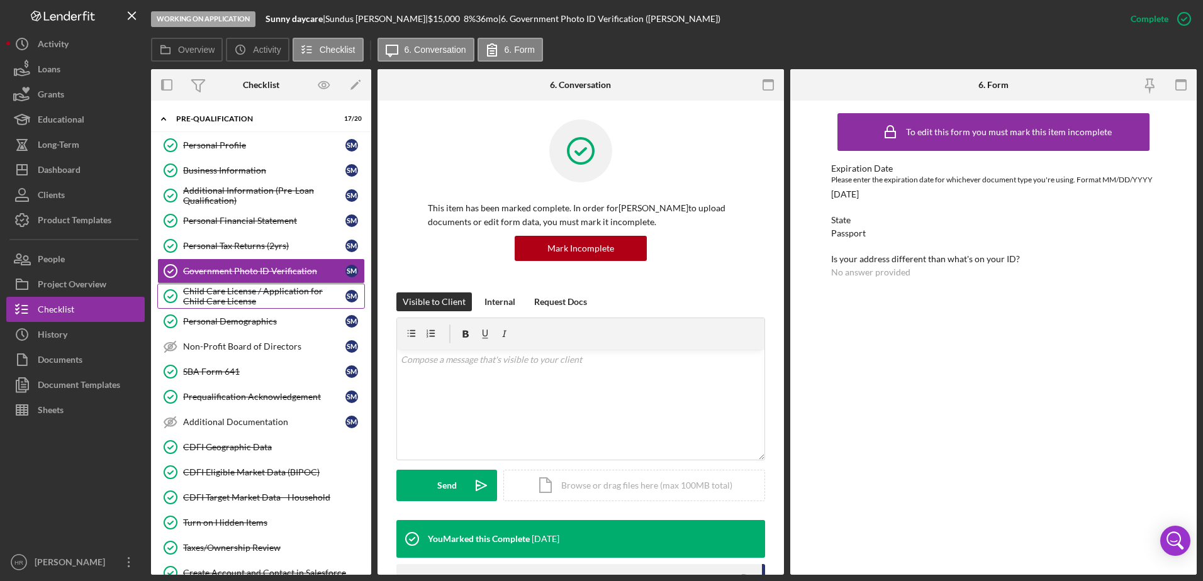
click at [243, 302] on div "Child Care License / Application for Child Care License" at bounding box center [264, 296] width 162 height 20
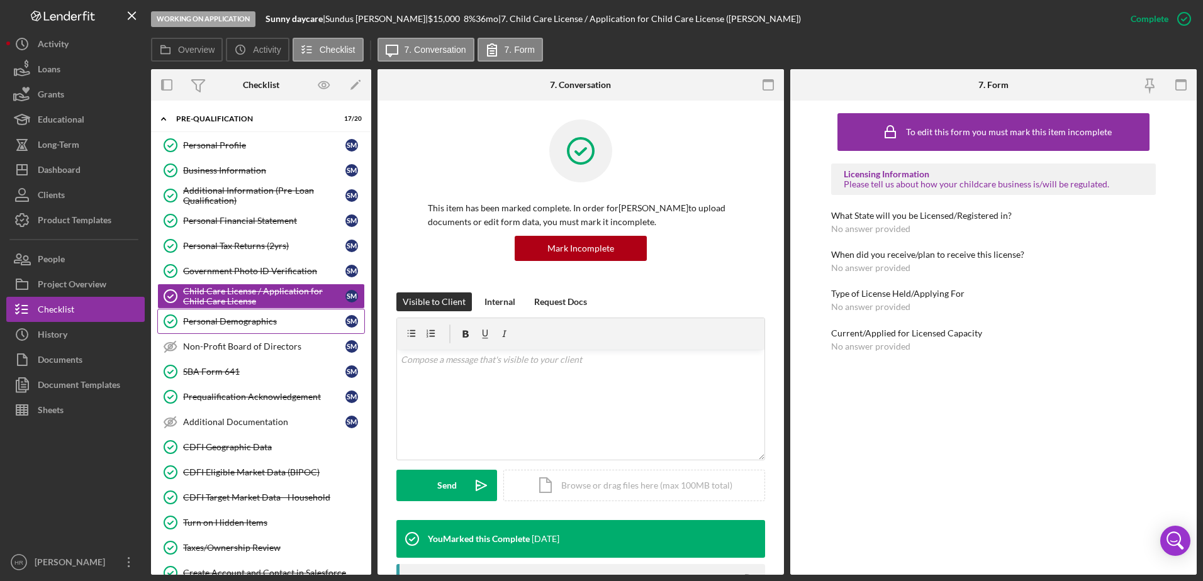
click at [240, 320] on div "Personal Demographics" at bounding box center [264, 321] width 162 height 10
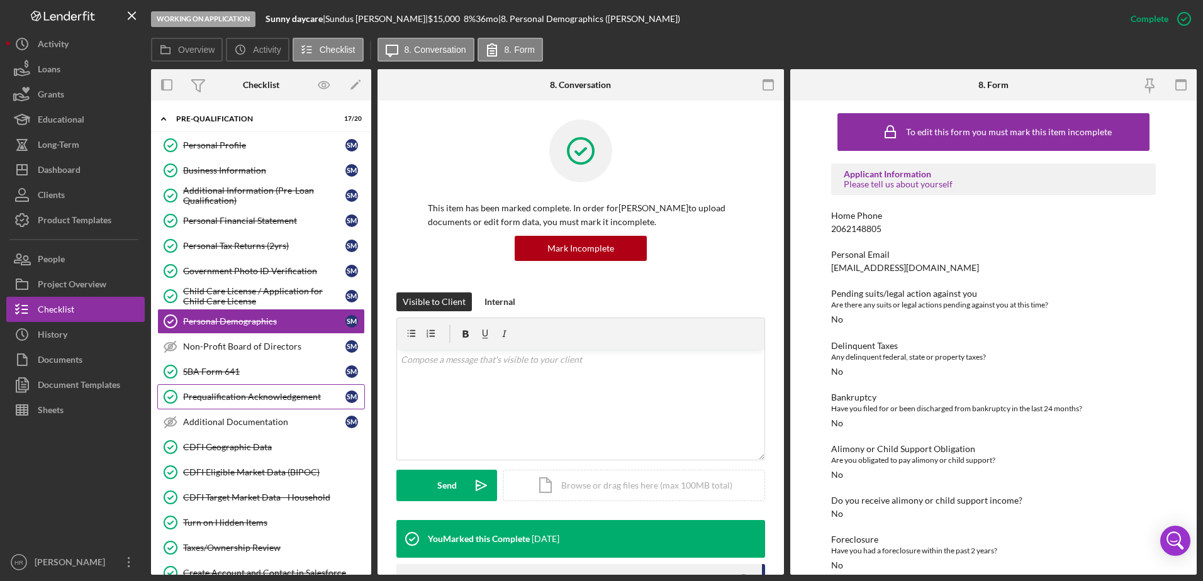
click at [234, 403] on link "Prequalification Acknowledgement Prequalification Acknowledgement S M" at bounding box center [261, 396] width 208 height 25
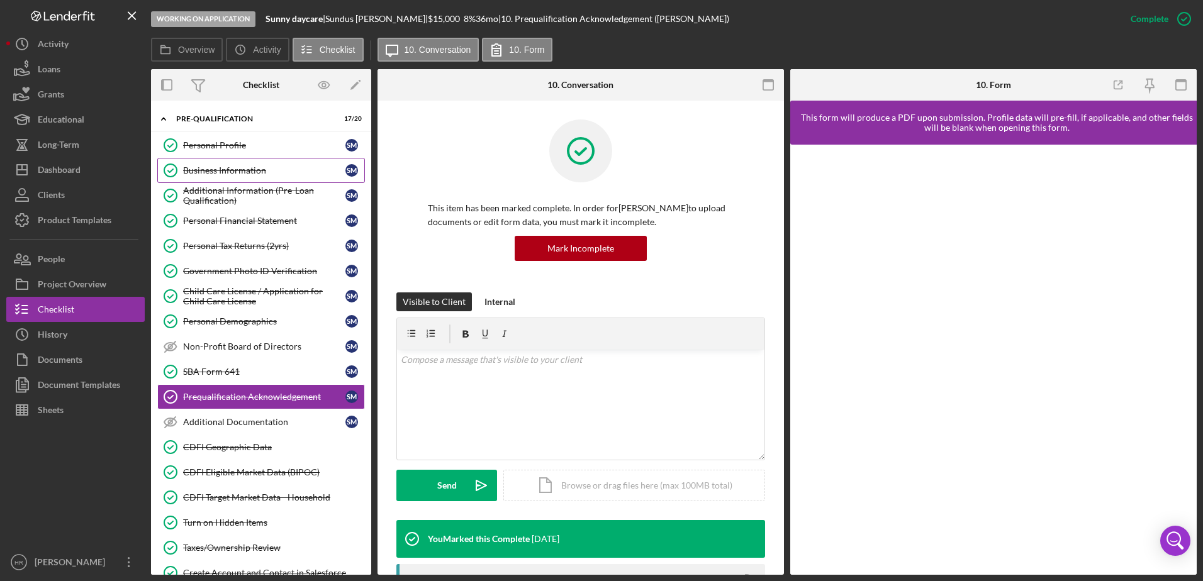
click at [218, 162] on link "Business Information Business Information S M" at bounding box center [261, 170] width 208 height 25
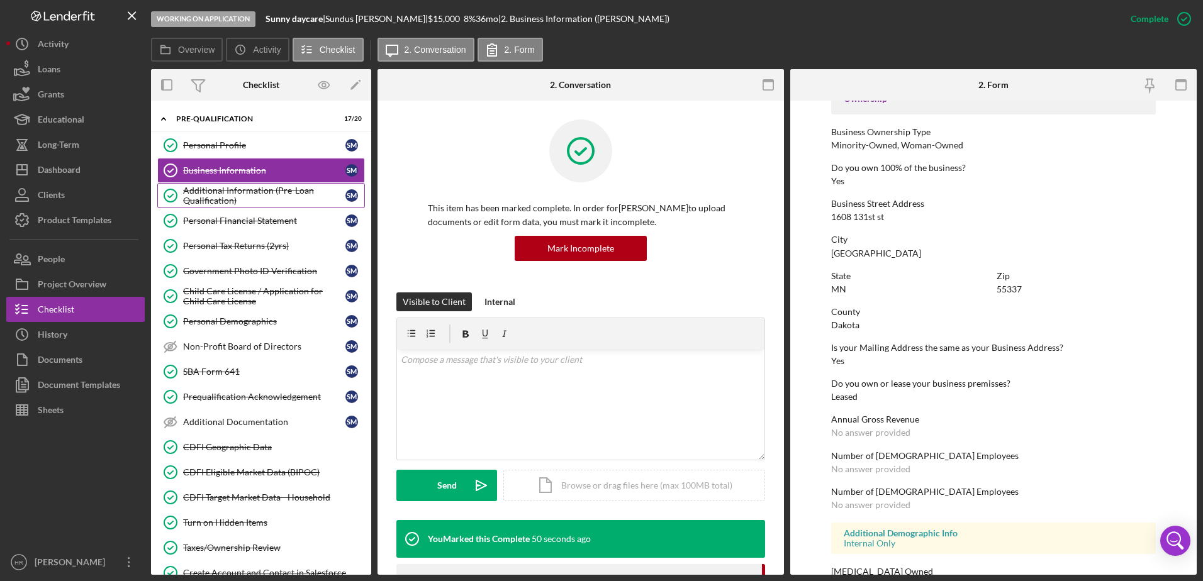
click at [245, 203] on div "Additional Information (Pre-Loan Qualification)" at bounding box center [264, 196] width 162 height 20
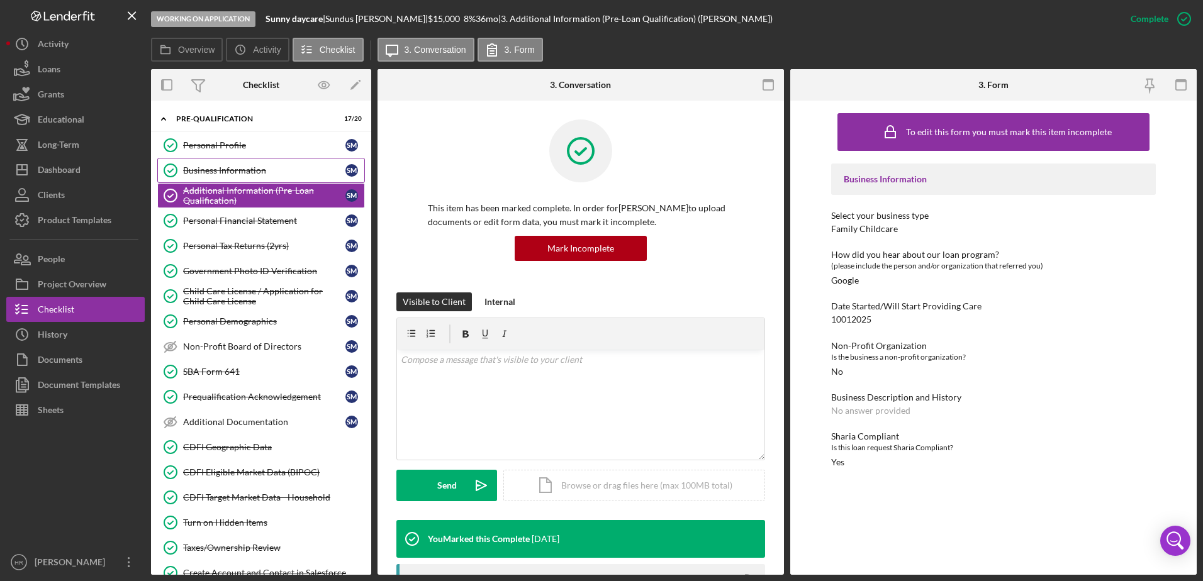
click at [276, 162] on link "Business Information Business Information S M" at bounding box center [261, 170] width 208 height 25
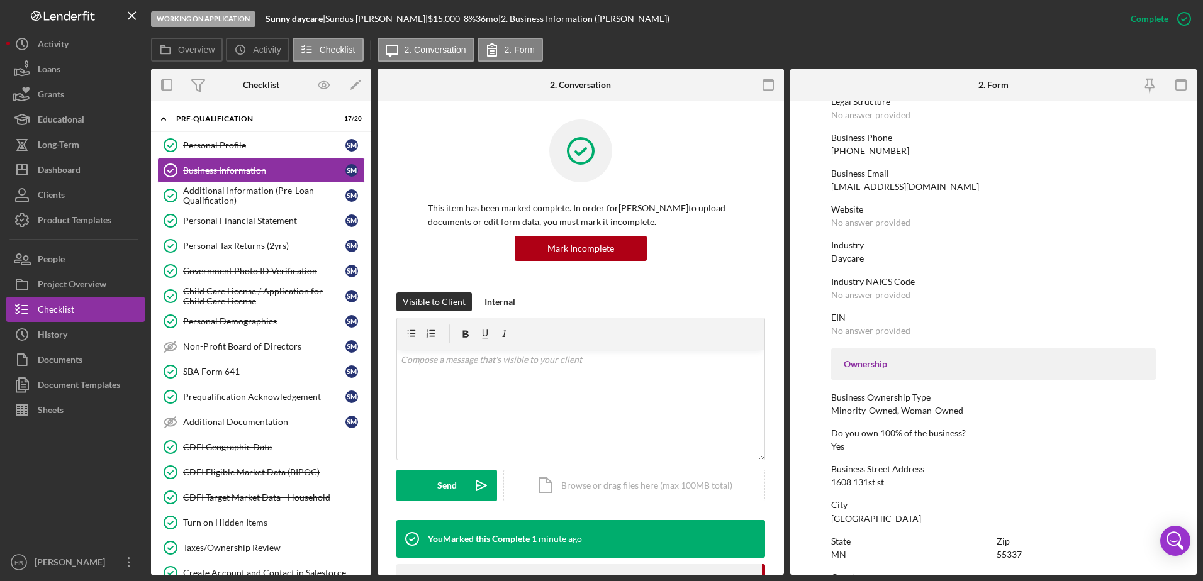
scroll to position [189, 0]
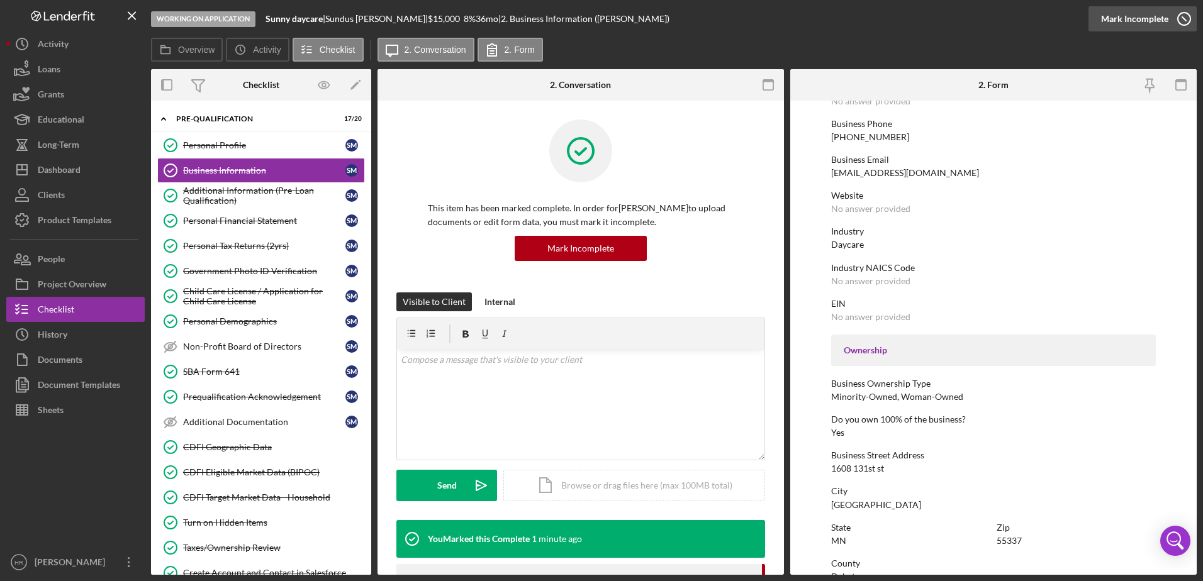
click at [1180, 16] on icon "button" at bounding box center [1183, 18] width 31 height 31
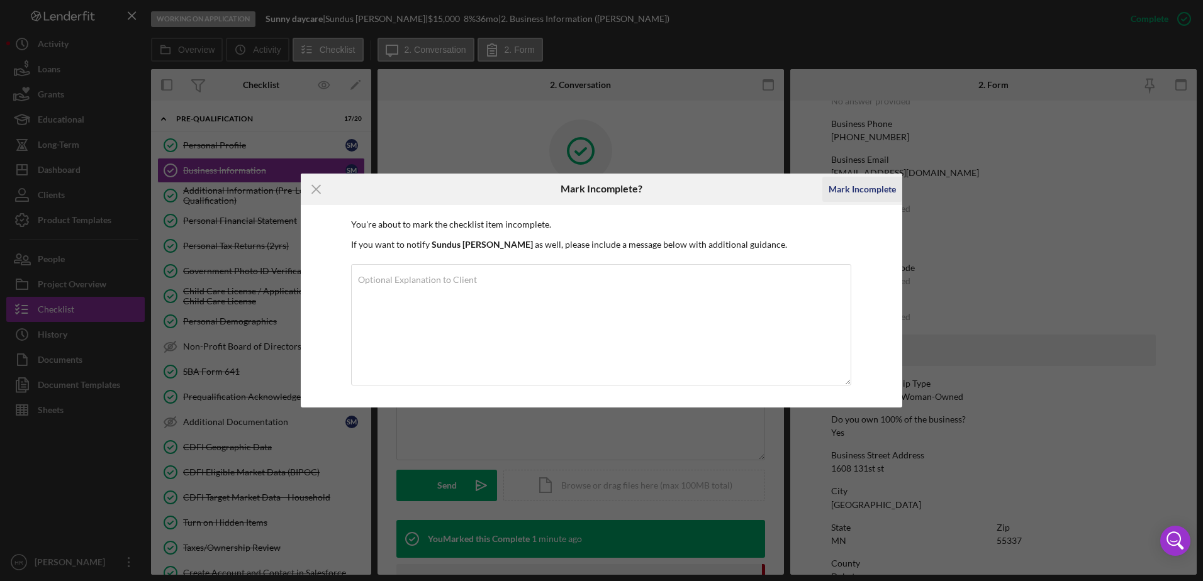
click at [852, 183] on div "Mark Incomplete" at bounding box center [861, 189] width 67 height 25
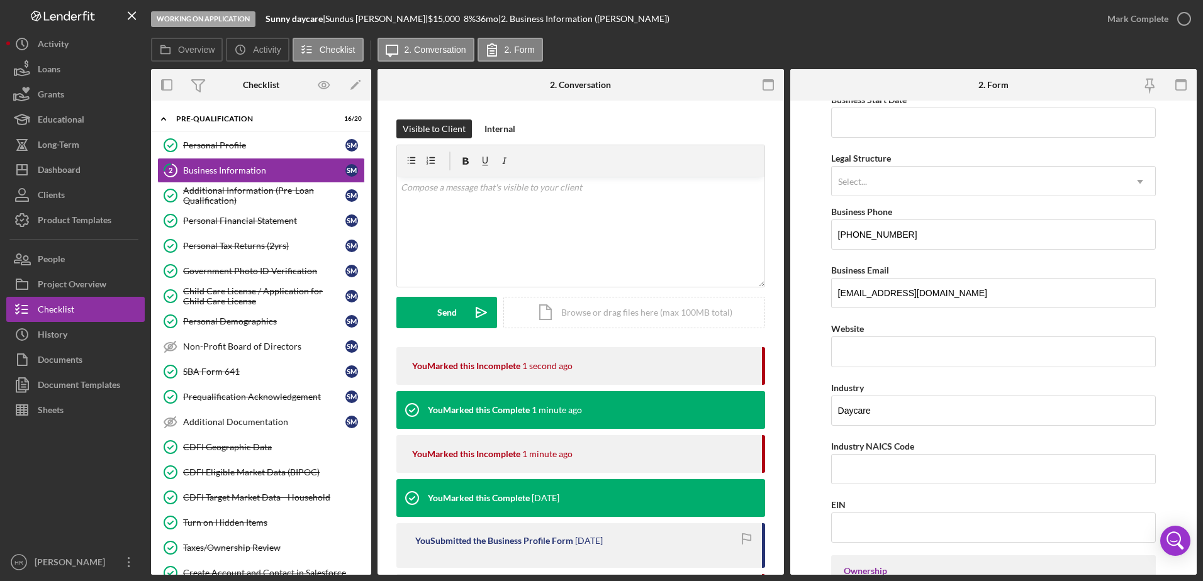
scroll to position [353, 0]
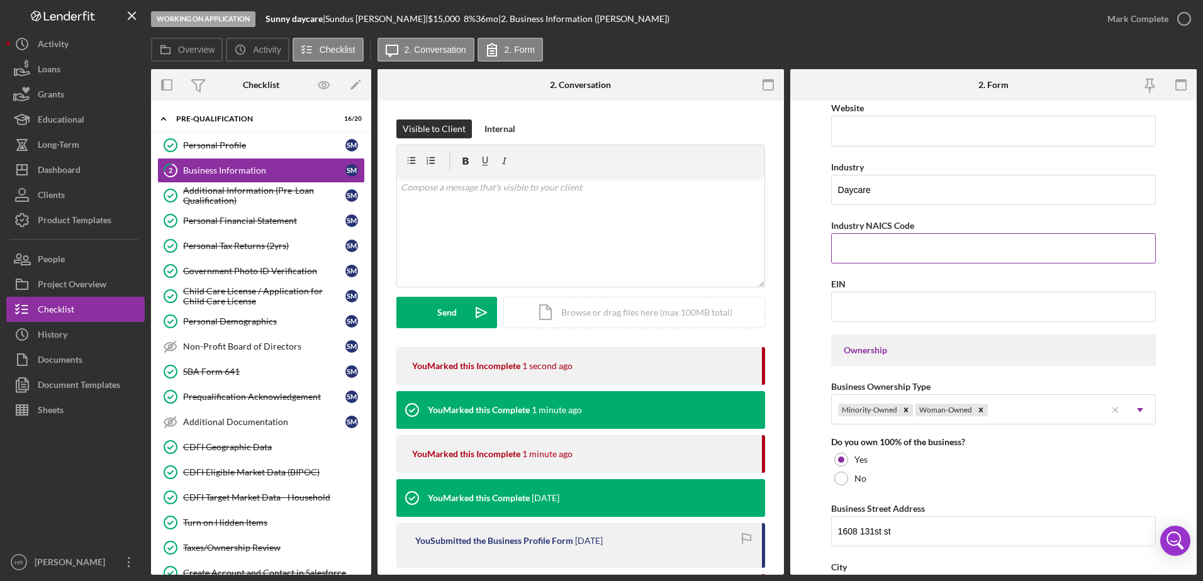
click at [862, 252] on input "Industry NAICS Code" at bounding box center [993, 248] width 325 height 30
type input "624410"
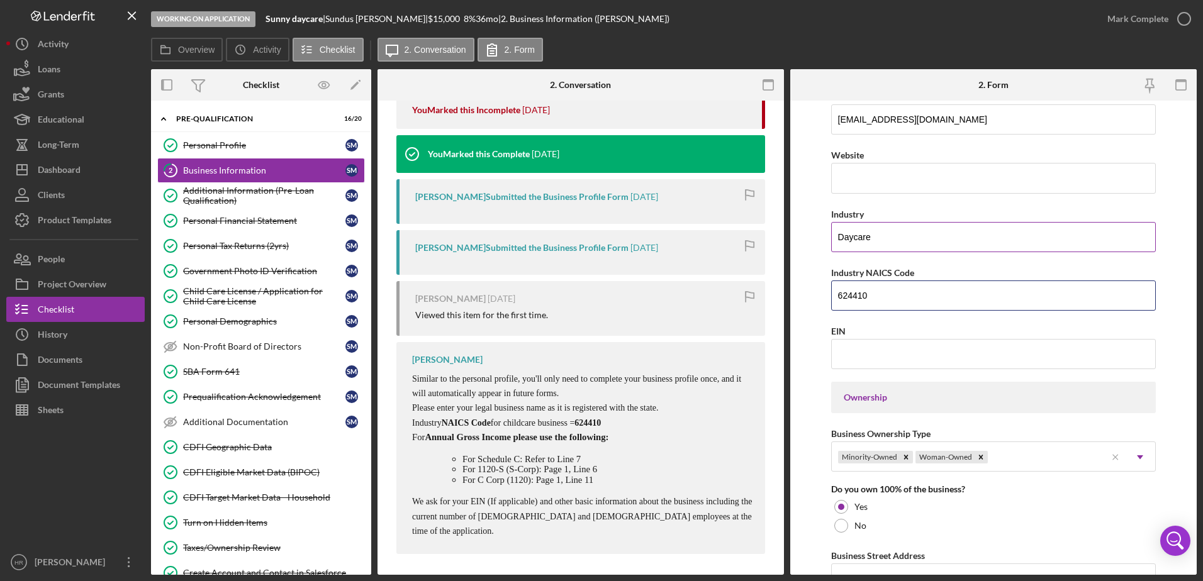
scroll to position [227, 0]
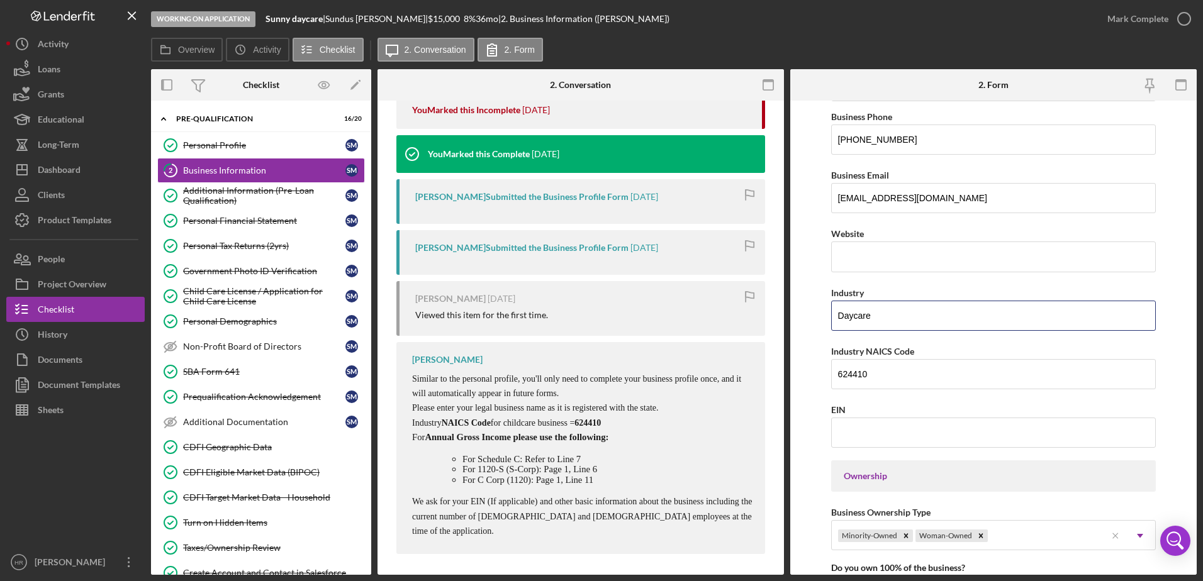
drag, startPoint x: 878, startPoint y: 313, endPoint x: 811, endPoint y: 307, distance: 66.9
click at [806, 309] on form "Business Name Sunny daycare DBA Business Start Date Legal Structure Select... I…" at bounding box center [993, 338] width 406 height 474
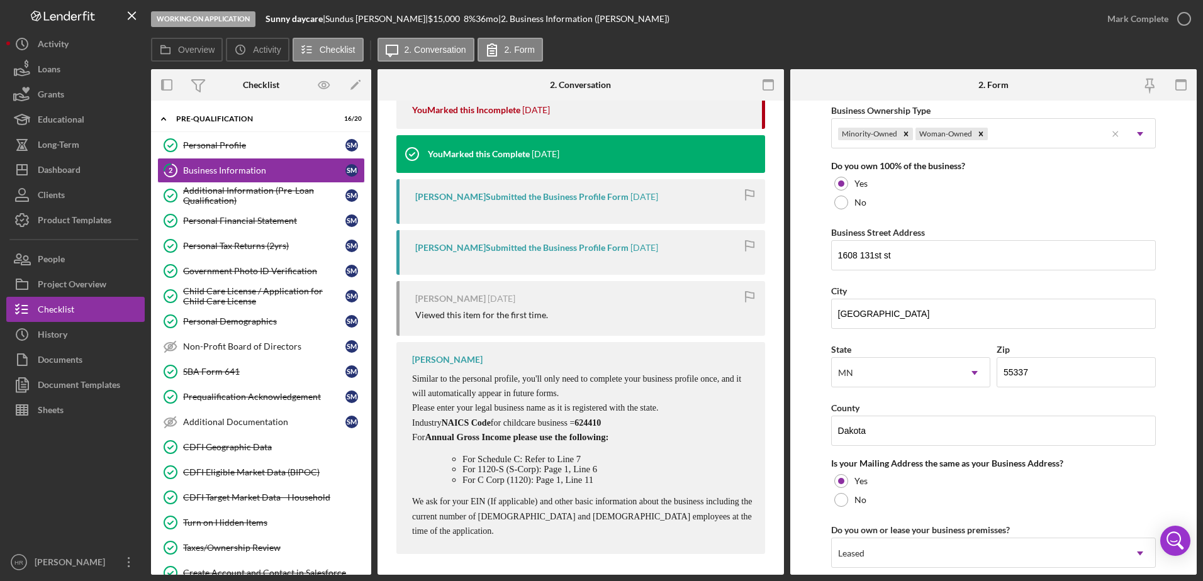
scroll to position [922, 0]
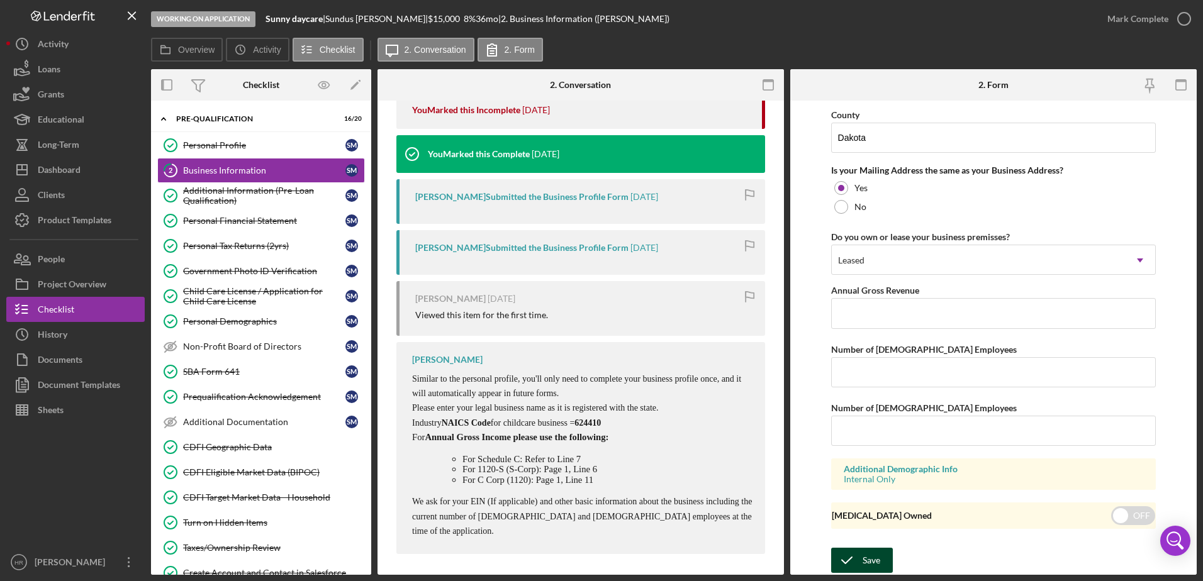
type input "Child Care"
click at [867, 566] on div "Save" at bounding box center [871, 560] width 18 height 25
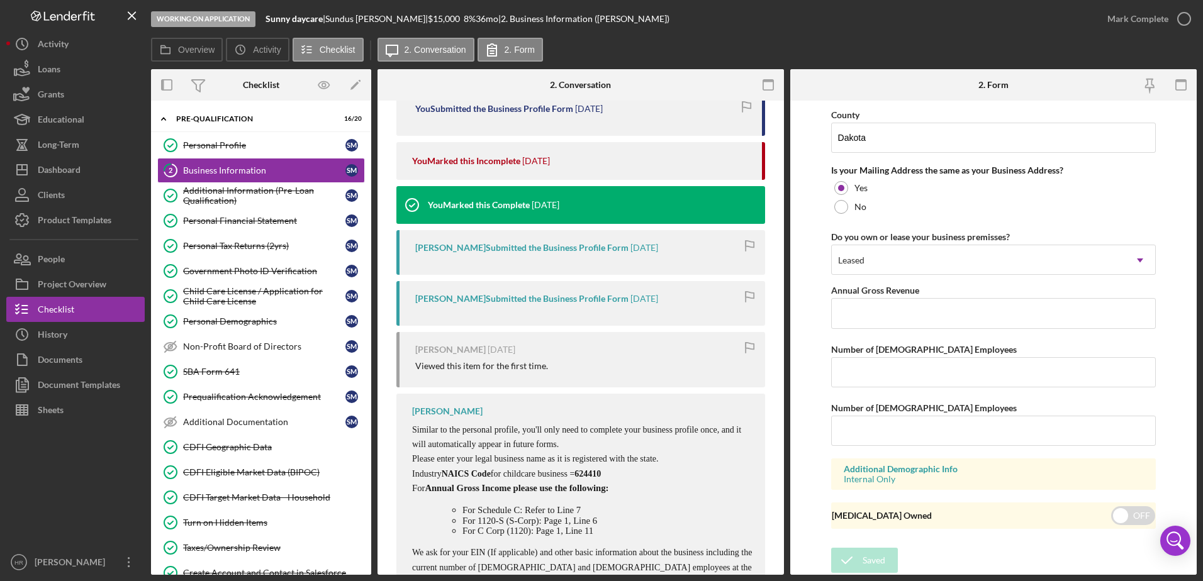
scroll to position [534, 0]
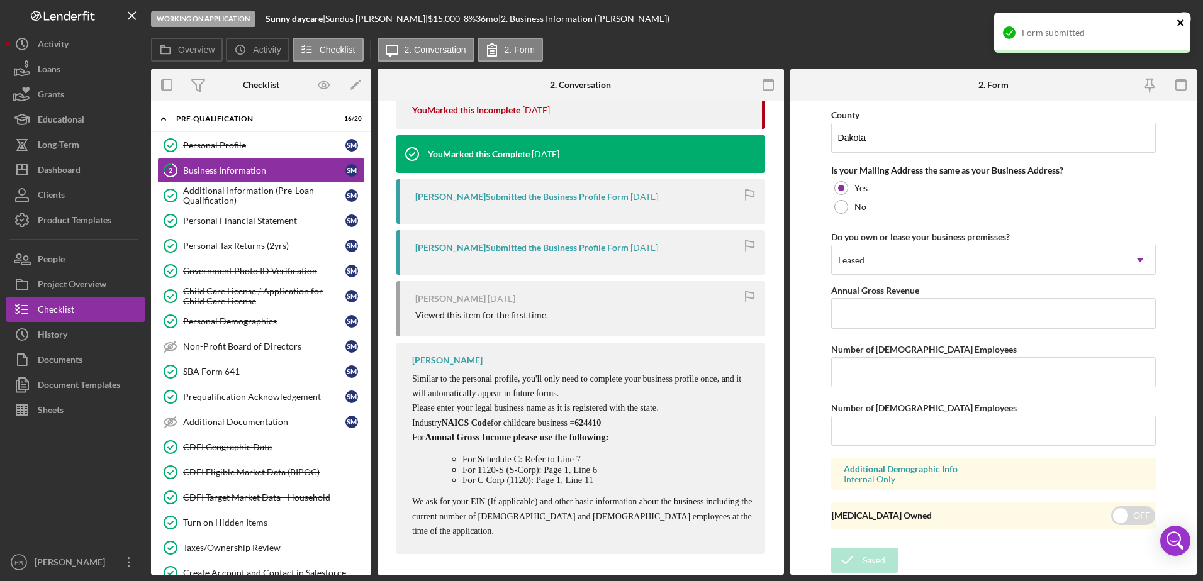
click at [1178, 18] on icon "close" at bounding box center [1180, 23] width 9 height 10
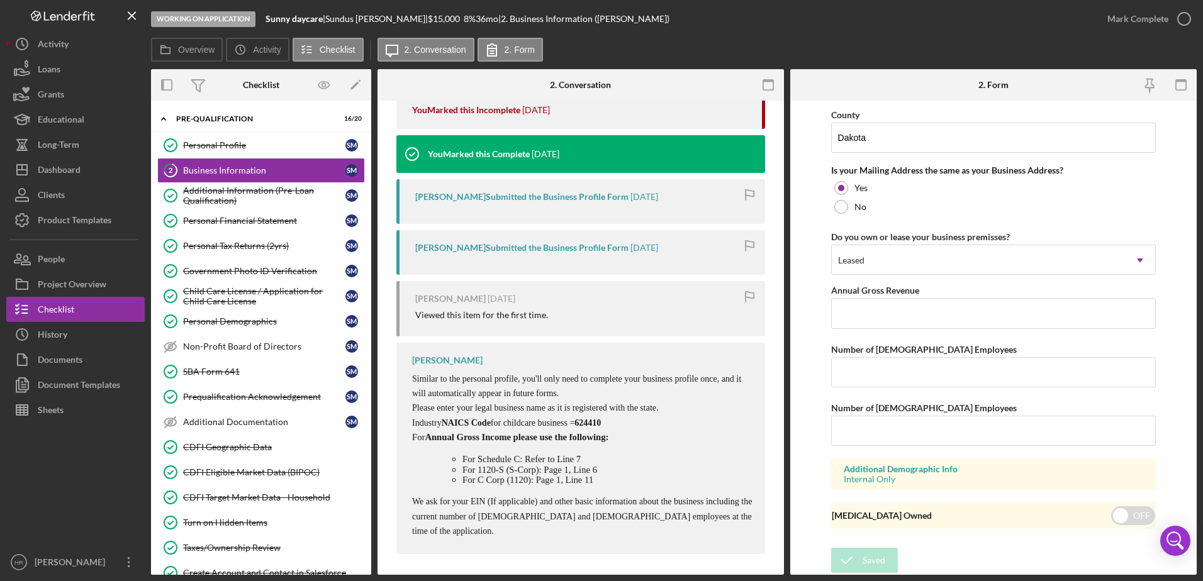
click at [1178, 20] on div "Form submitted" at bounding box center [1091, 37] width 201 height 55
click at [1184, 21] on icon "button" at bounding box center [1183, 18] width 31 height 31
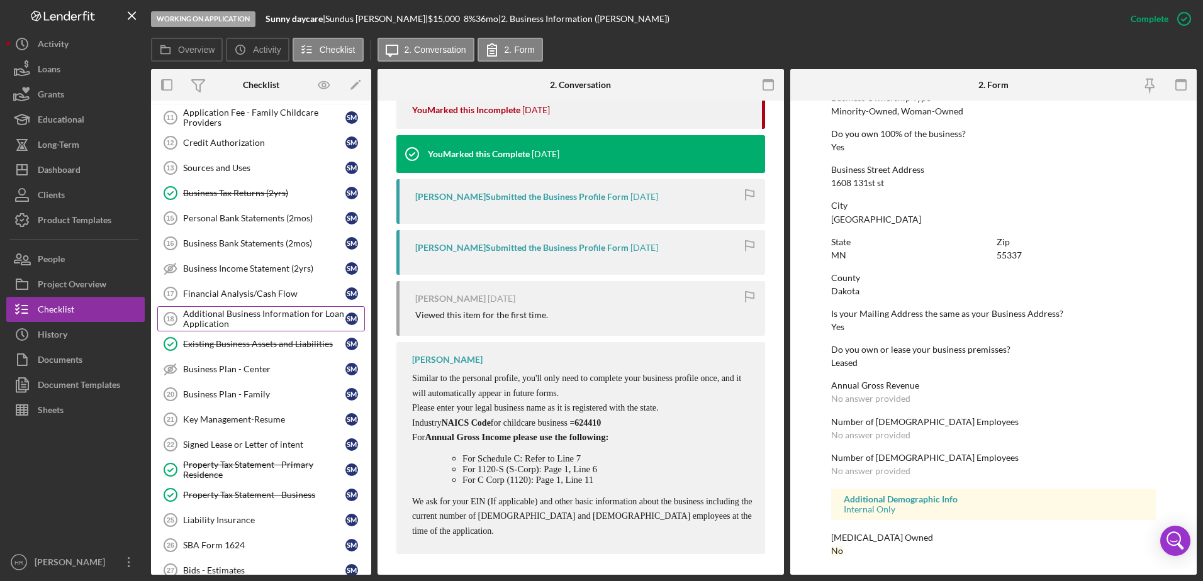
scroll to position [629, 0]
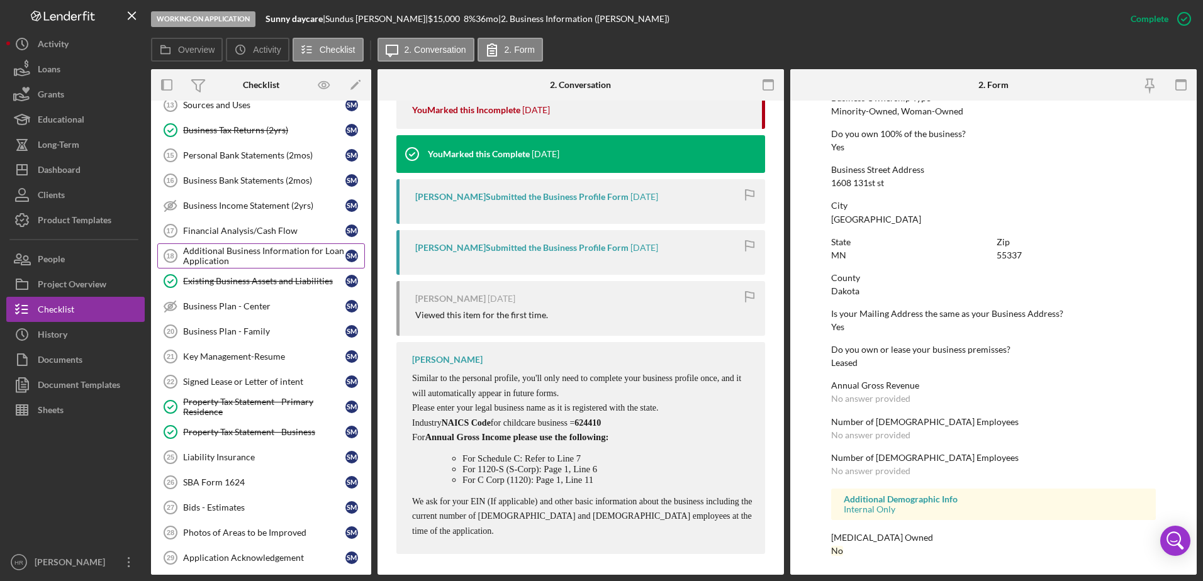
click at [221, 256] on div "Additional Business Information for Loan Application" at bounding box center [264, 256] width 162 height 20
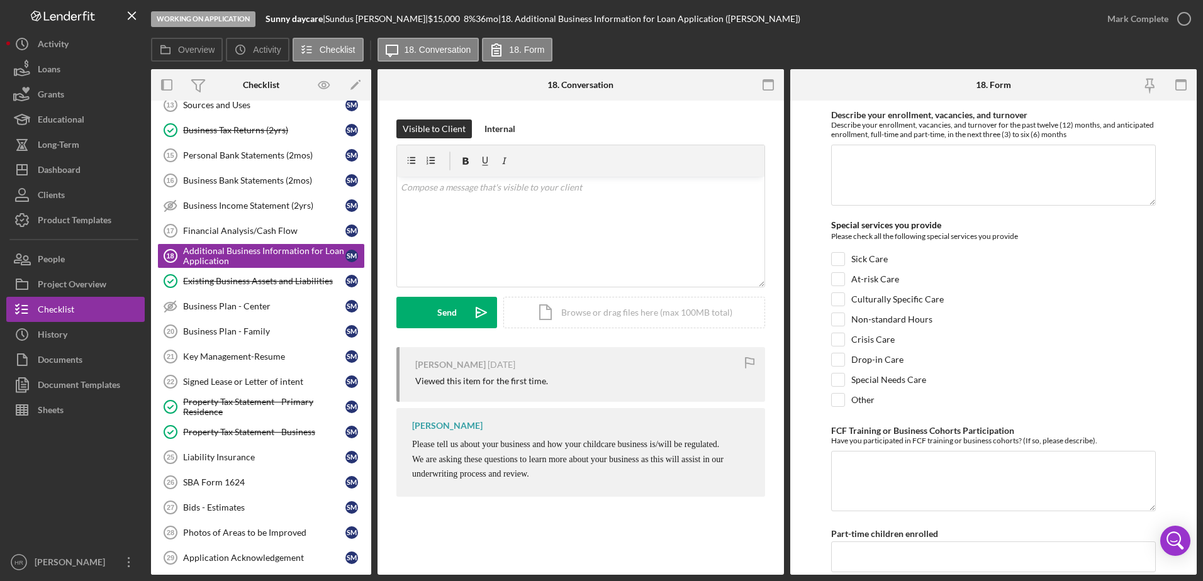
scroll to position [1824, 0]
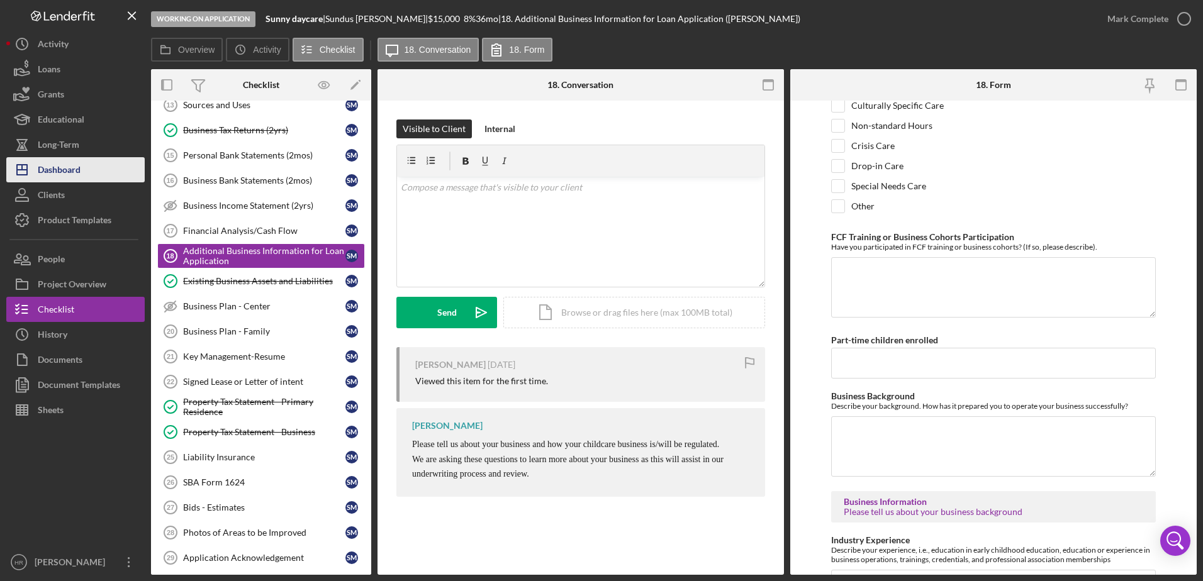
click at [52, 164] on div "Dashboard" at bounding box center [59, 171] width 43 height 28
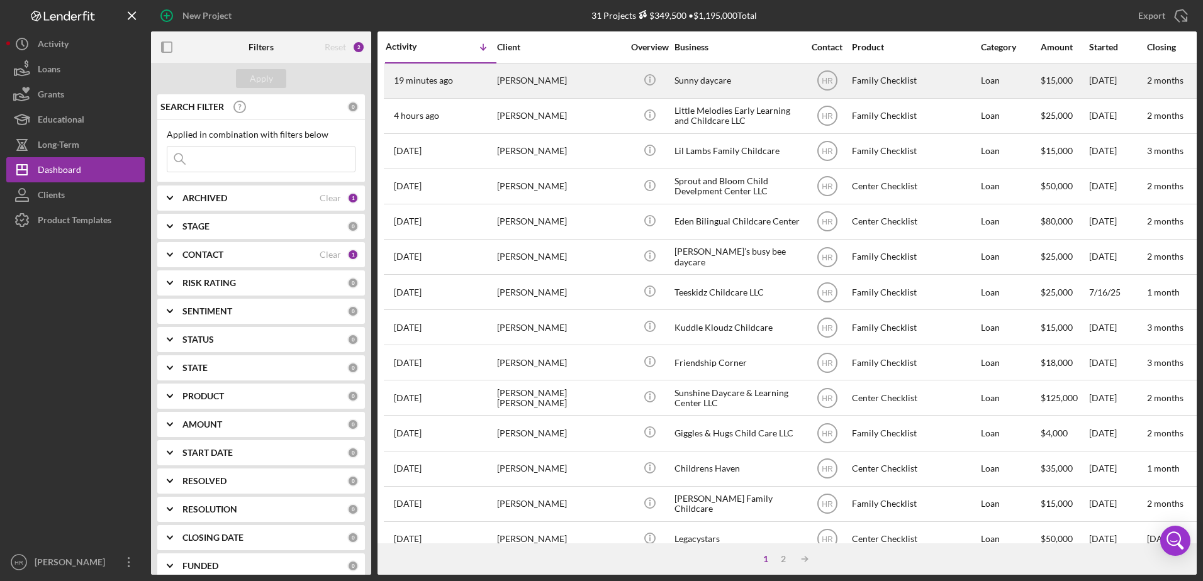
click at [731, 82] on div "Sunny daycare" at bounding box center [737, 80] width 126 height 33
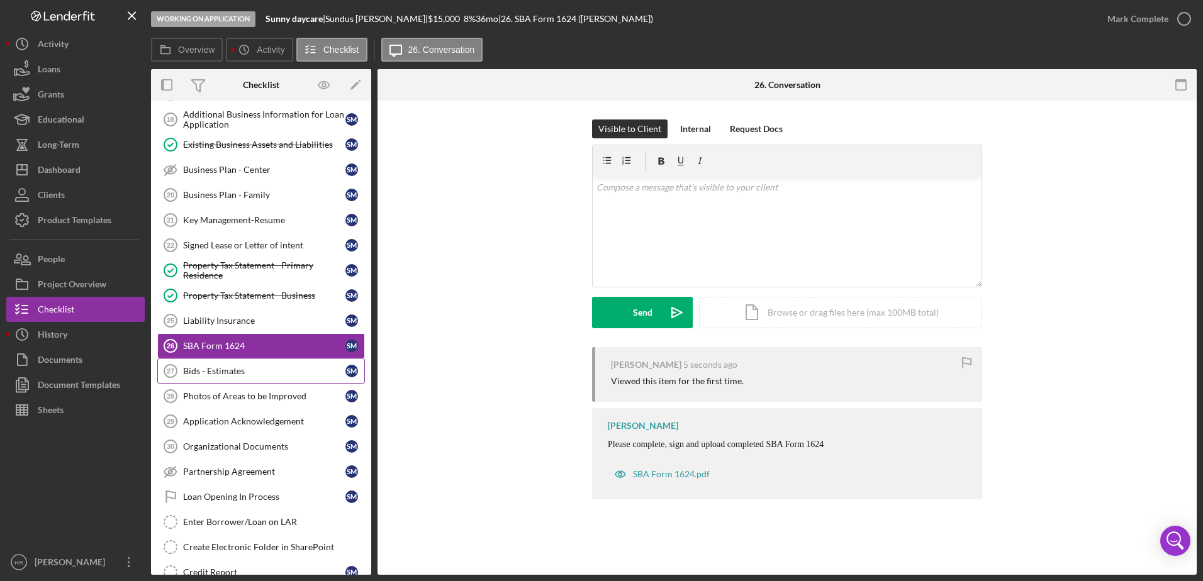
scroll to position [263, 0]
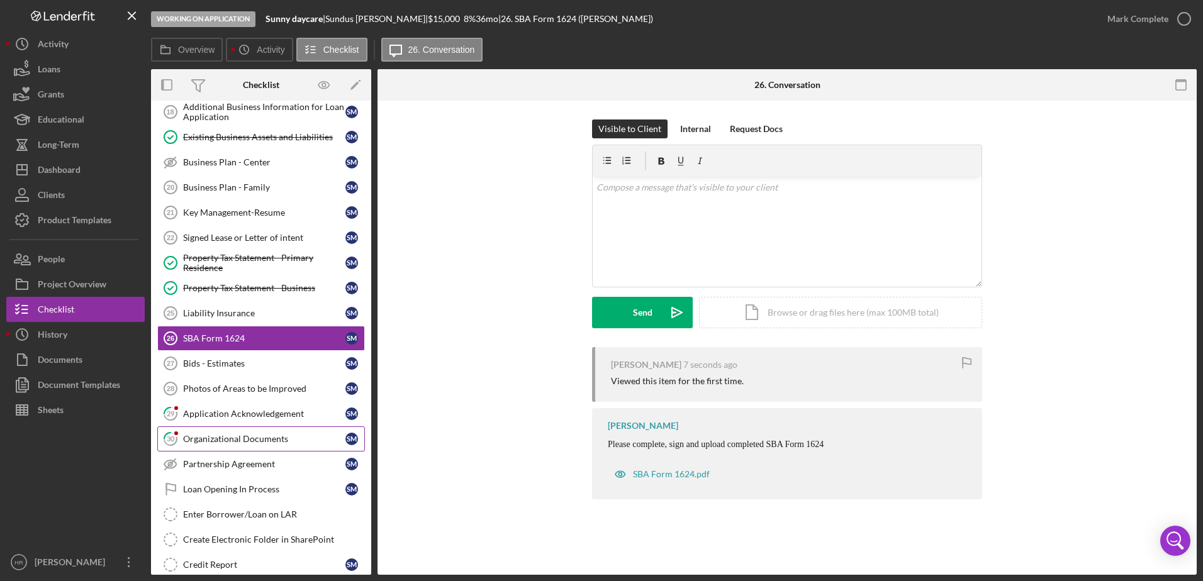
click at [237, 440] on div "Organizational Documents" at bounding box center [264, 439] width 162 height 10
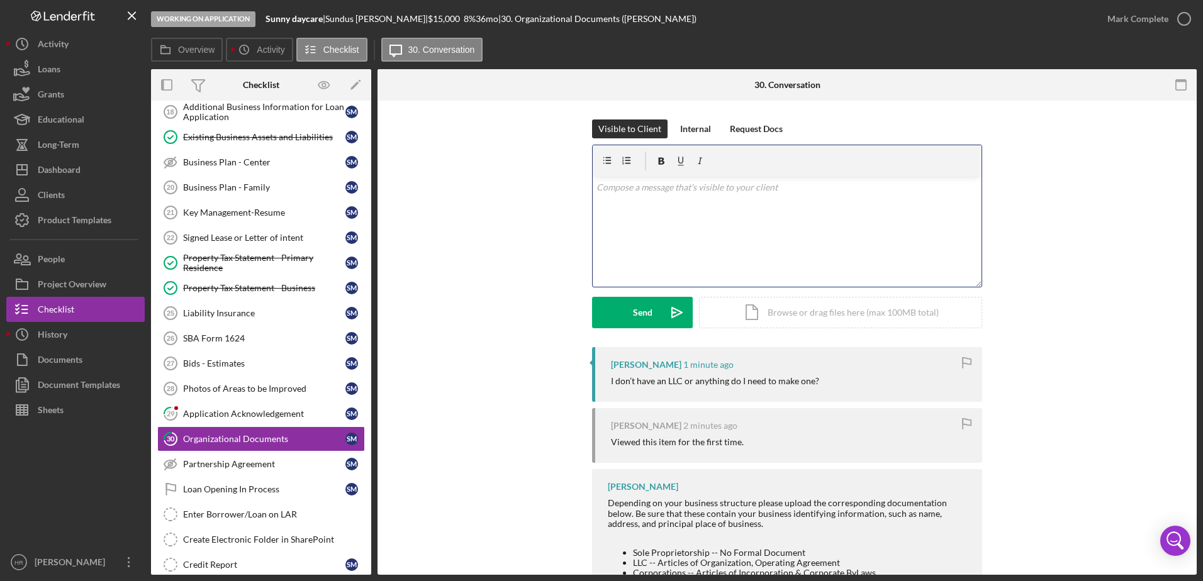
click at [714, 243] on div "v Color teal Color pink Remove color Add row above Add row below Add column bef…" at bounding box center [787, 232] width 389 height 110
click at [891, 187] on p "Hello, for a Sole Proprietorship you do not have to upload anything, for family…" at bounding box center [787, 195] width 382 height 28
click at [779, 215] on div "v Color teal Color pink Remove color Add row above Add row below Add column bef…" at bounding box center [787, 232] width 389 height 110
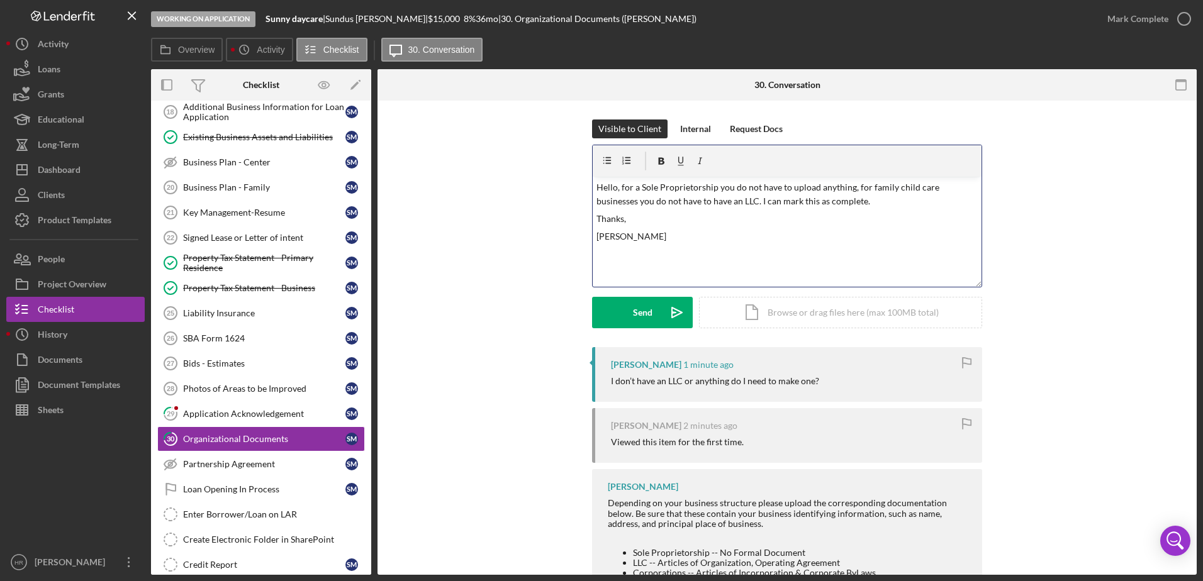
click at [824, 203] on p "Hello, for a Sole Proprietorship you do not have to upload anything, for family…" at bounding box center [787, 195] width 382 height 28
click at [923, 203] on p "Hello, for a Sole Proprietorship you do not have to upload anything, for family…" at bounding box center [787, 202] width 382 height 42
click at [670, 210] on p "Hello, for a Sole Proprietorship you do not have to upload anything, for family…" at bounding box center [787, 202] width 382 height 42
click at [762, 201] on p "Hello, for a Sole Proprietorship you do not have to upload anything, for family…" at bounding box center [787, 202] width 382 height 42
click at [650, 221] on p "Hello, for a Sole Proprietorship you do not have to upload anything, for family…" at bounding box center [787, 202] width 382 height 42
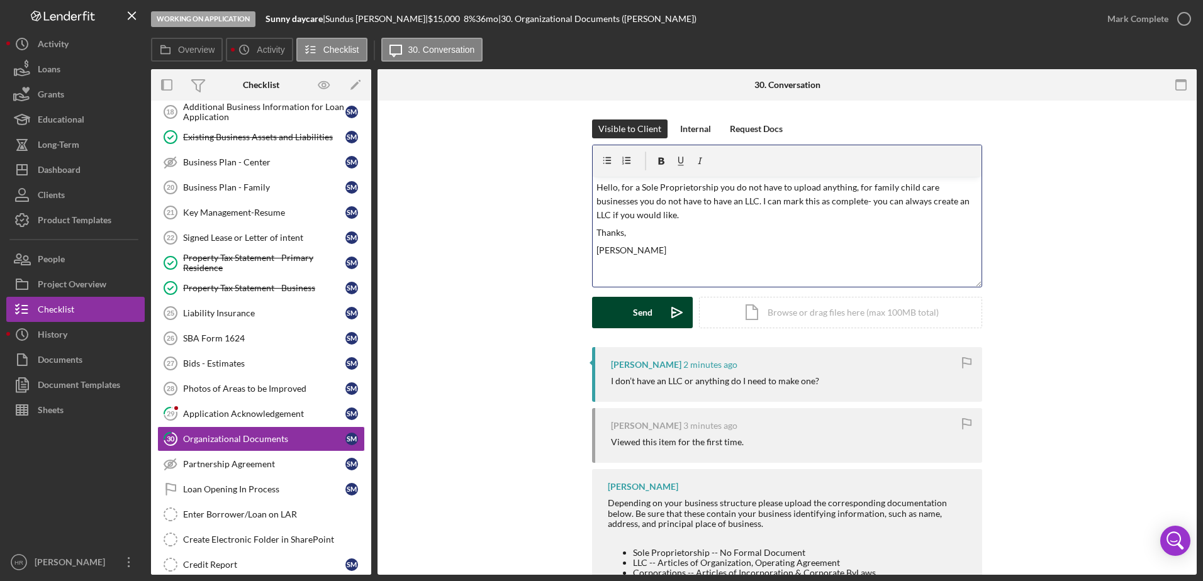
click at [633, 311] on div "Send" at bounding box center [643, 312] width 20 height 31
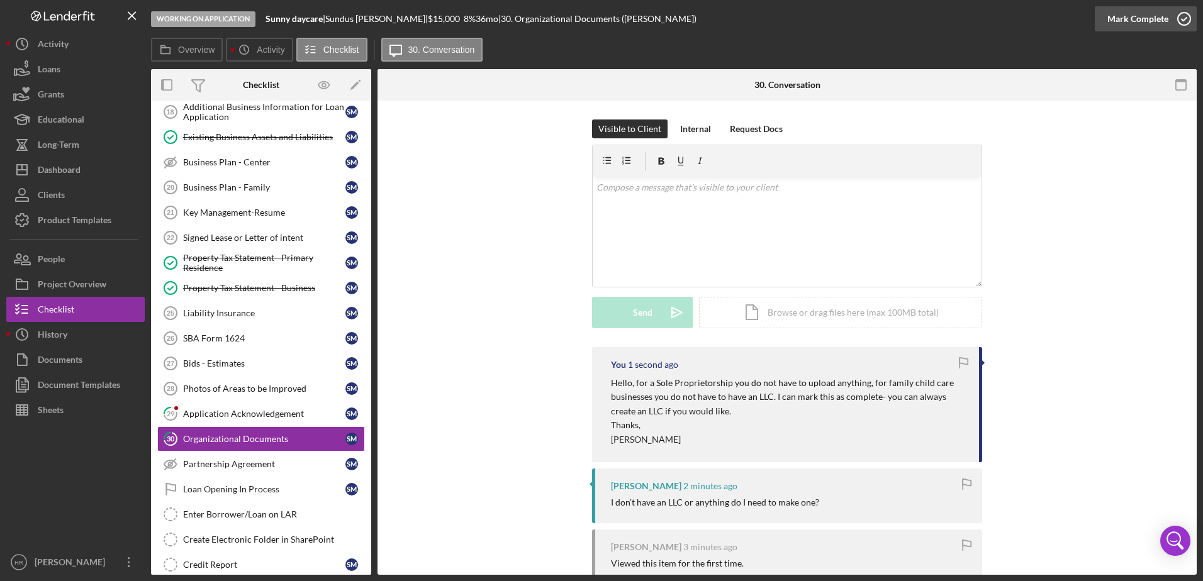
click at [1184, 19] on icon "button" at bounding box center [1183, 18] width 31 height 31
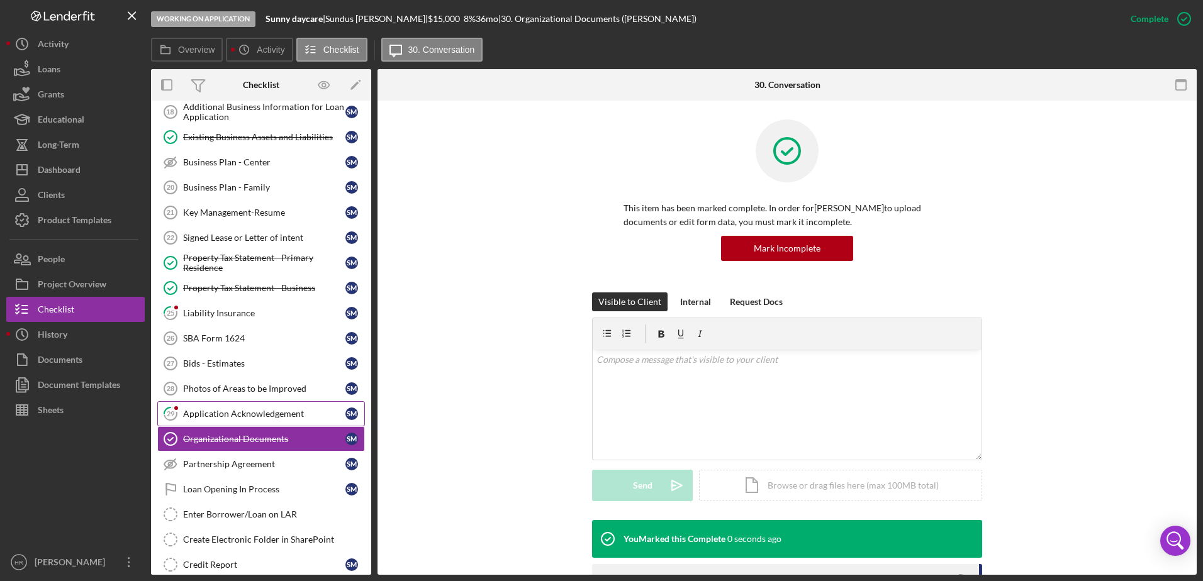
click at [196, 406] on link "29 Application Acknowledgement S M" at bounding box center [261, 413] width 208 height 25
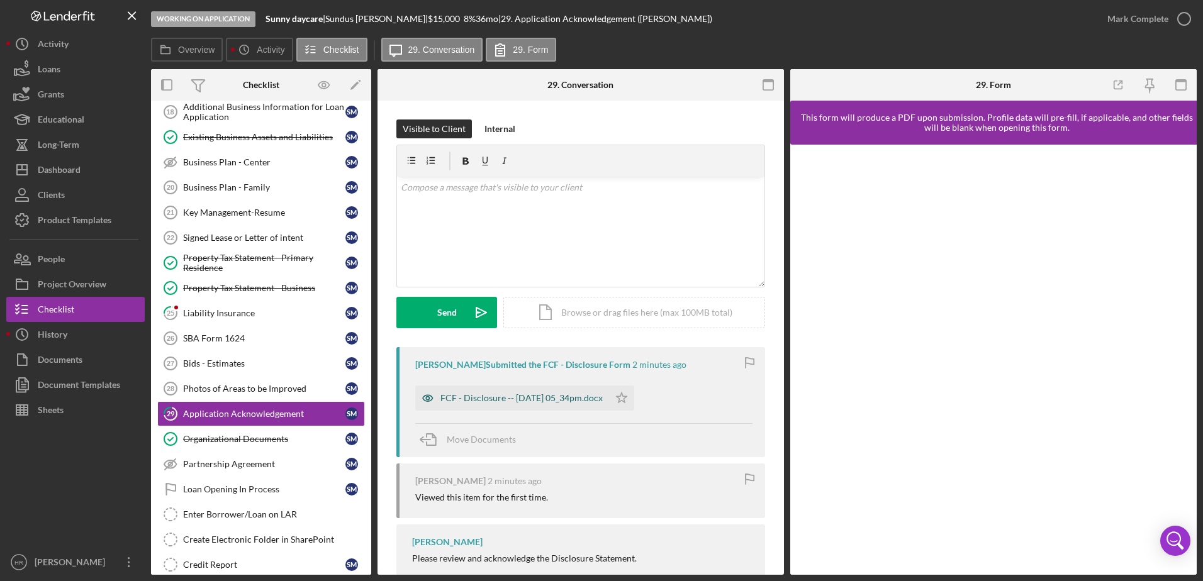
click at [533, 396] on div "FCF - Disclosure -- [DATE] 05_34pm.docx" at bounding box center [521, 398] width 162 height 10
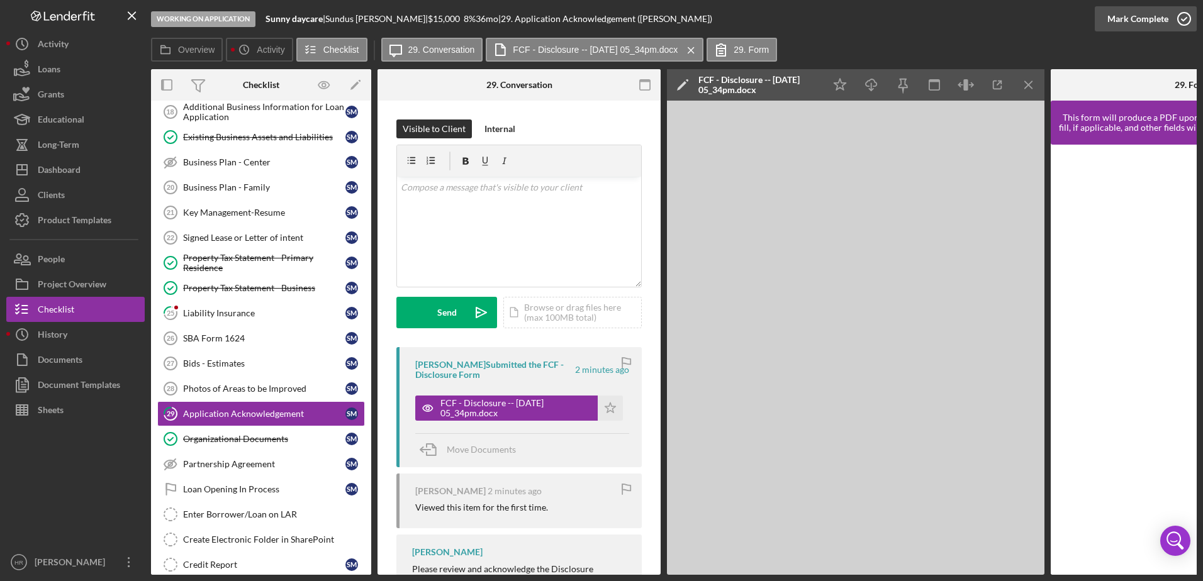
click at [1181, 15] on icon "button" at bounding box center [1183, 18] width 31 height 31
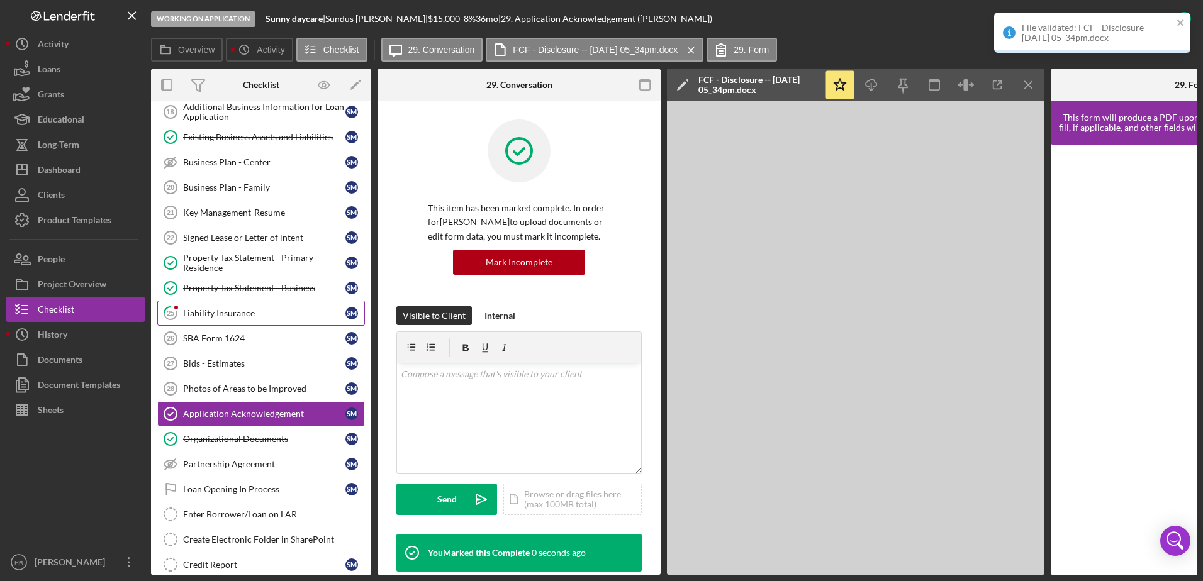
click at [205, 313] on div "Liability Insurance" at bounding box center [264, 313] width 162 height 10
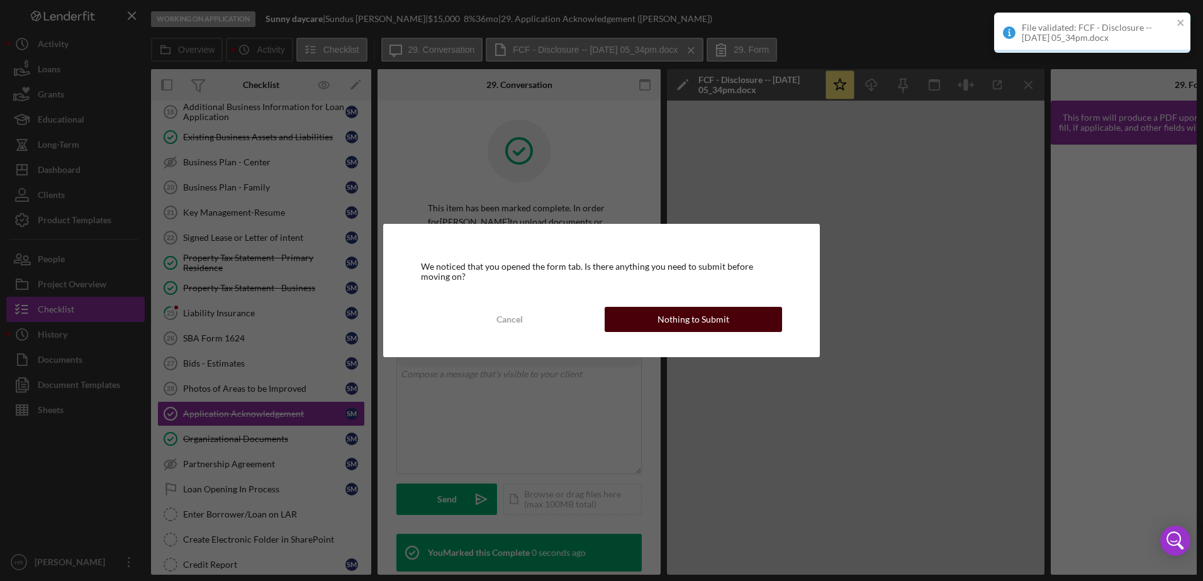
click at [687, 312] on div "Nothing to Submit" at bounding box center [693, 319] width 72 height 25
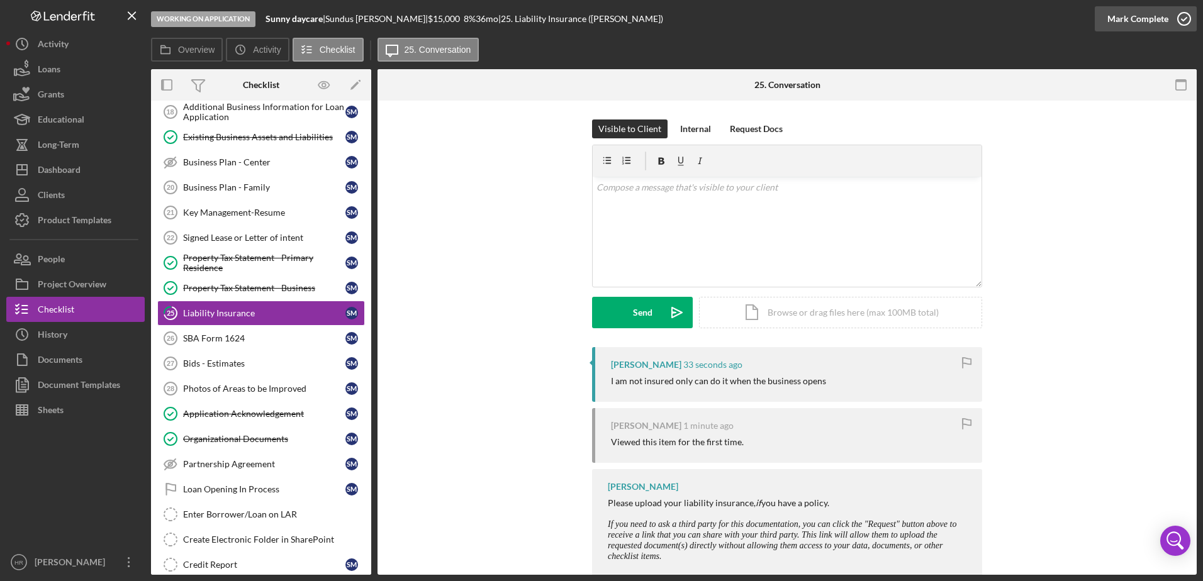
click at [1186, 16] on icon "button" at bounding box center [1183, 18] width 31 height 31
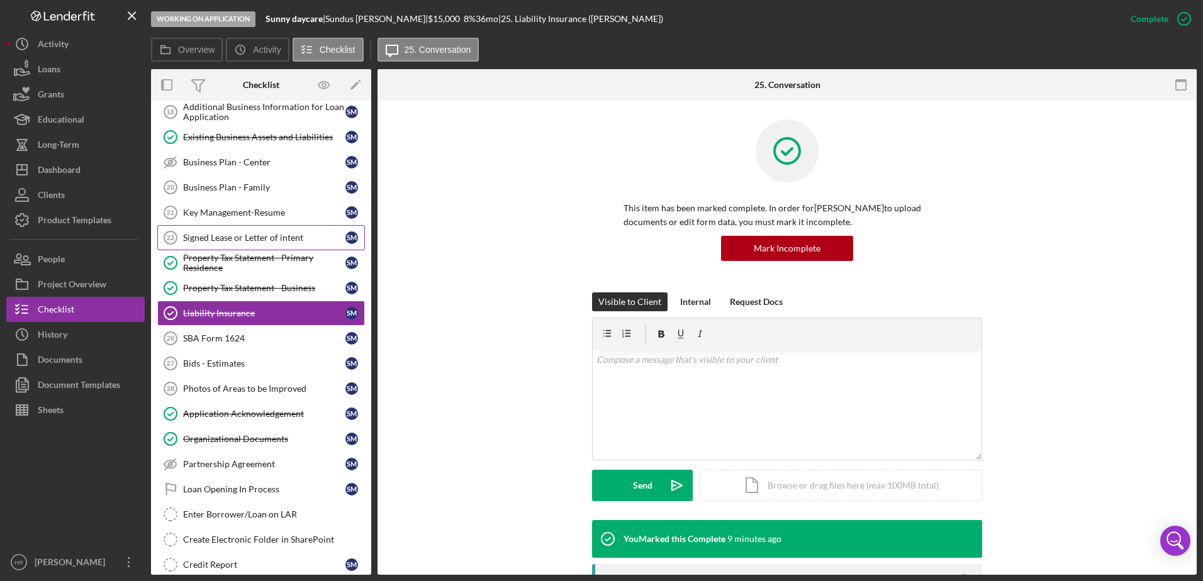
click at [246, 240] on div "Signed Lease or Letter of intent" at bounding box center [264, 238] width 162 height 10
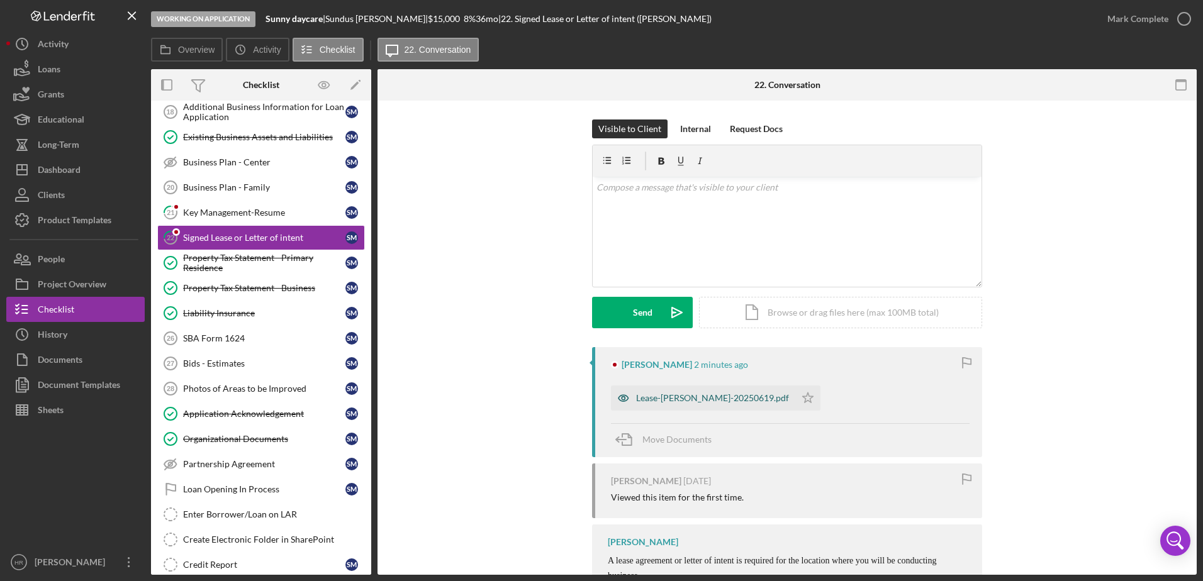
click at [652, 402] on div "Lease-[PERSON_NAME]-20250619.pdf" at bounding box center [712, 398] width 153 height 10
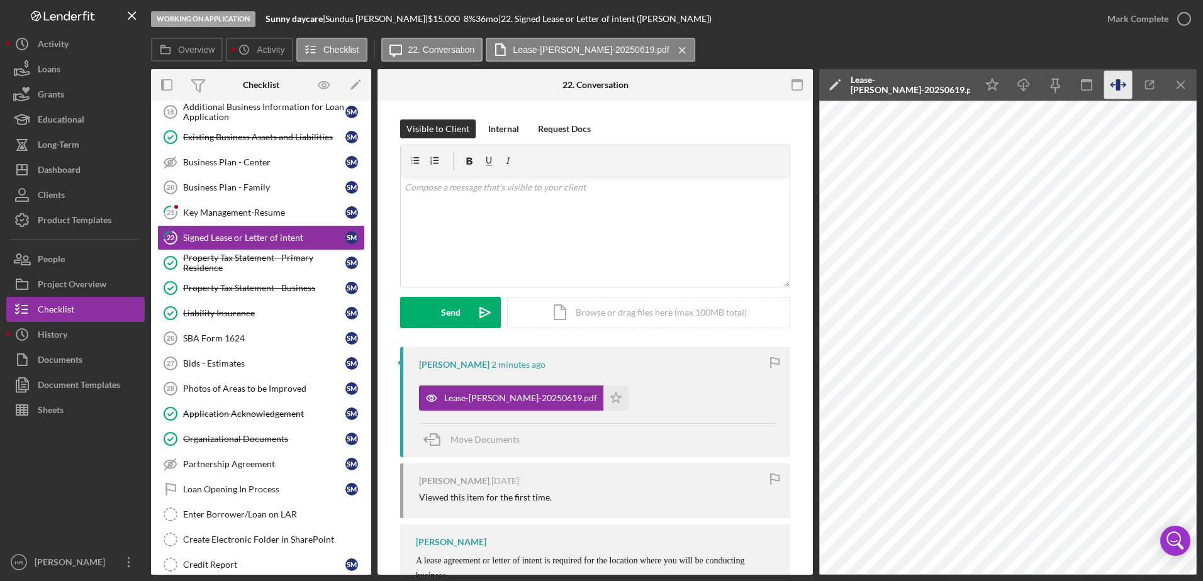
click at [1109, 84] on icon "button" at bounding box center [1118, 85] width 28 height 28
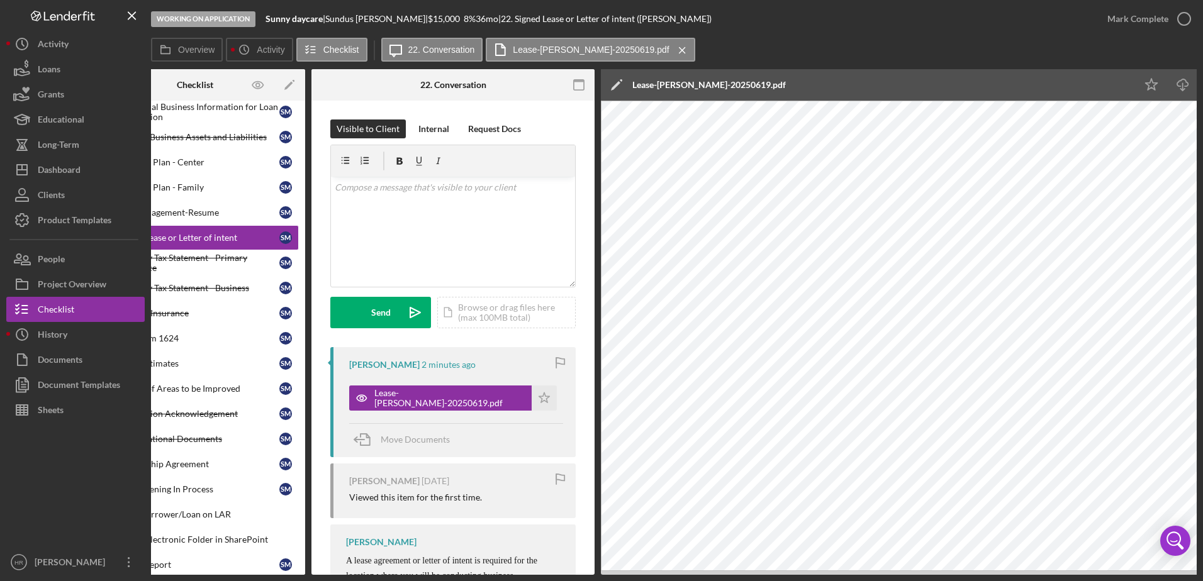
scroll to position [0, 63]
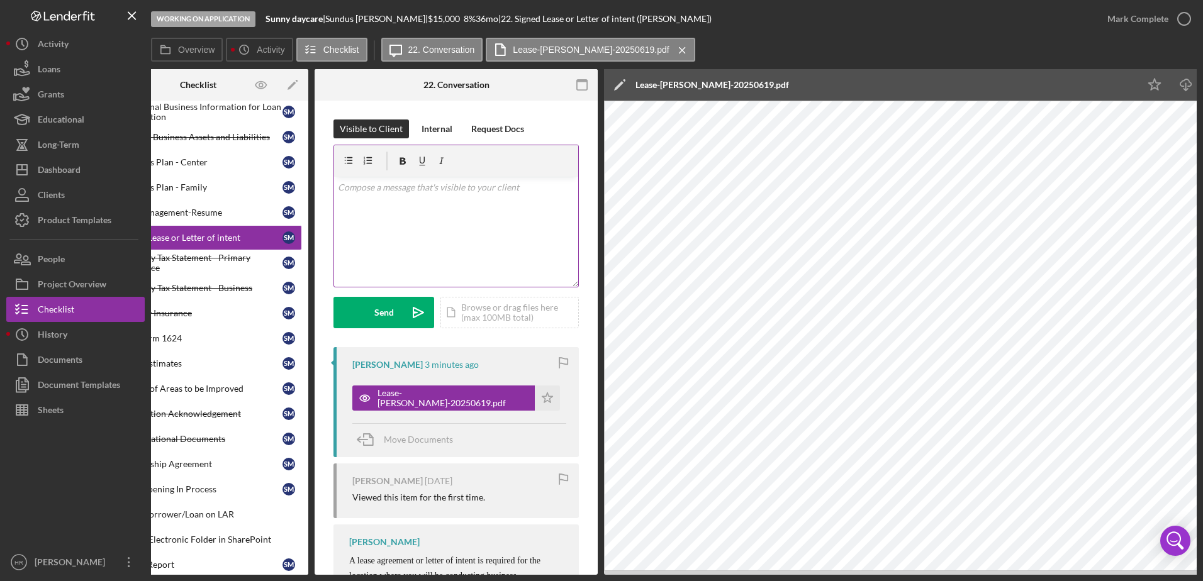
click at [461, 195] on div "v Color teal Color pink Remove color Add row above Add row below Add column bef…" at bounding box center [456, 232] width 244 height 110
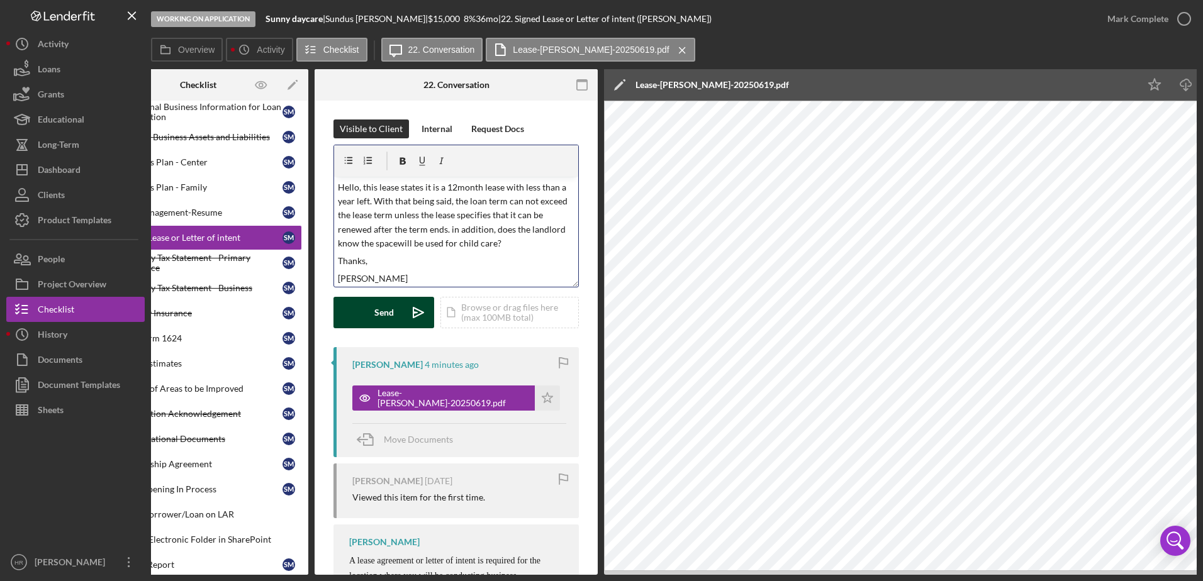
click at [381, 308] on div "Send" at bounding box center [384, 312] width 20 height 31
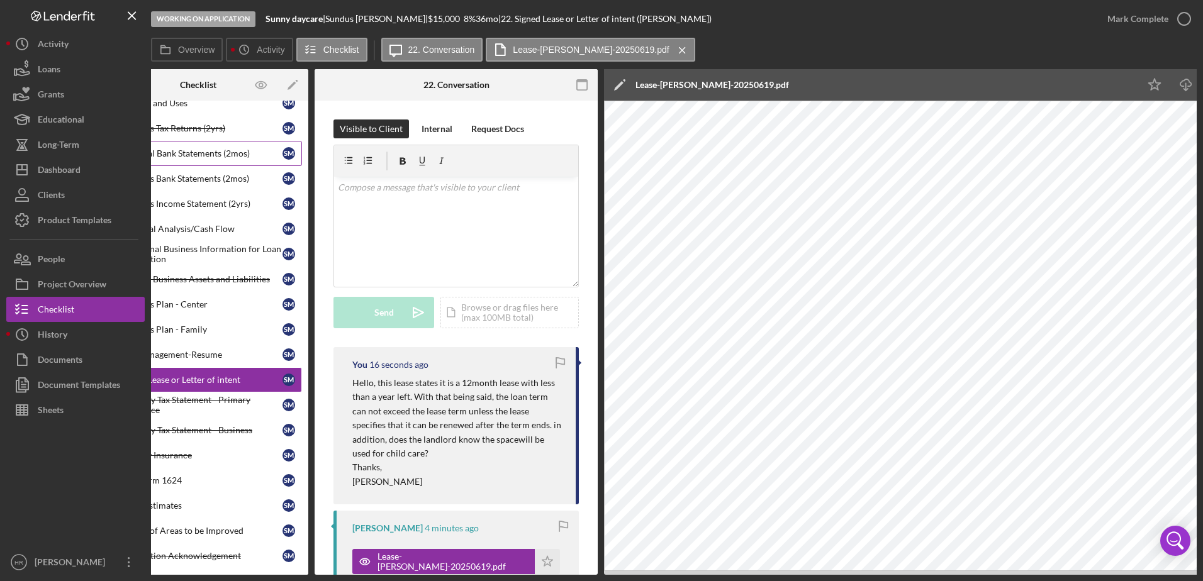
scroll to position [0, 0]
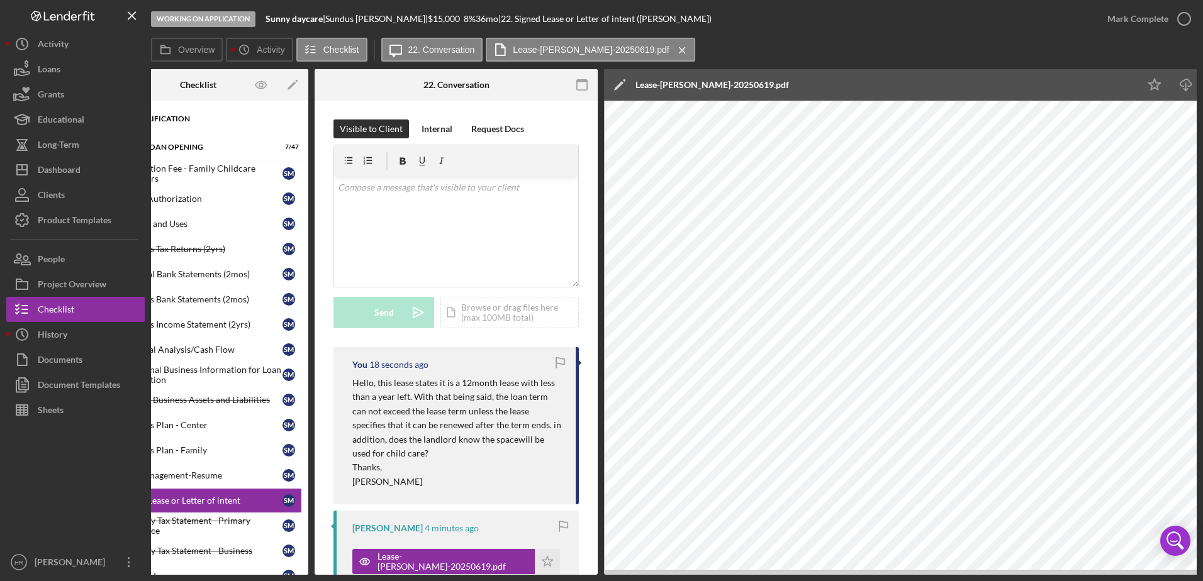
click at [189, 121] on div "Pre-Qualification" at bounding box center [202, 119] width 179 height 8
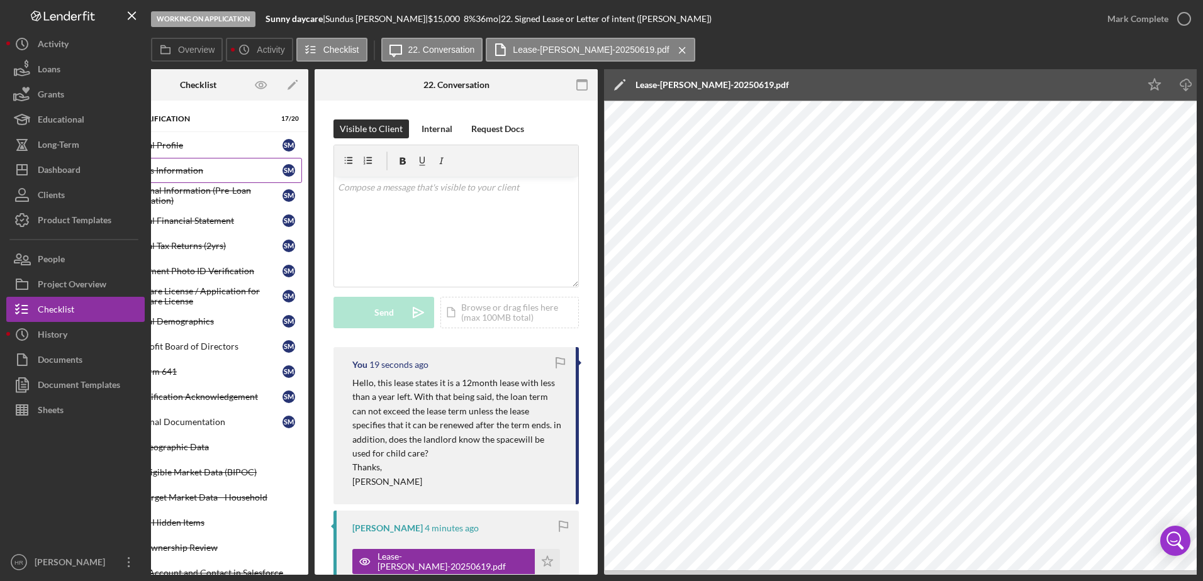
click at [199, 176] on div "Business Information" at bounding box center [201, 170] width 162 height 10
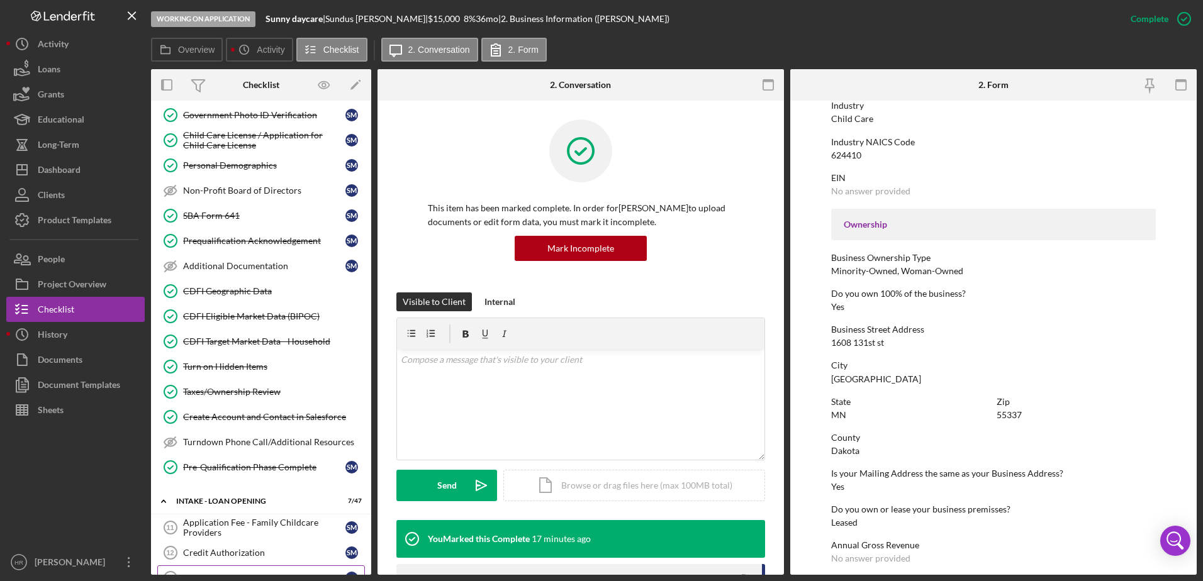
scroll to position [315, 0]
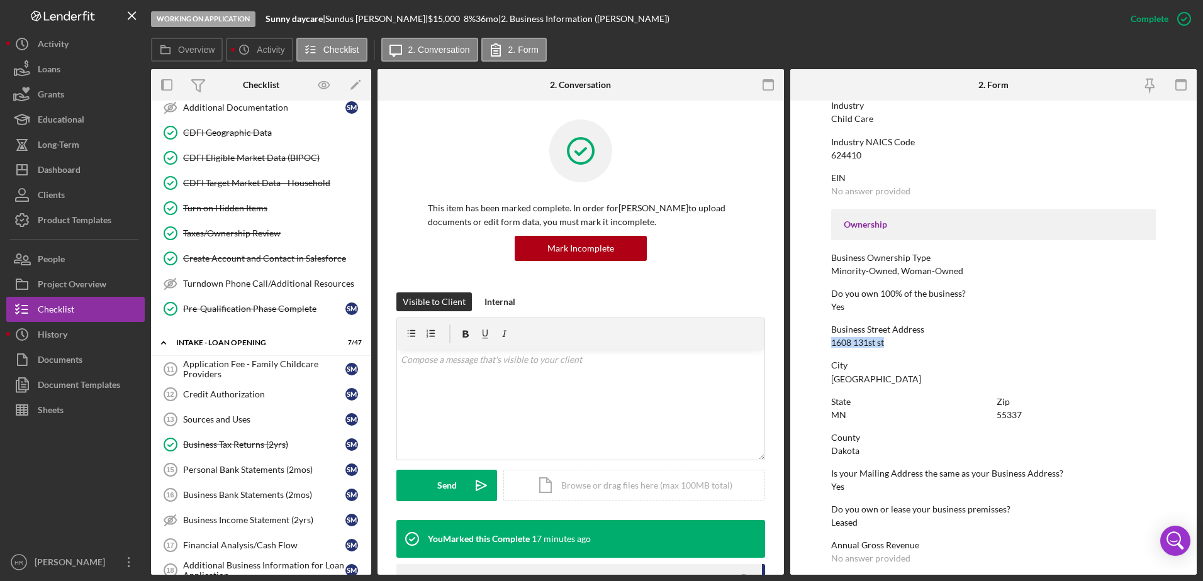
drag, startPoint x: 831, startPoint y: 343, endPoint x: 899, endPoint y: 343, distance: 67.9
click at [899, 343] on div "Business Street Address [STREET_ADDRESS]" at bounding box center [993, 336] width 325 height 23
drag, startPoint x: 899, startPoint y: 343, endPoint x: 871, endPoint y: 342, distance: 28.3
copy div "1608 131st st"
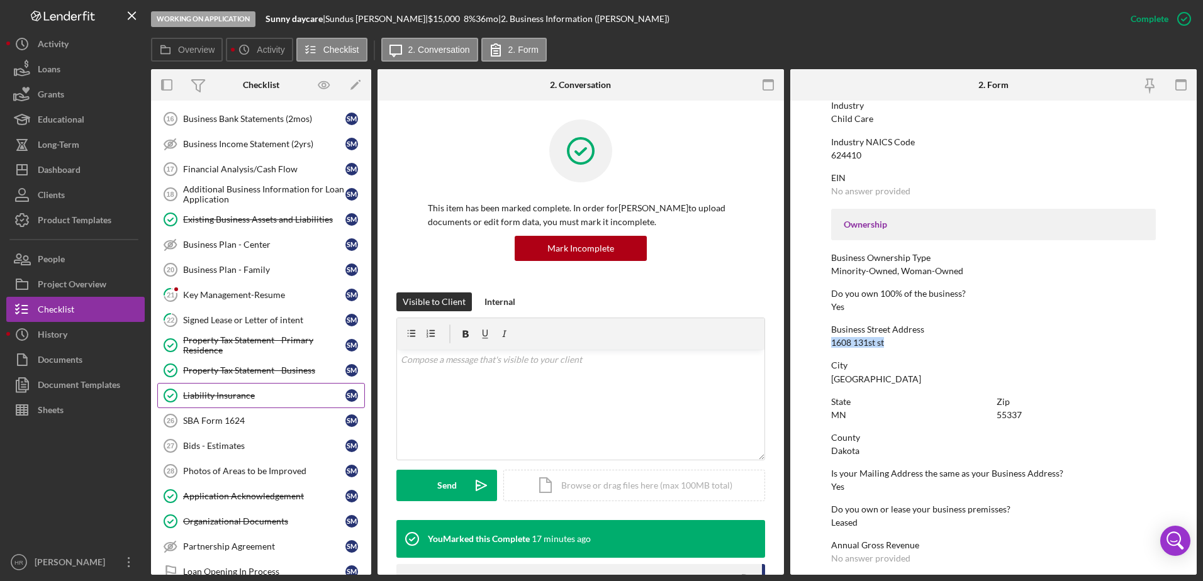
scroll to position [692, 0]
click at [219, 318] on div "Signed Lease or Letter of intent" at bounding box center [264, 319] width 162 height 10
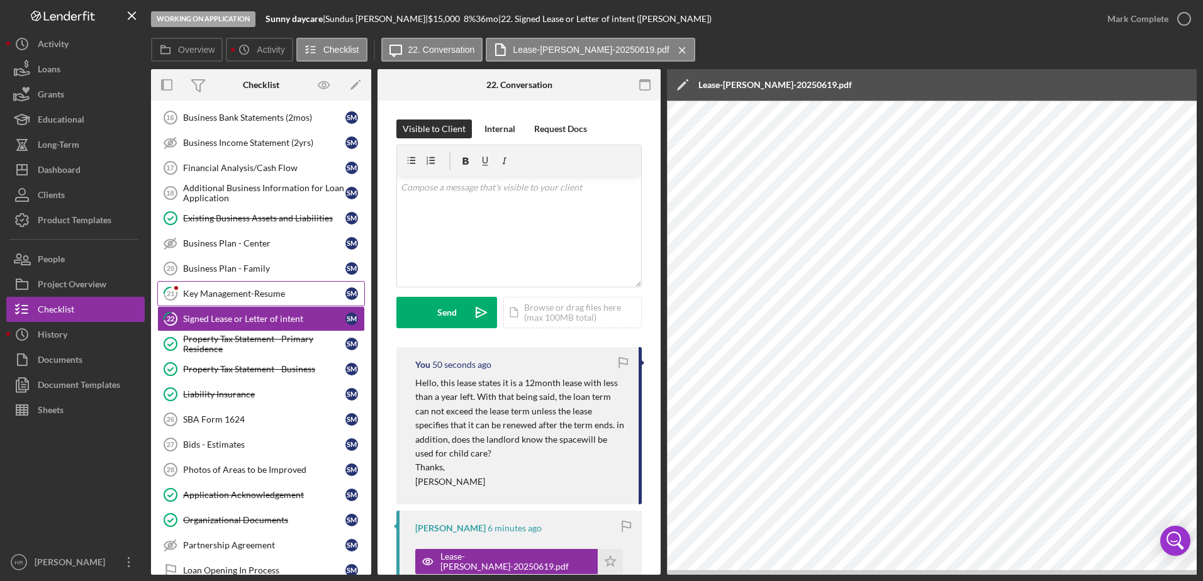
click at [228, 295] on div "Key Management-Resume" at bounding box center [264, 294] width 162 height 10
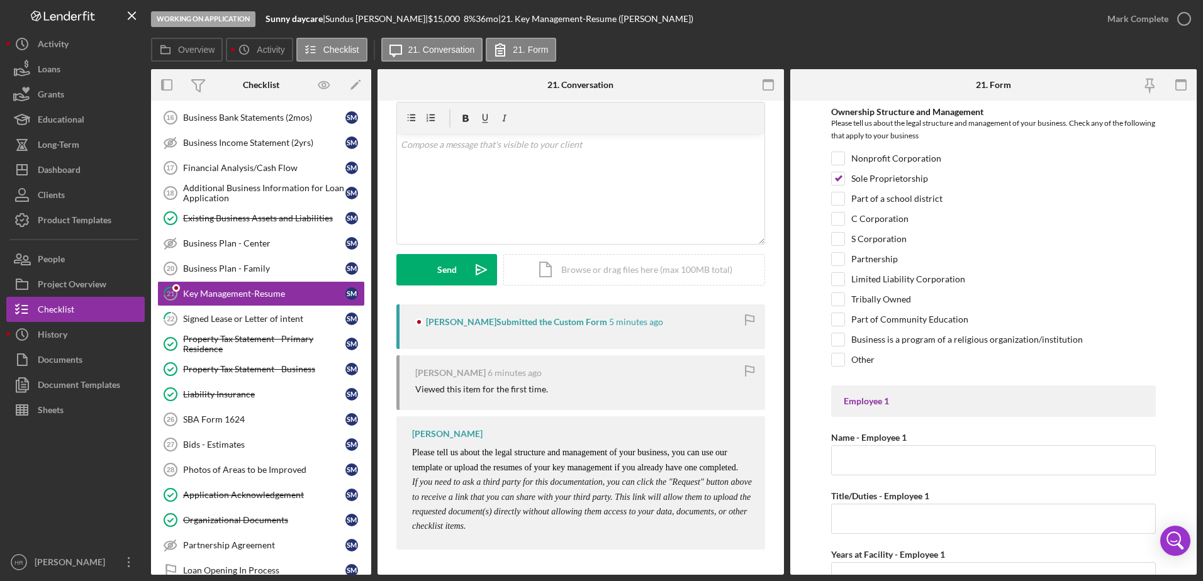
scroll to position [67, 0]
click at [536, 155] on div "v Color teal Color pink Remove color Add row above Add row below Add column bef…" at bounding box center [580, 189] width 367 height 110
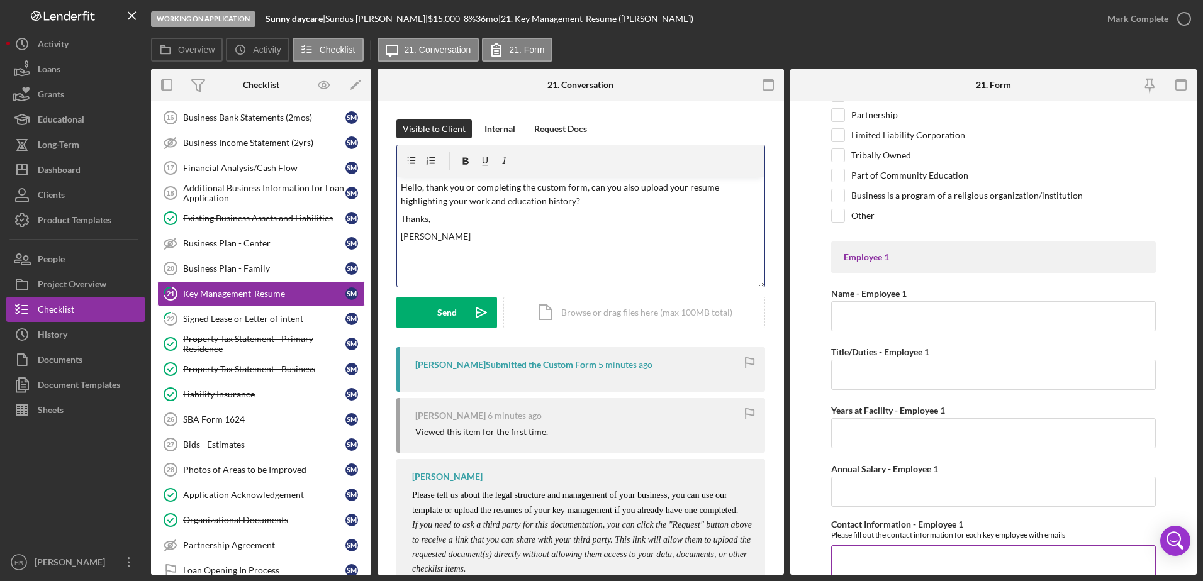
scroll to position [0, 0]
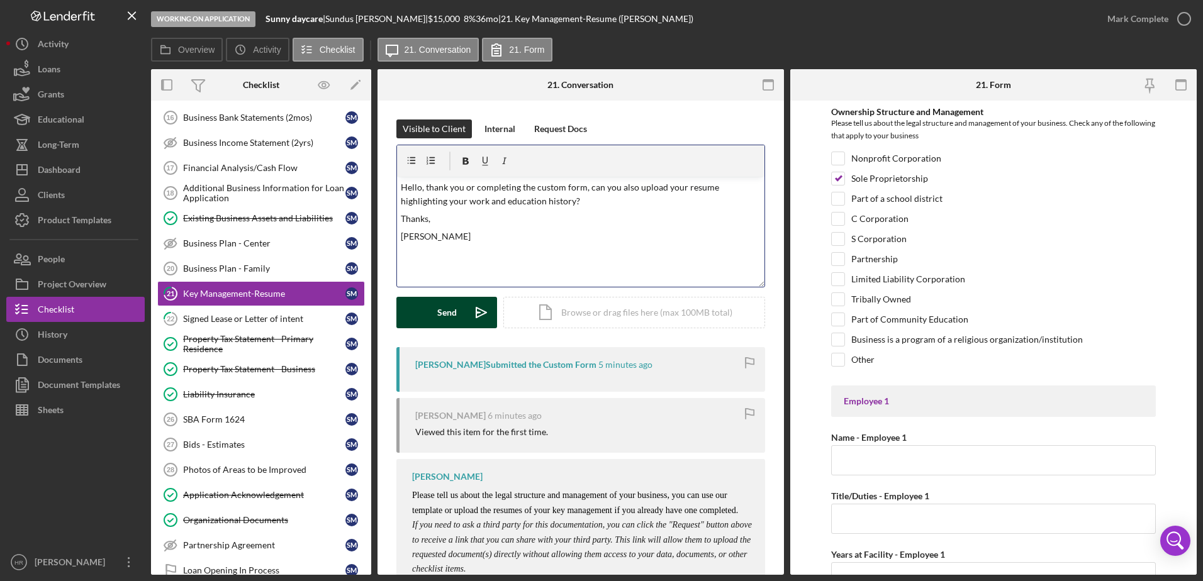
click at [437, 328] on div "Send Icon/icon-invite-send Icon/Document Browse or drag files here (max 100MB t…" at bounding box center [580, 312] width 369 height 31
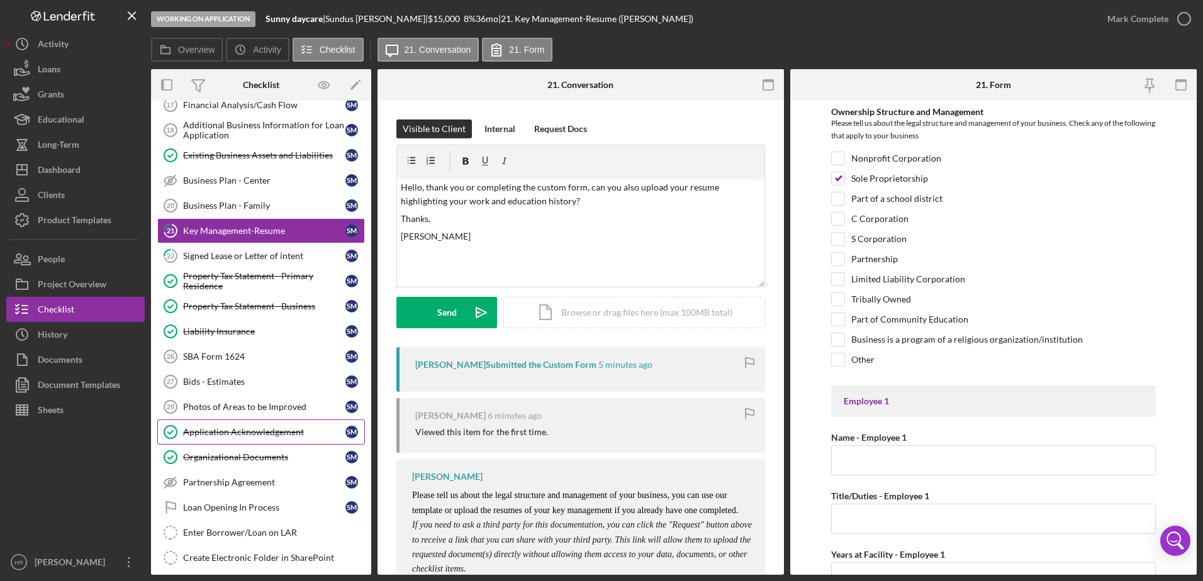
scroll to position [818, 0]
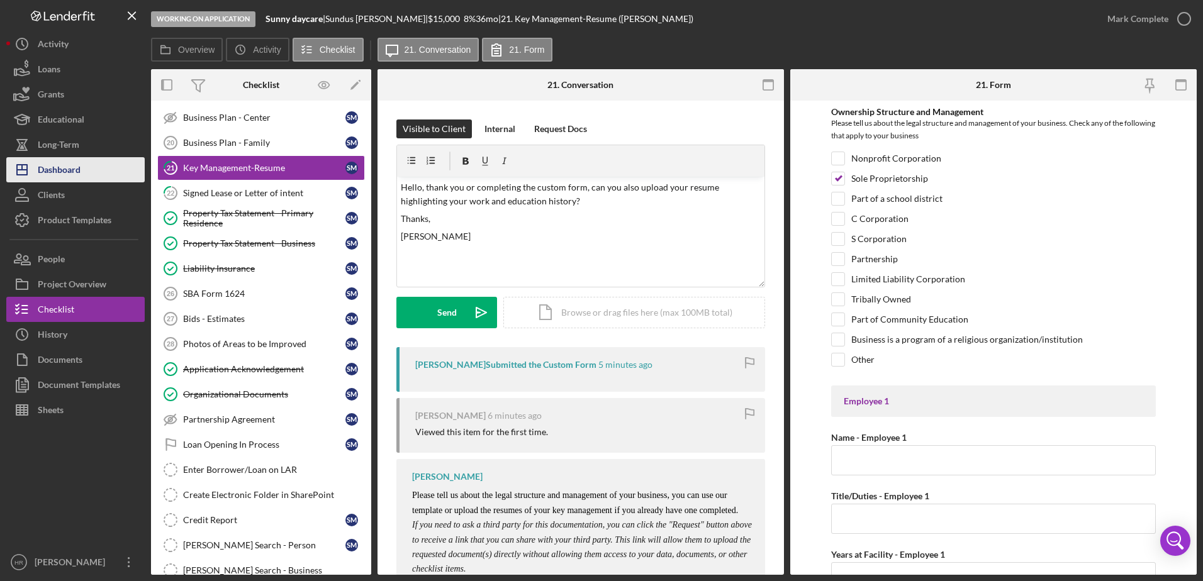
click at [51, 166] on div "Dashboard" at bounding box center [59, 171] width 43 height 28
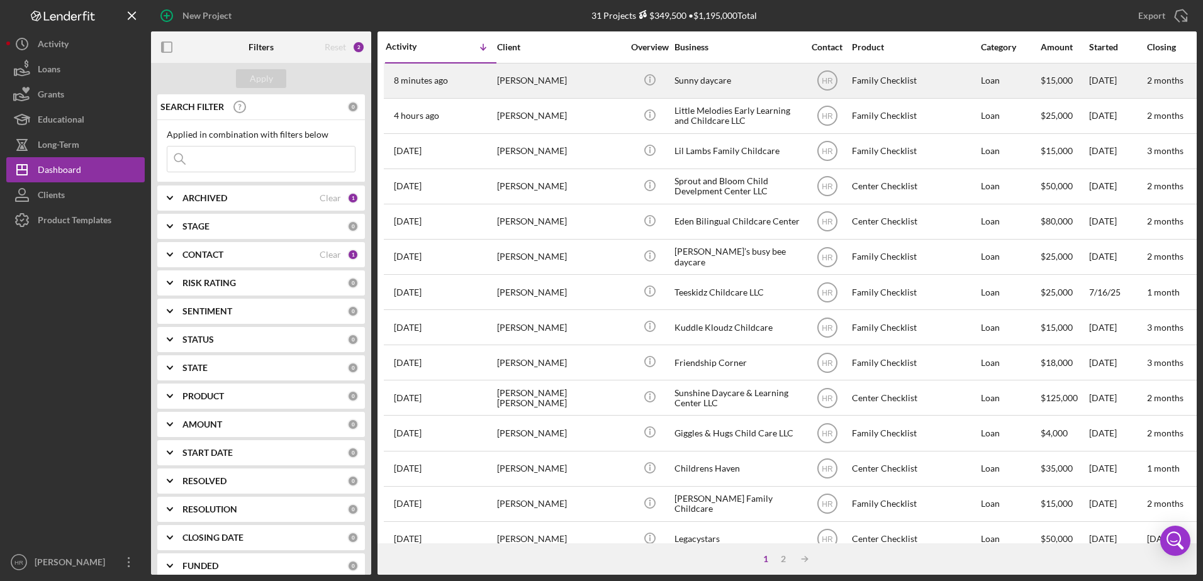
click at [725, 82] on div "Sunny daycare" at bounding box center [737, 80] width 126 height 33
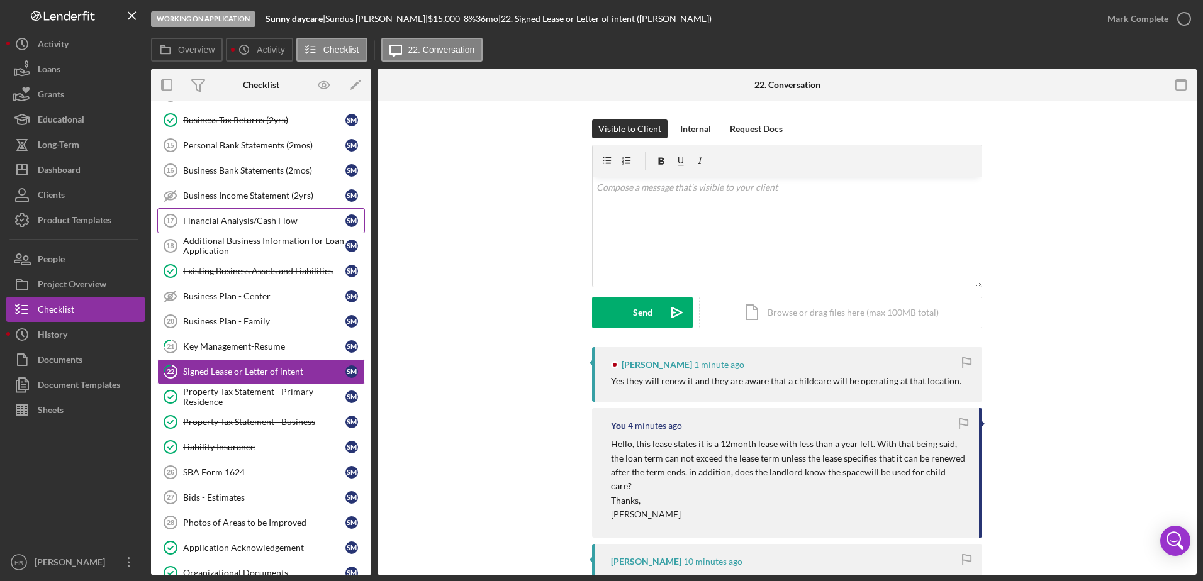
scroll to position [162, 0]
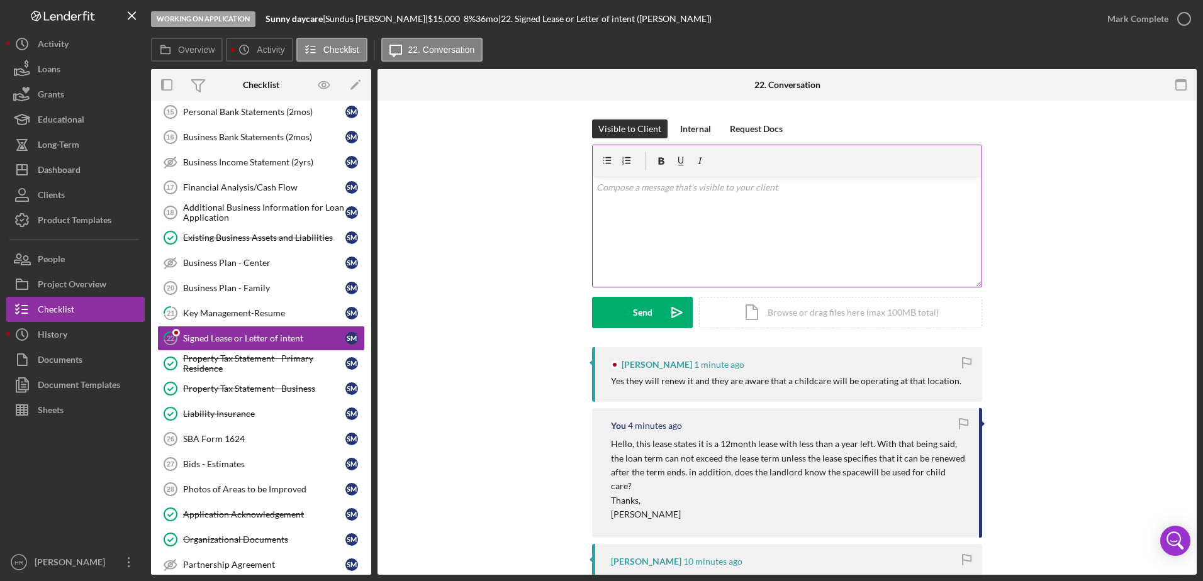
click at [657, 199] on div "v Color teal Color pink Remove color Add row above Add row below Add column bef…" at bounding box center [787, 232] width 389 height 110
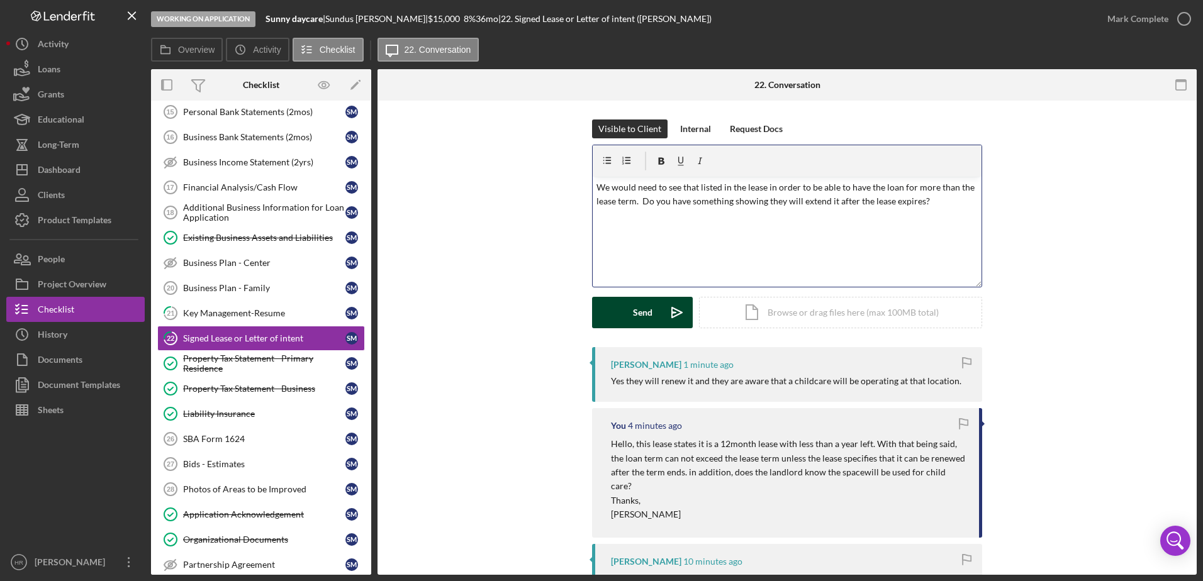
click at [625, 320] on button "Send Icon/icon-invite-send" at bounding box center [642, 312] width 101 height 31
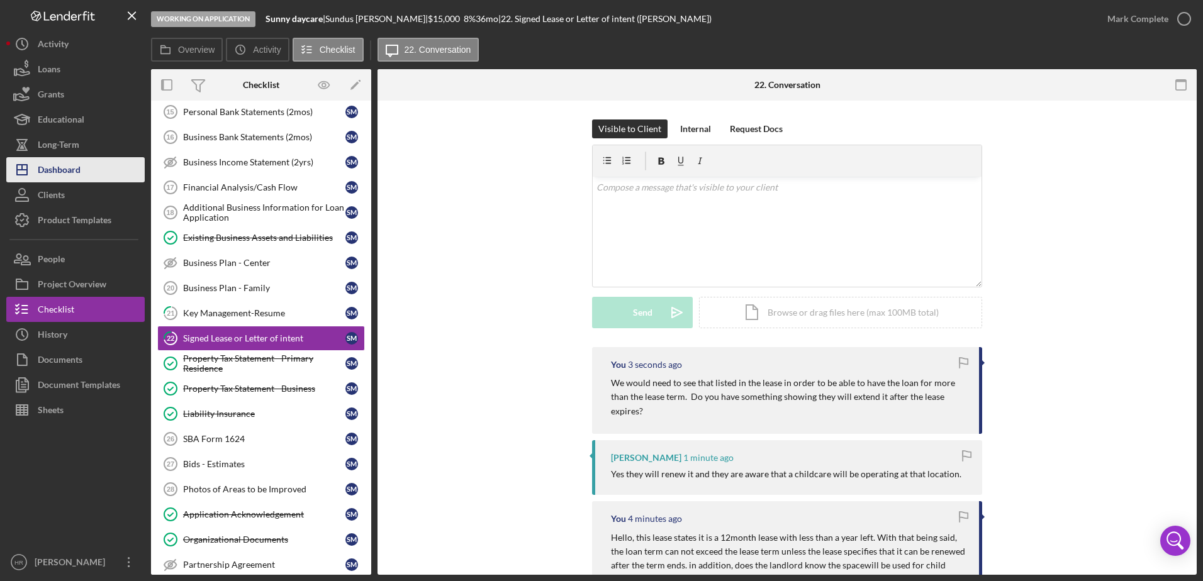
click at [45, 174] on div "Dashboard" at bounding box center [59, 171] width 43 height 28
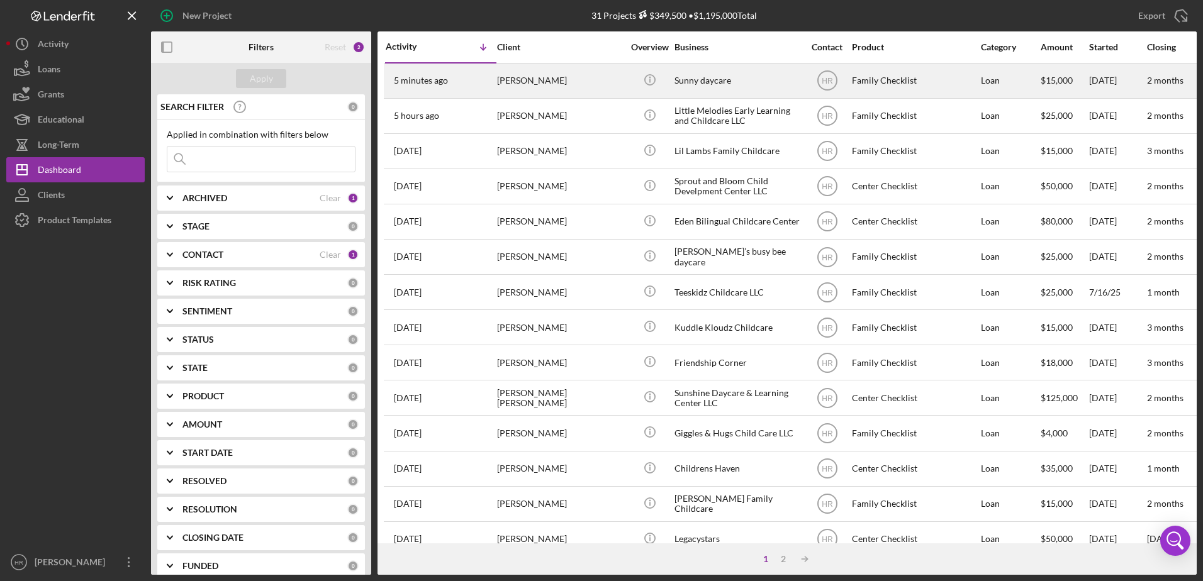
click at [710, 73] on div "Sunny daycare" at bounding box center [737, 80] width 126 height 33
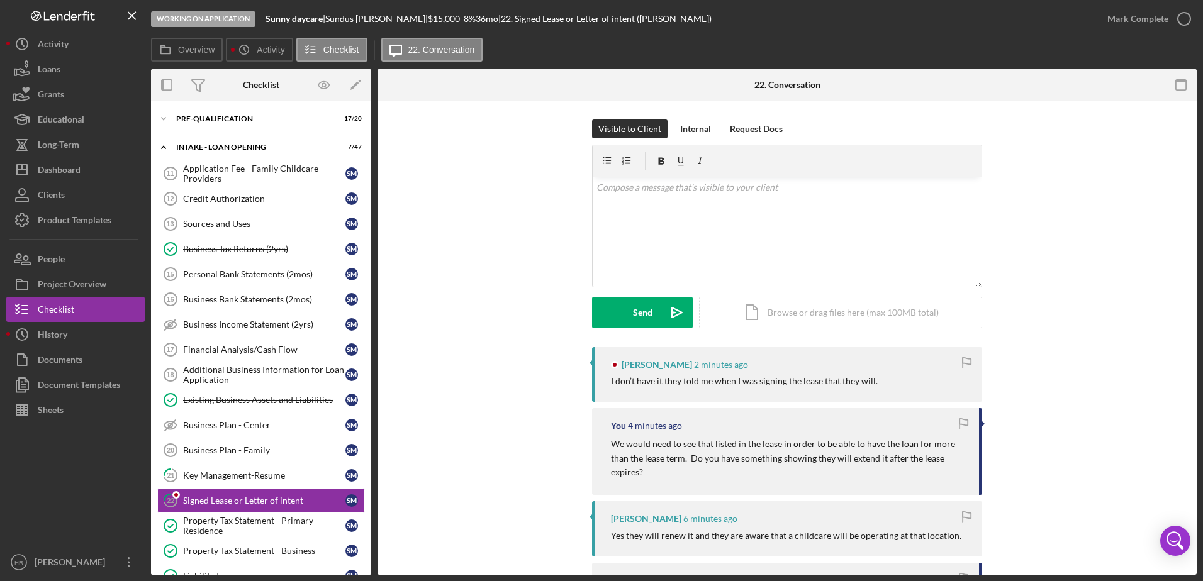
scroll to position [162, 0]
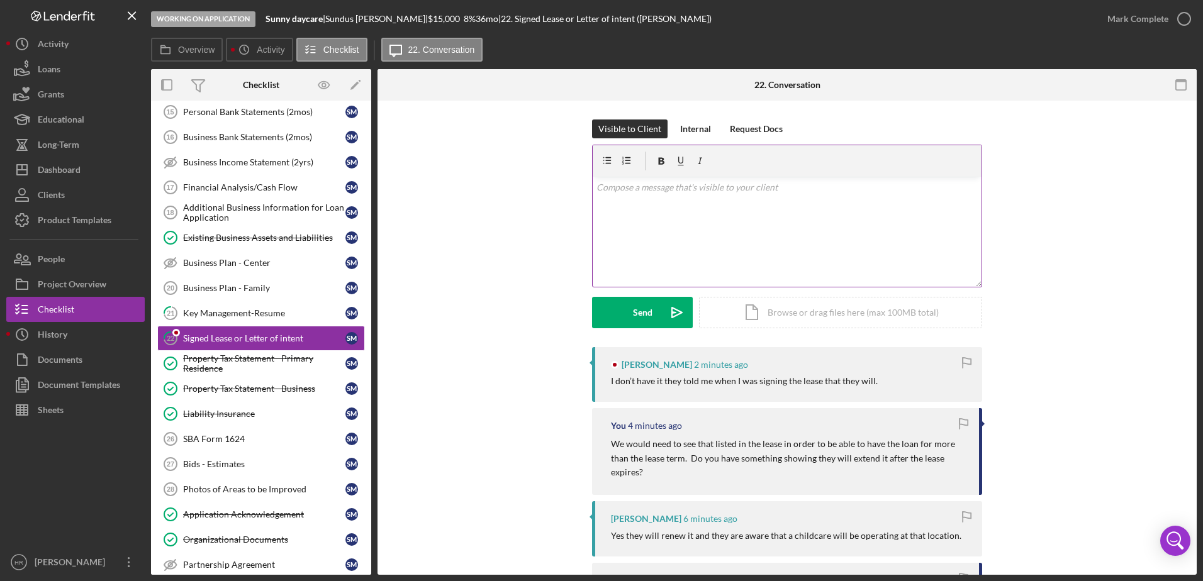
drag, startPoint x: 647, startPoint y: 223, endPoint x: 656, endPoint y: 218, distance: 9.8
click at [647, 223] on div "v Color teal Color pink Remove color Add row above Add row below Add column bef…" at bounding box center [787, 232] width 389 height 110
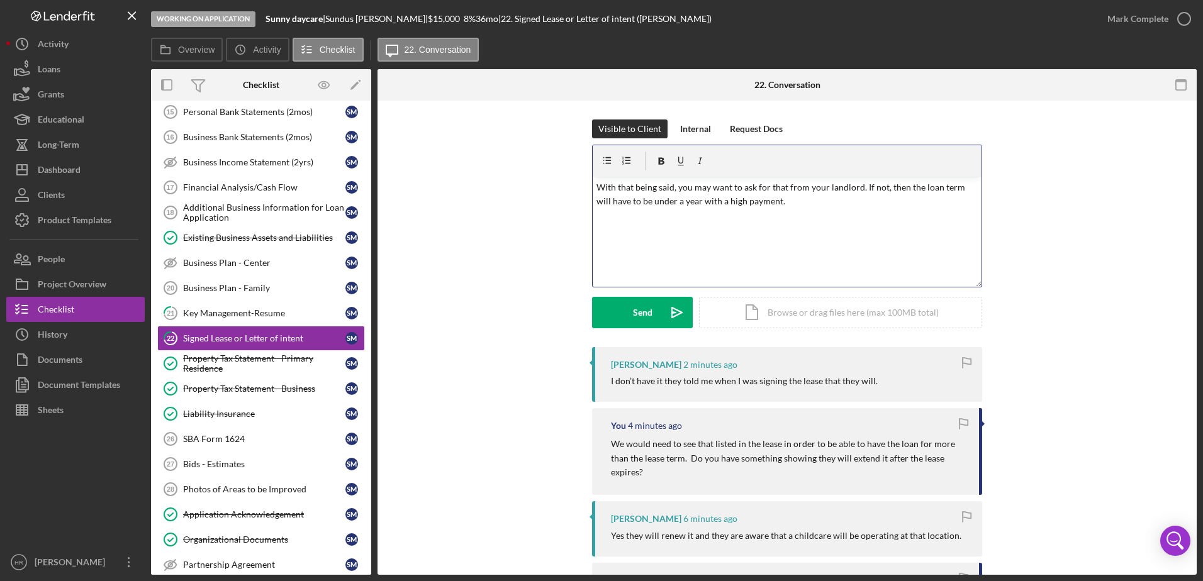
click at [856, 187] on p "With that being said, you may want to ask for that from your landlord. If not, …" at bounding box center [787, 195] width 382 height 28
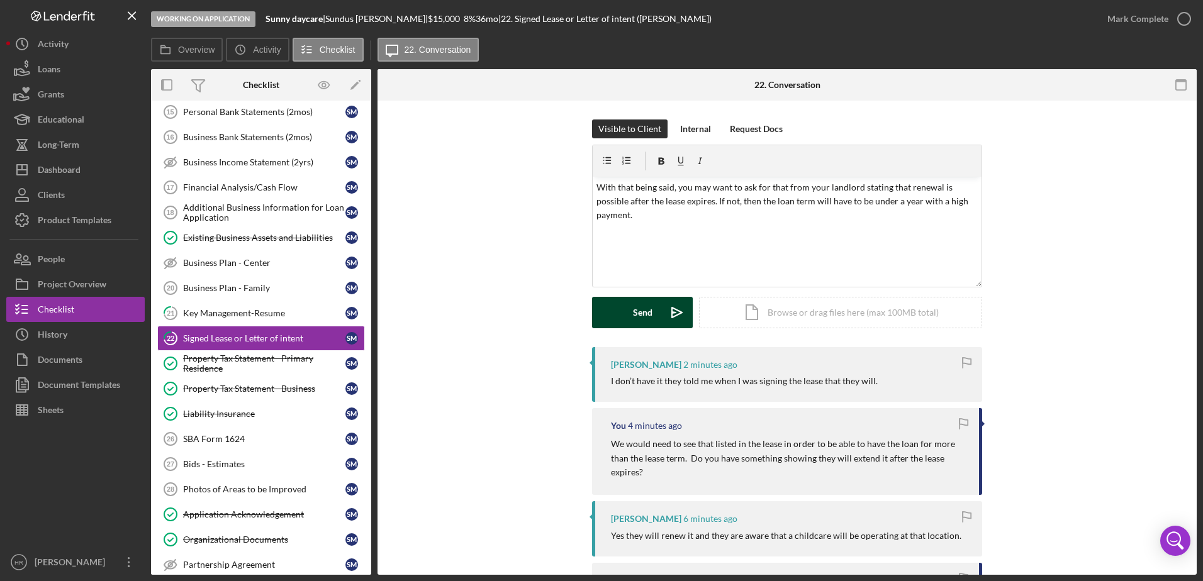
click at [644, 305] on div "Send" at bounding box center [643, 312] width 20 height 31
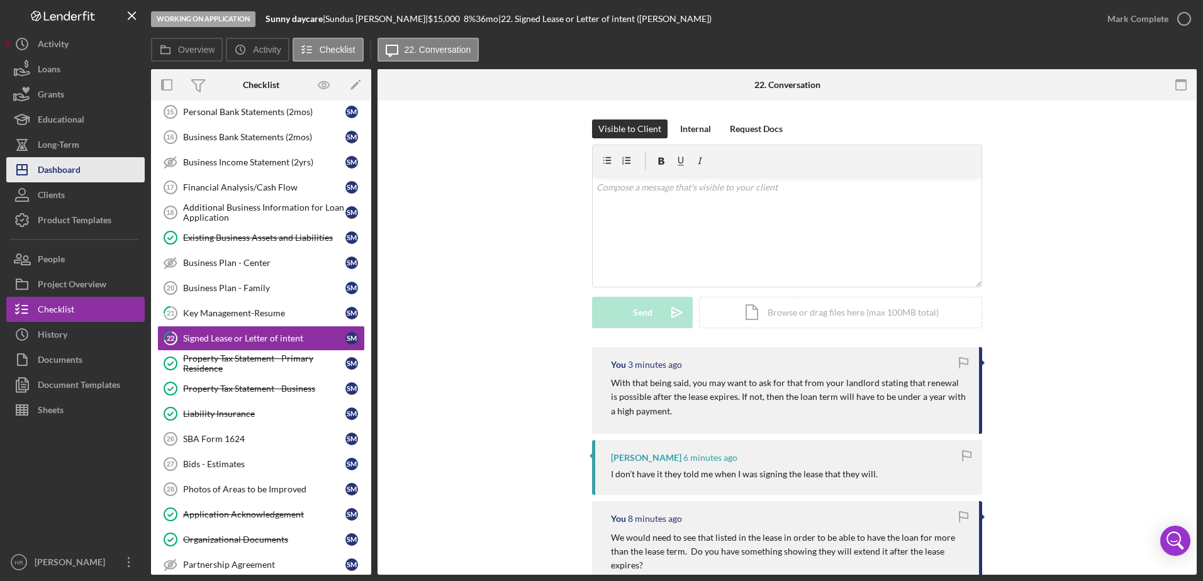
click at [57, 177] on div "Dashboard" at bounding box center [59, 171] width 43 height 28
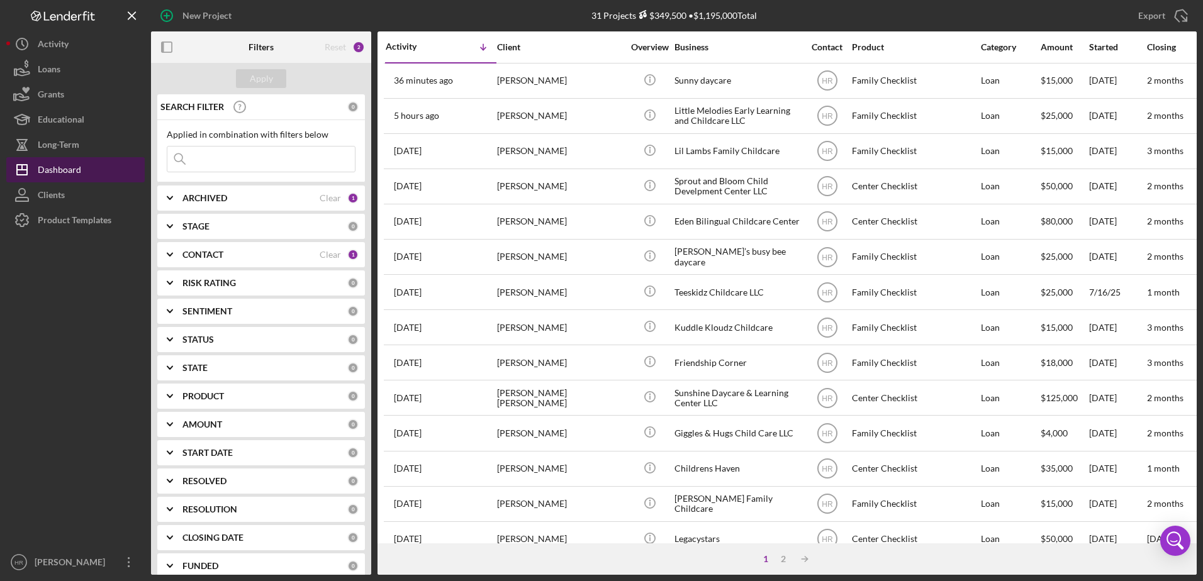
click at [80, 165] on div "Dashboard" at bounding box center [59, 171] width 43 height 28
